Goal: Task Accomplishment & Management: Complete application form

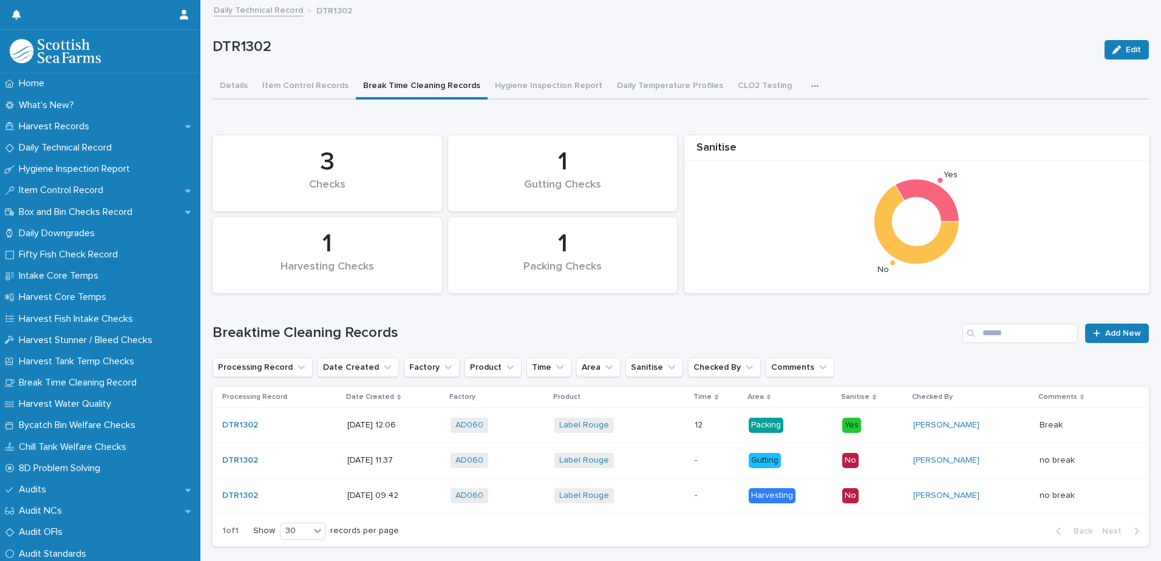
click at [234, 13] on link "Daily Technical Record" at bounding box center [258, 9] width 89 height 14
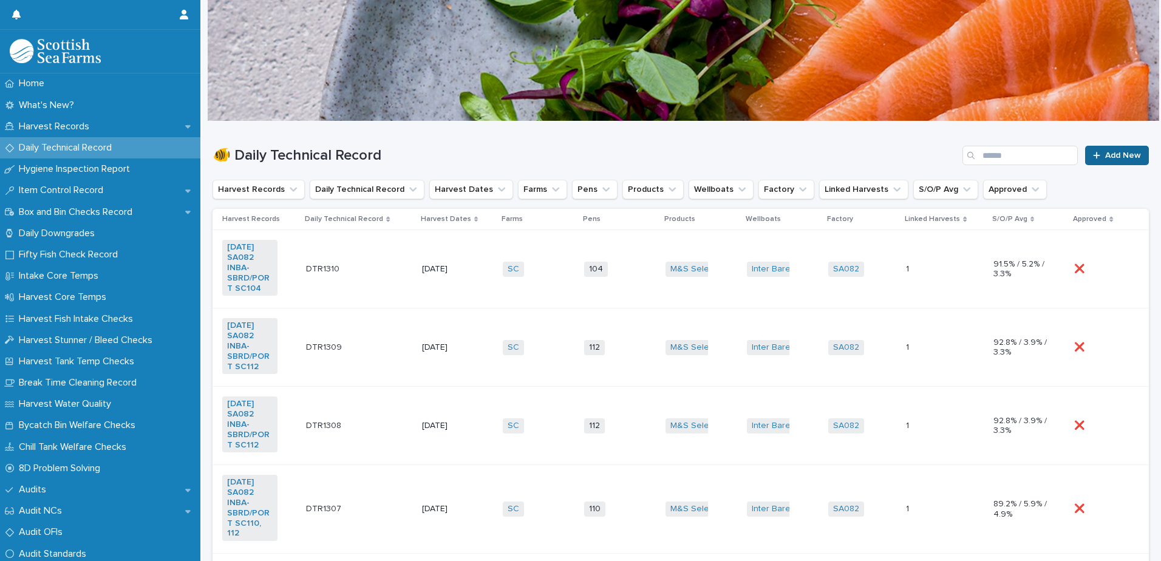
click at [1106, 159] on span "Add New" at bounding box center [1124, 155] width 36 height 9
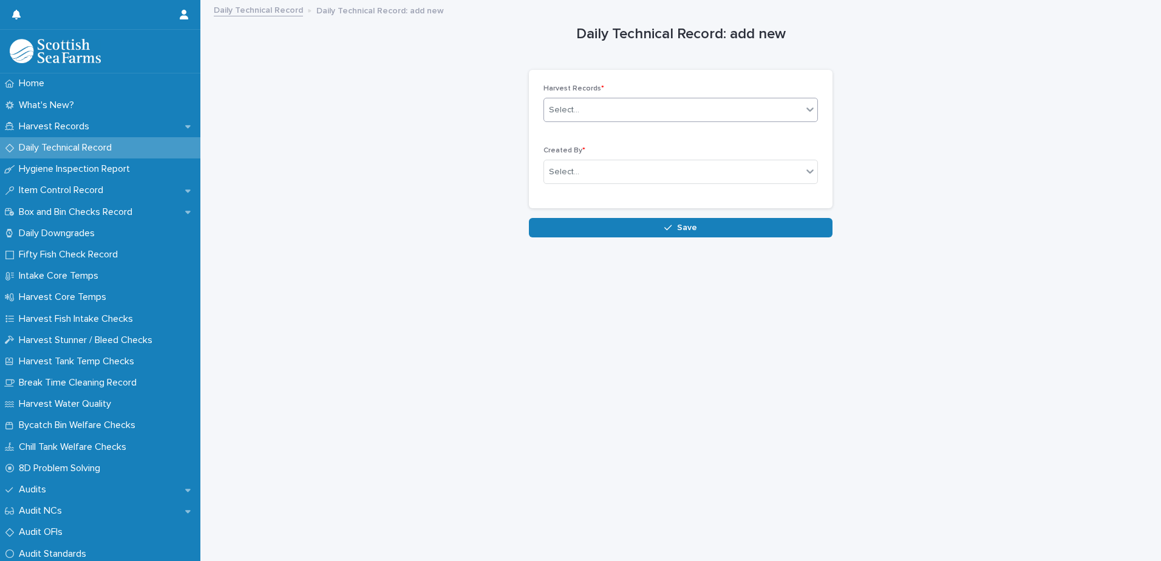
click at [663, 100] on div "Select..." at bounding box center [673, 110] width 258 height 20
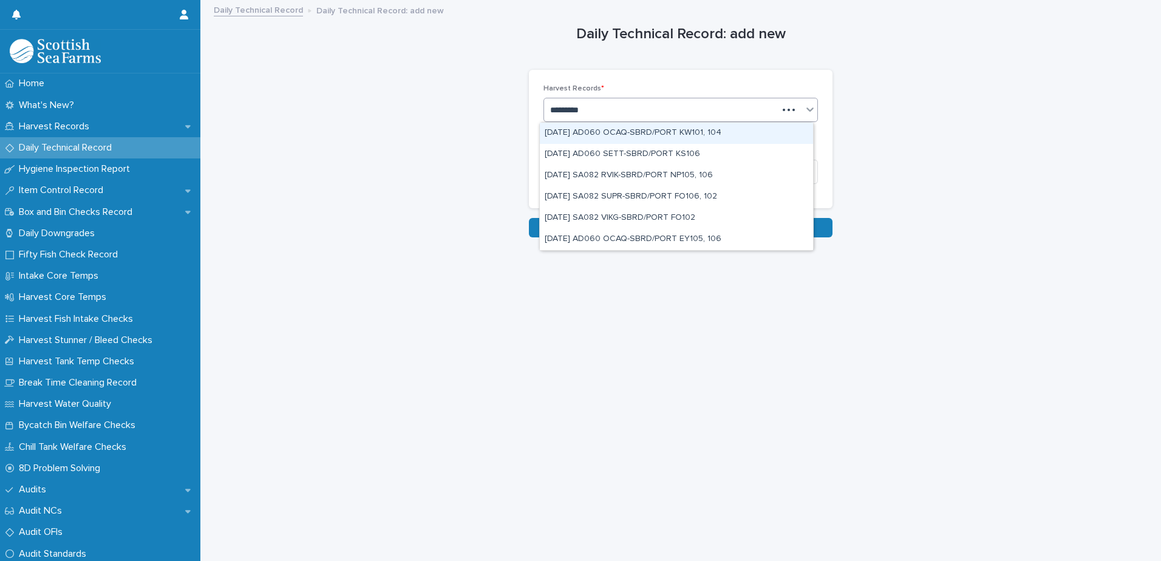
type input "**********"
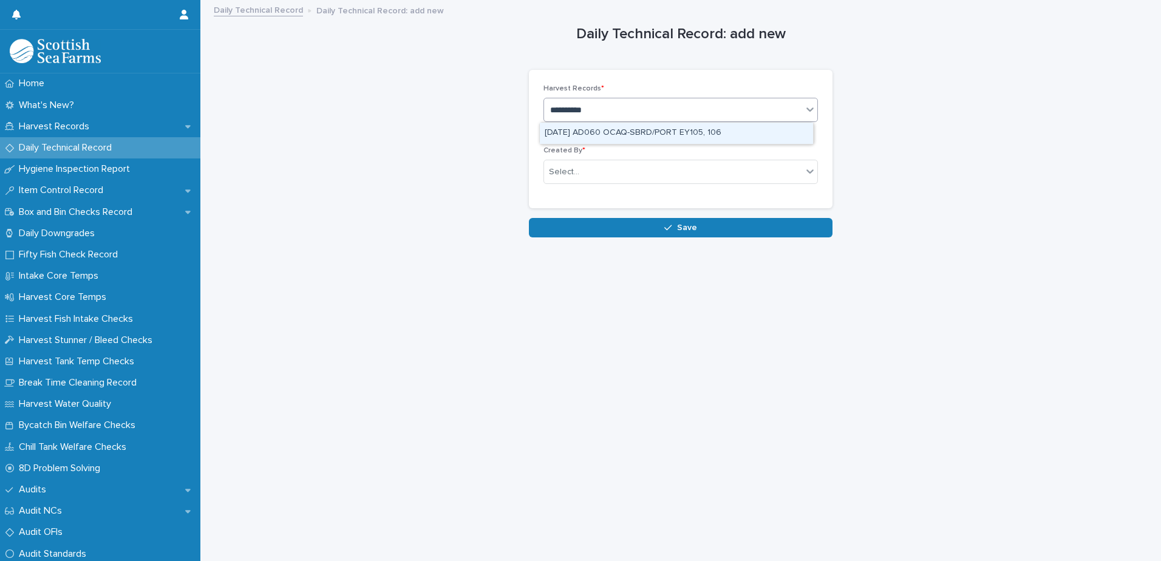
click at [651, 126] on div "[DATE] AD060 OCAQ-SBRD/PORT EY105, 106" at bounding box center [676, 133] width 273 height 21
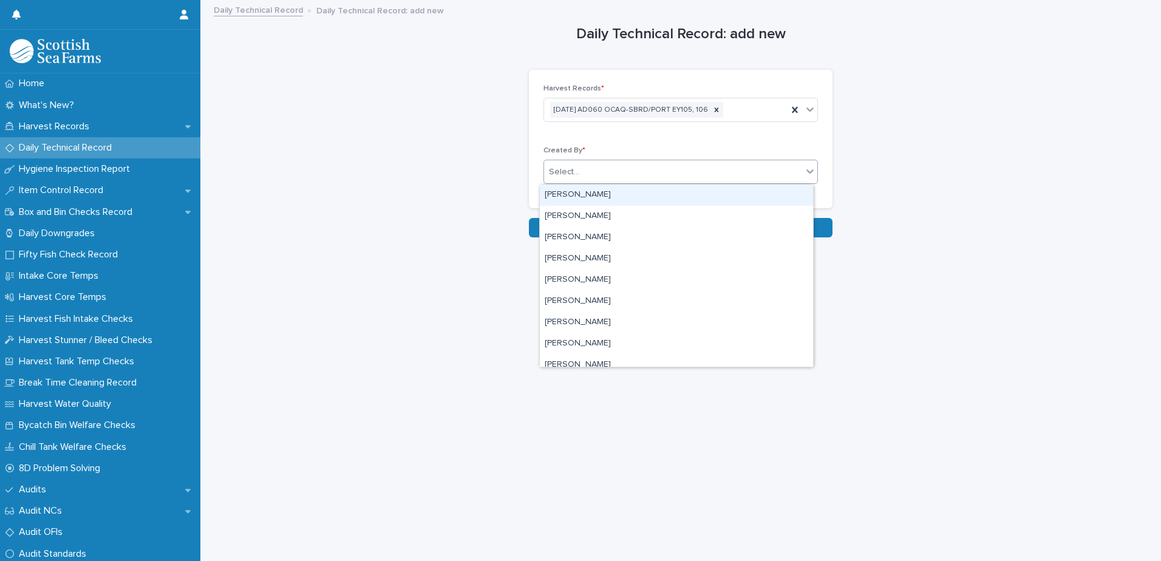
click at [590, 165] on div "Select..." at bounding box center [673, 172] width 258 height 20
type input "*"
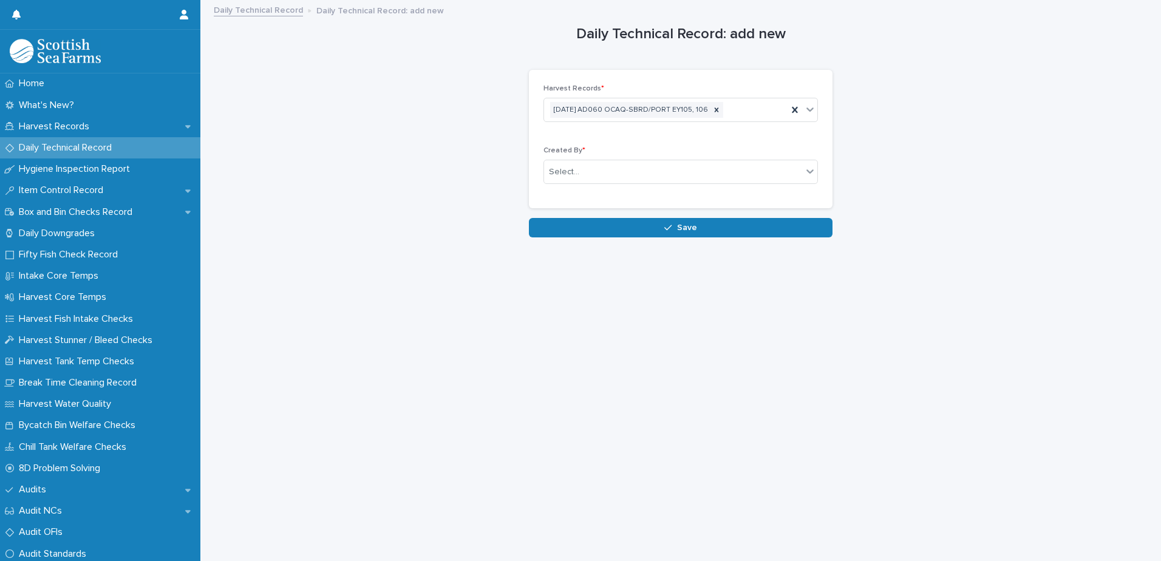
click at [943, 245] on div "Loading... Saving… Loading... Saving… Daily Technical Record: add new Loading..…" at bounding box center [681, 266] width 949 height 530
click at [608, 168] on div "Select..." at bounding box center [673, 172] width 258 height 20
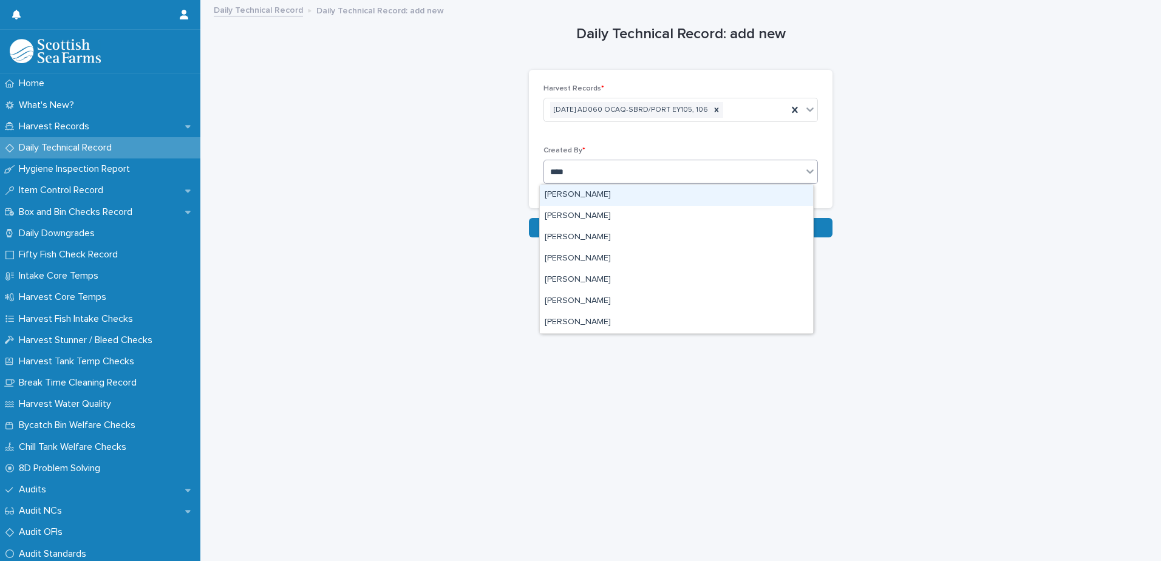
type input "*****"
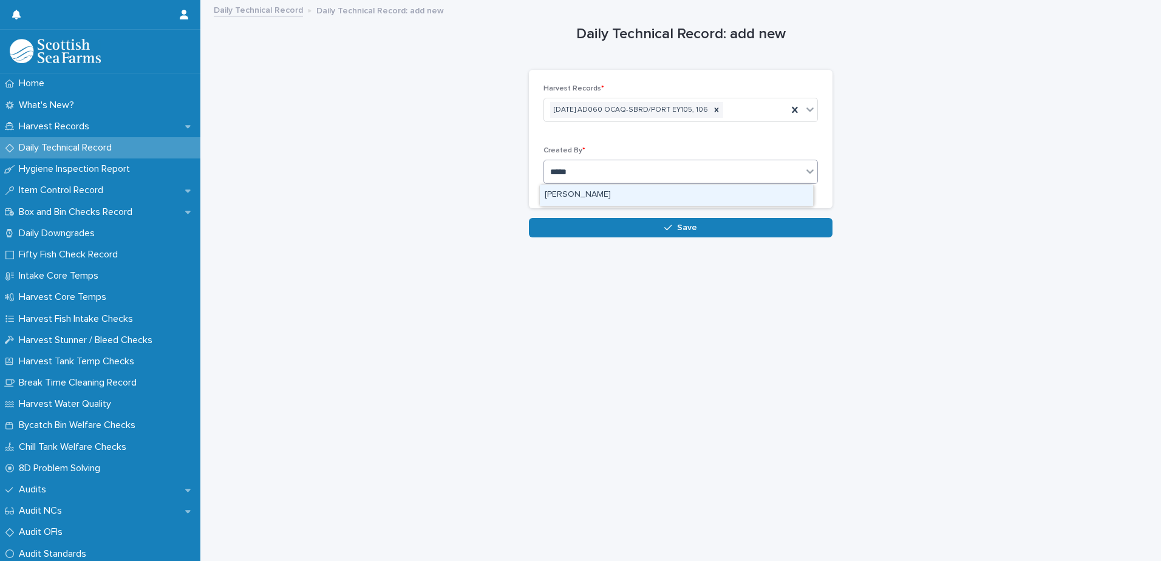
click at [618, 197] on div "[PERSON_NAME]" at bounding box center [676, 195] width 273 height 21
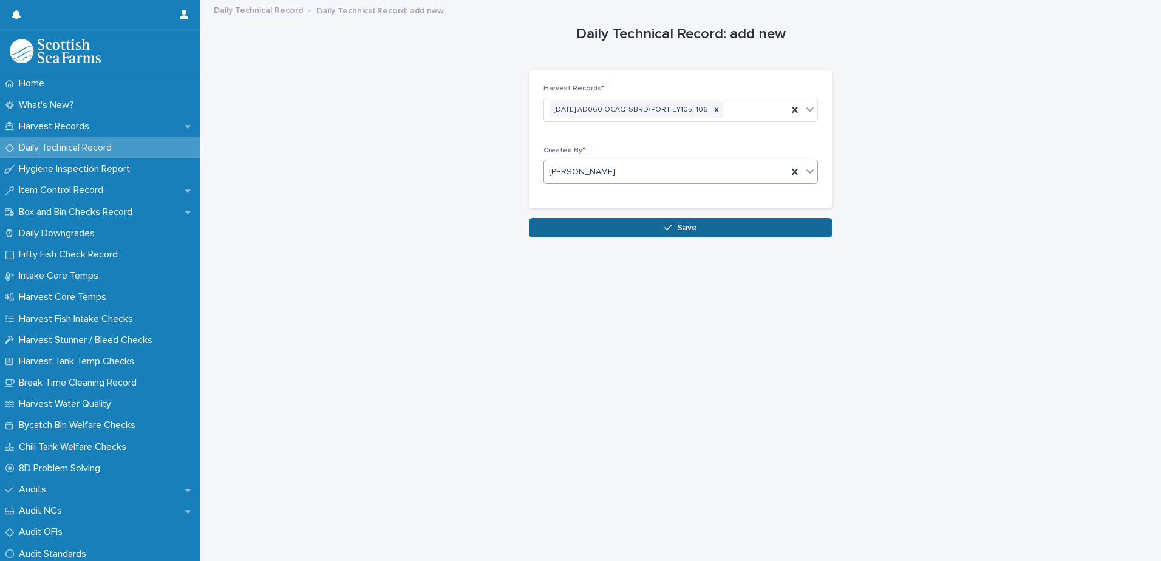
click at [649, 225] on button "Save" at bounding box center [681, 227] width 304 height 19
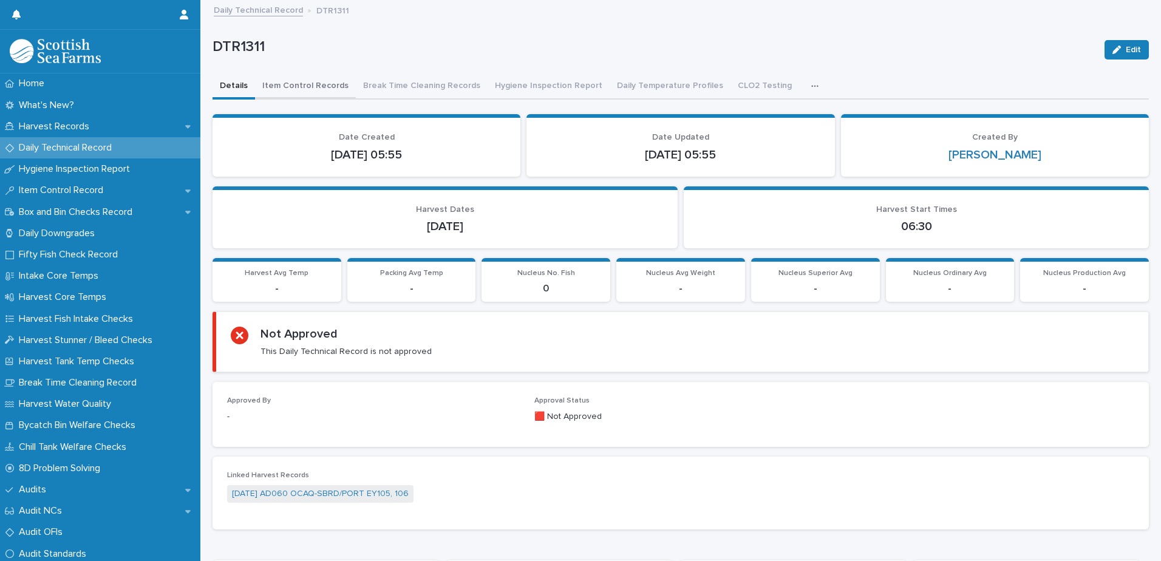
click at [303, 80] on button "Item Control Records" at bounding box center [305, 87] width 101 height 26
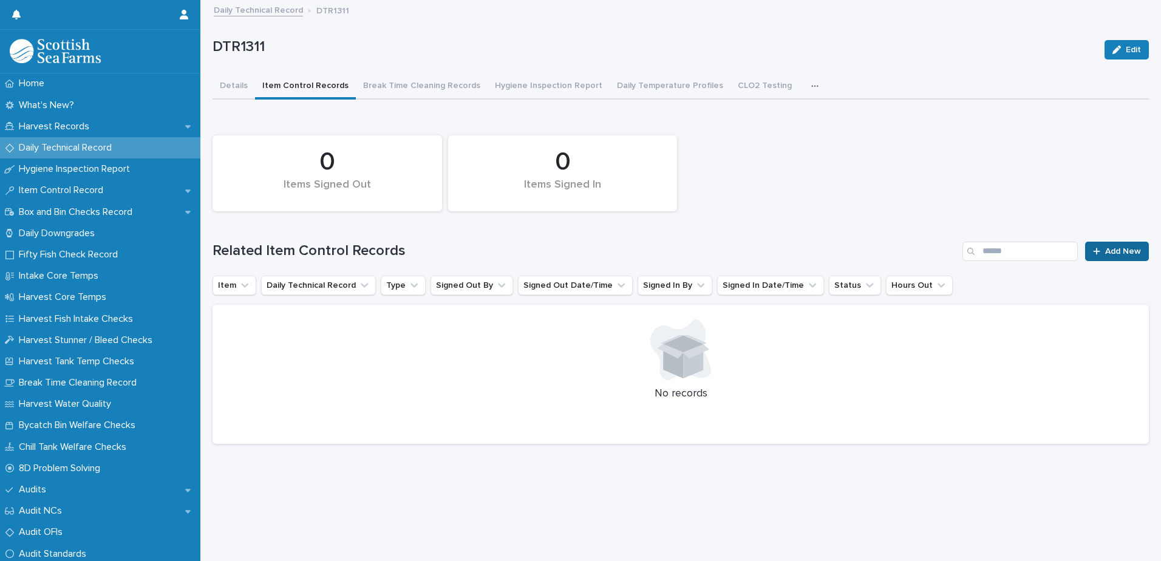
click at [1106, 252] on span "Add New" at bounding box center [1124, 251] width 36 height 9
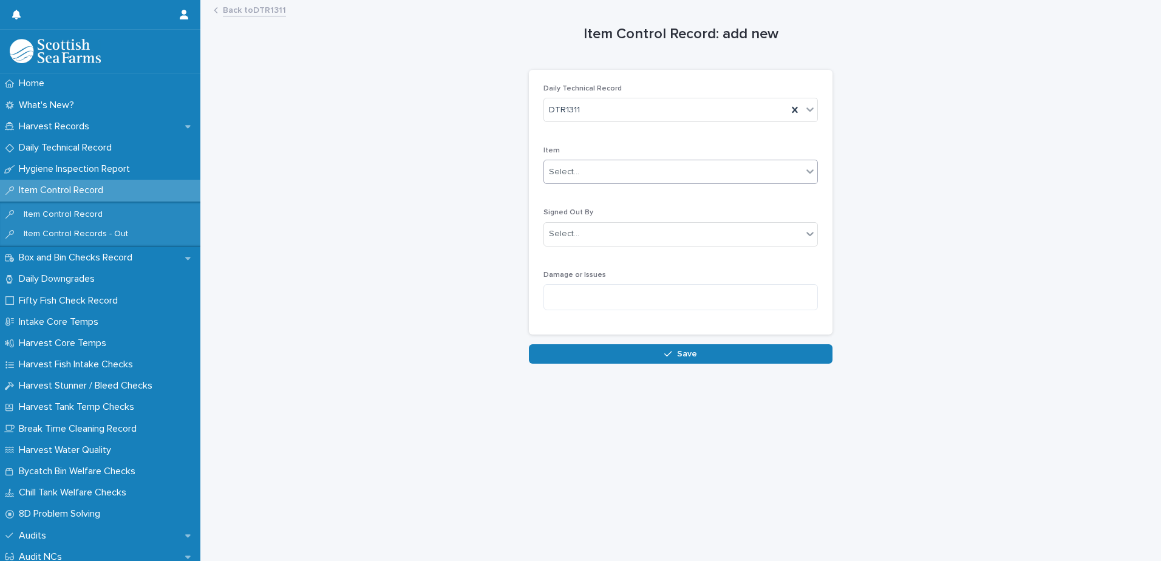
click at [702, 176] on div "Select..." at bounding box center [673, 172] width 258 height 20
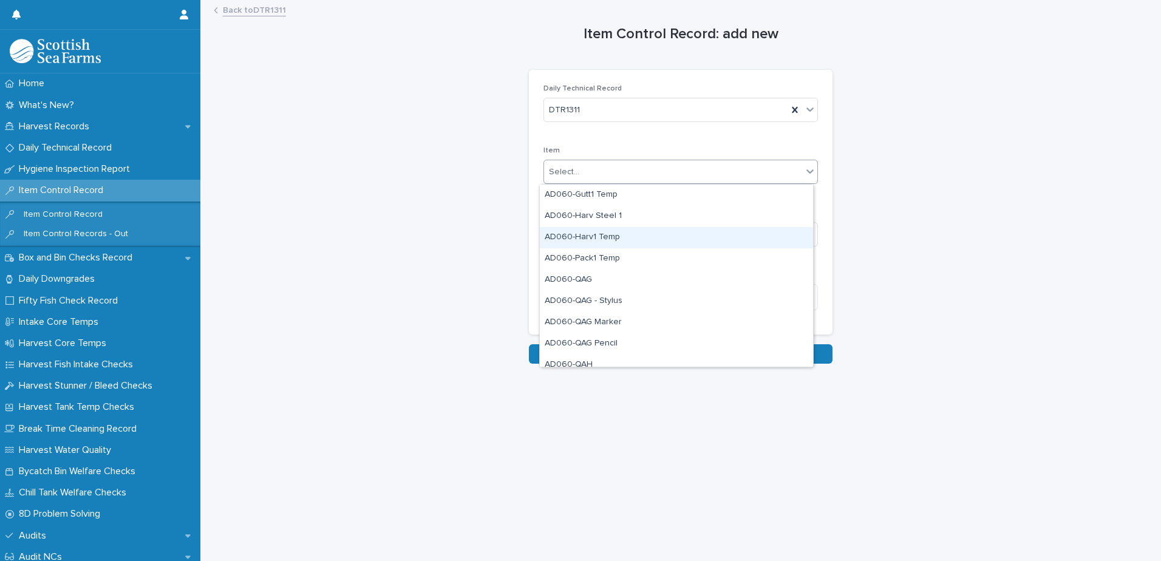
click at [690, 234] on div "AD060-Harv1 Temp" at bounding box center [676, 237] width 273 height 21
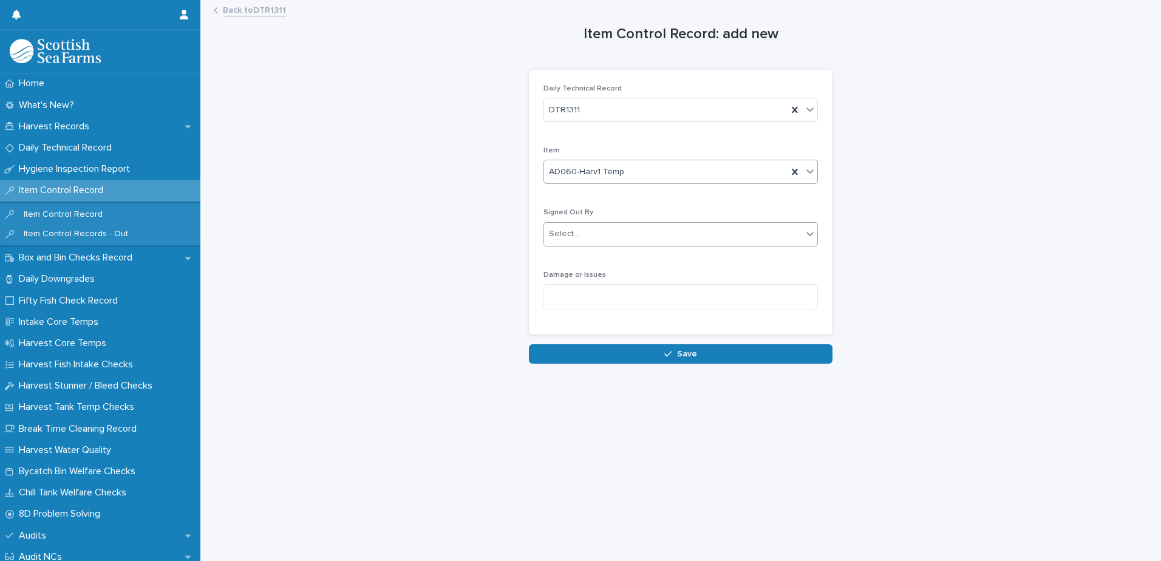
click at [669, 228] on div "Select..." at bounding box center [673, 234] width 258 height 20
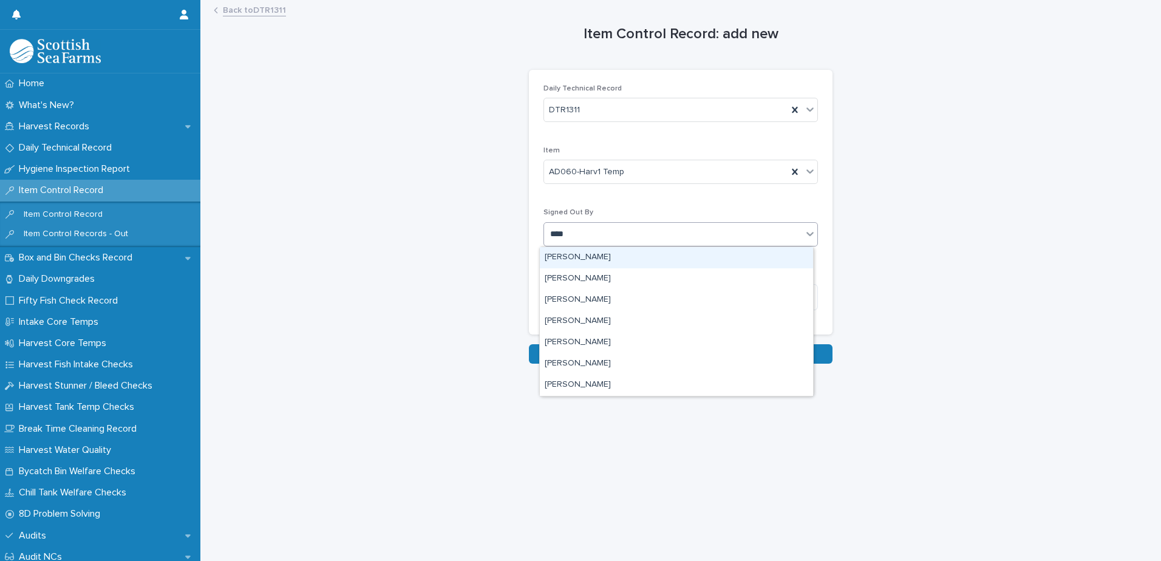
type input "*****"
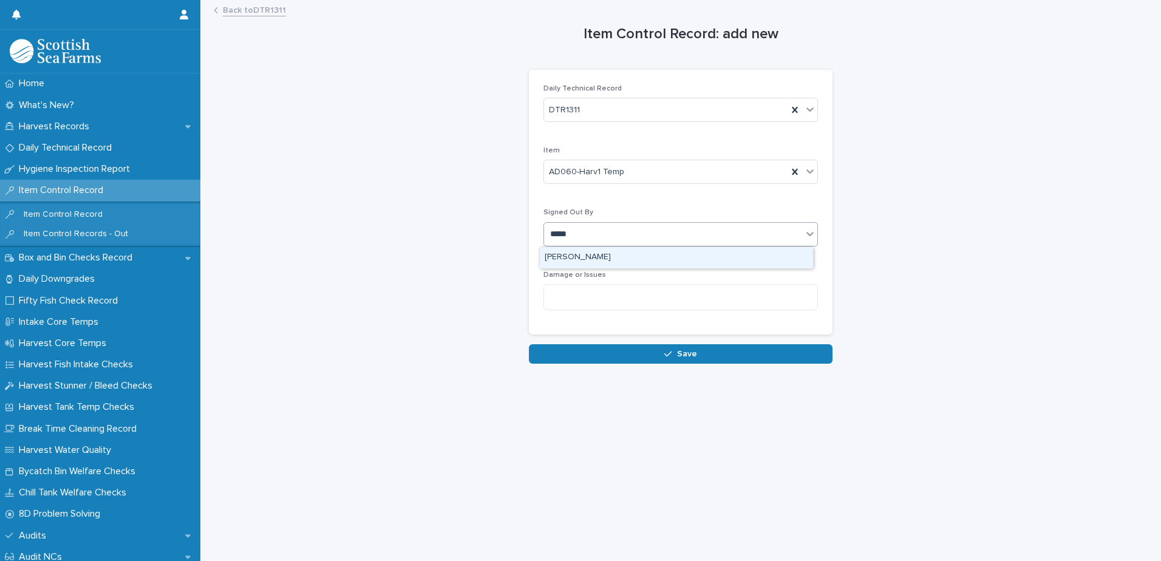
click at [686, 250] on div "[PERSON_NAME]" at bounding box center [676, 257] width 273 height 21
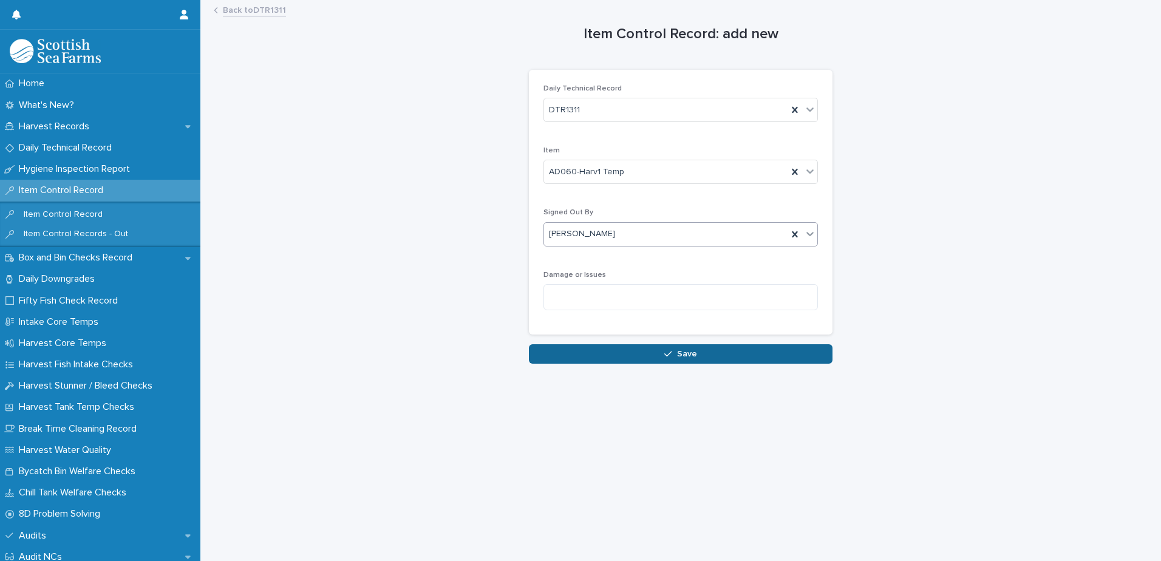
click at [717, 356] on button "Save" at bounding box center [681, 353] width 304 height 19
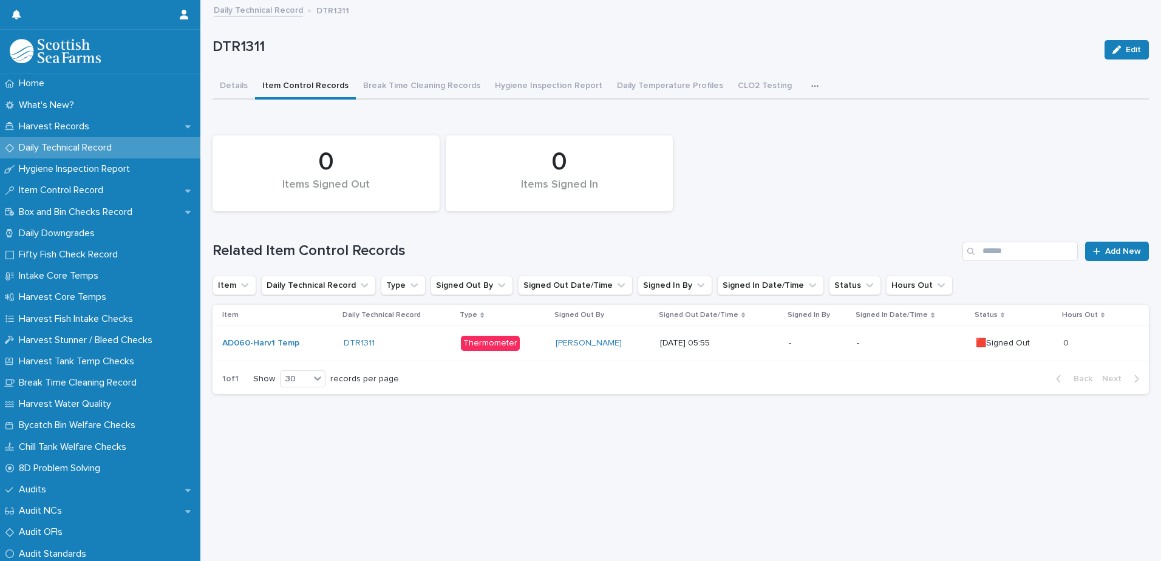
click at [802, 352] on div "-" at bounding box center [818, 343] width 59 height 20
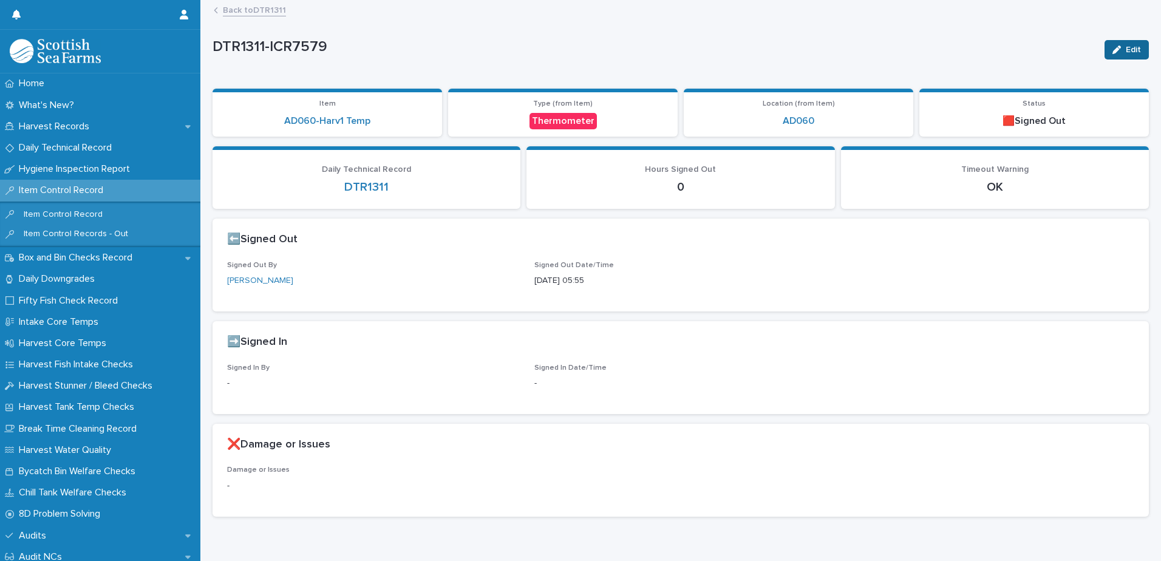
click at [1126, 51] on span "Edit" at bounding box center [1133, 50] width 15 height 9
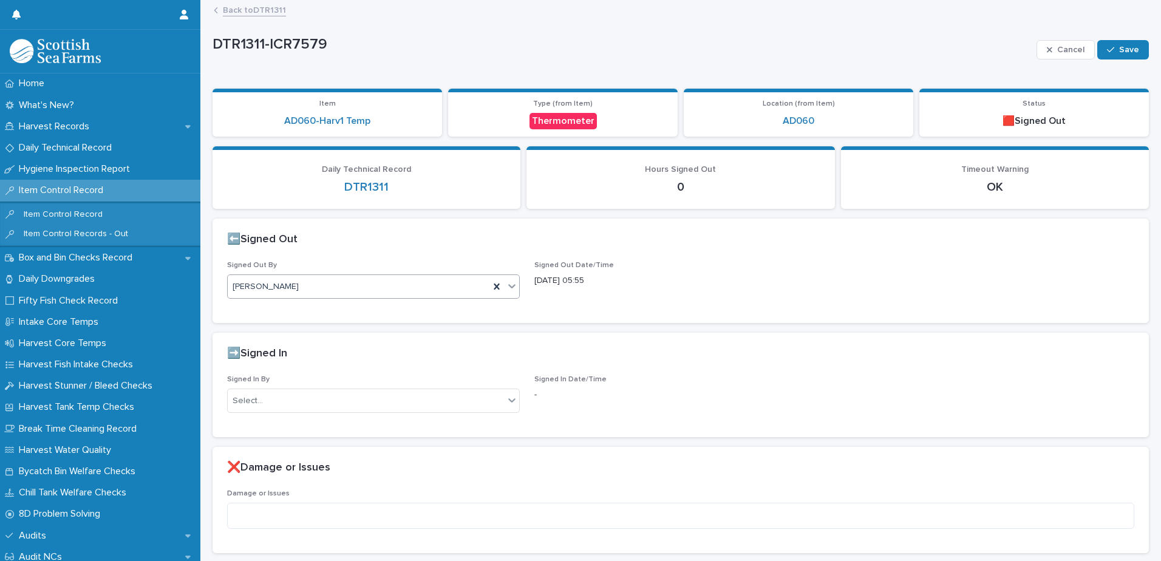
click at [329, 287] on div "[PERSON_NAME]" at bounding box center [359, 287] width 262 height 20
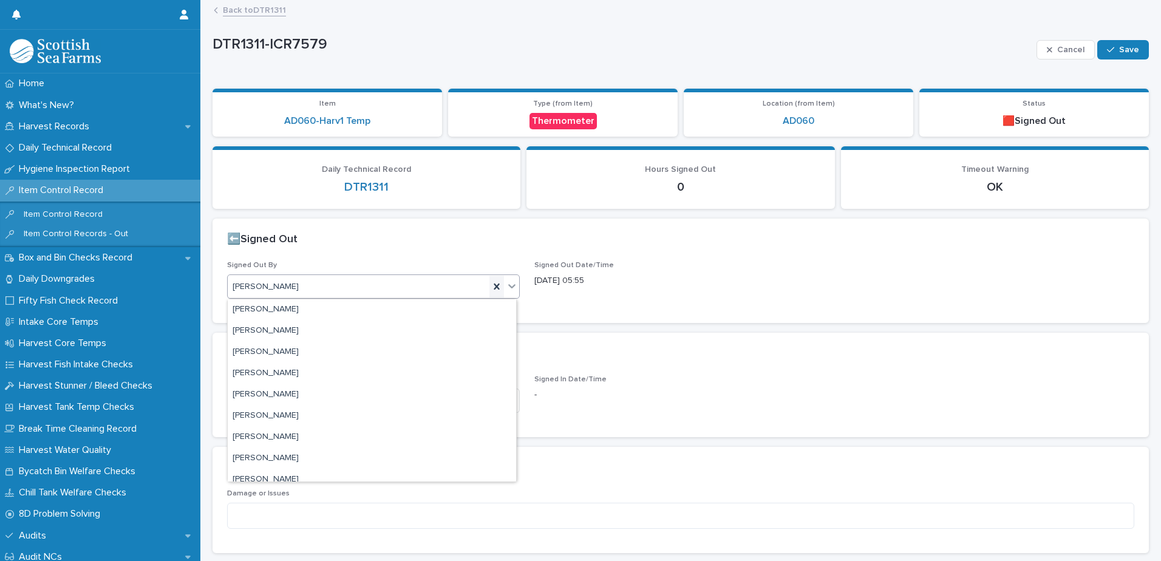
click at [491, 284] on icon at bounding box center [497, 287] width 12 height 12
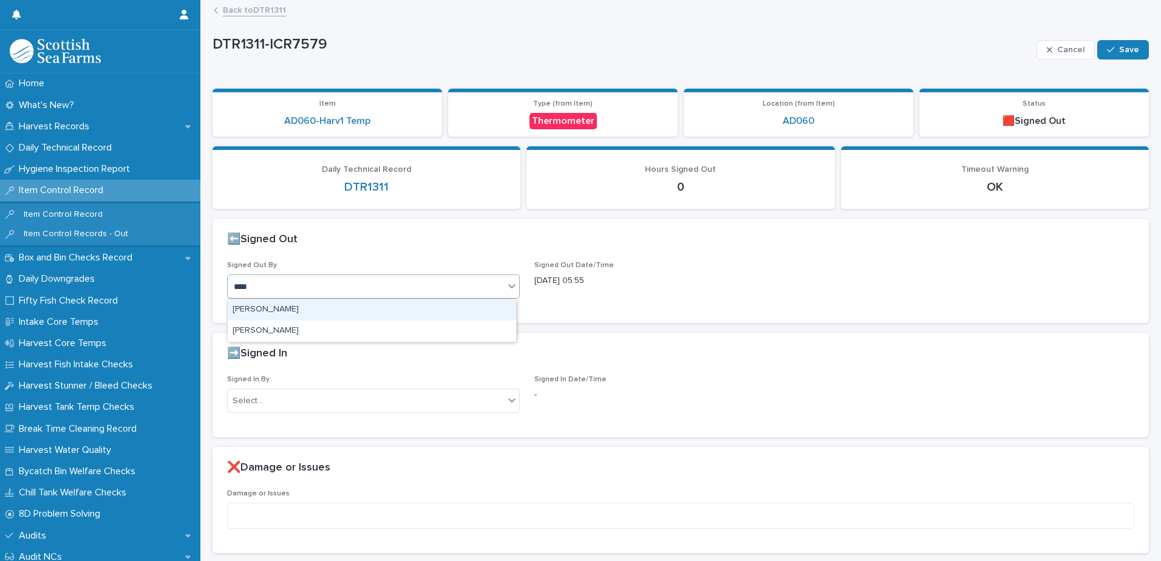
type input "*****"
click at [479, 314] on div "[PERSON_NAME]" at bounding box center [372, 309] width 289 height 21
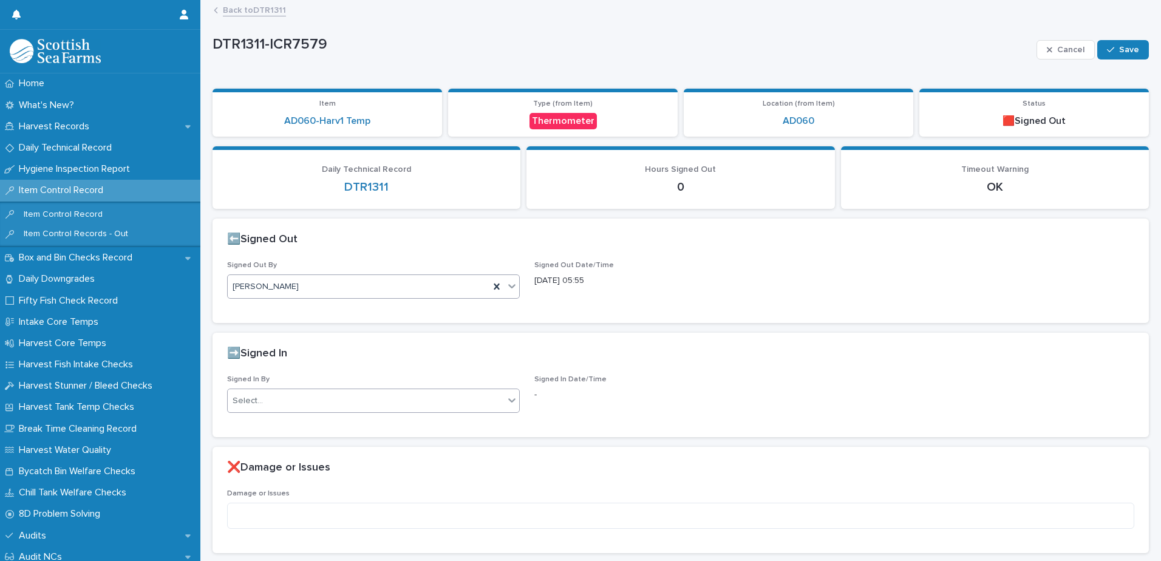
click at [381, 393] on div "Select..." at bounding box center [366, 401] width 276 height 20
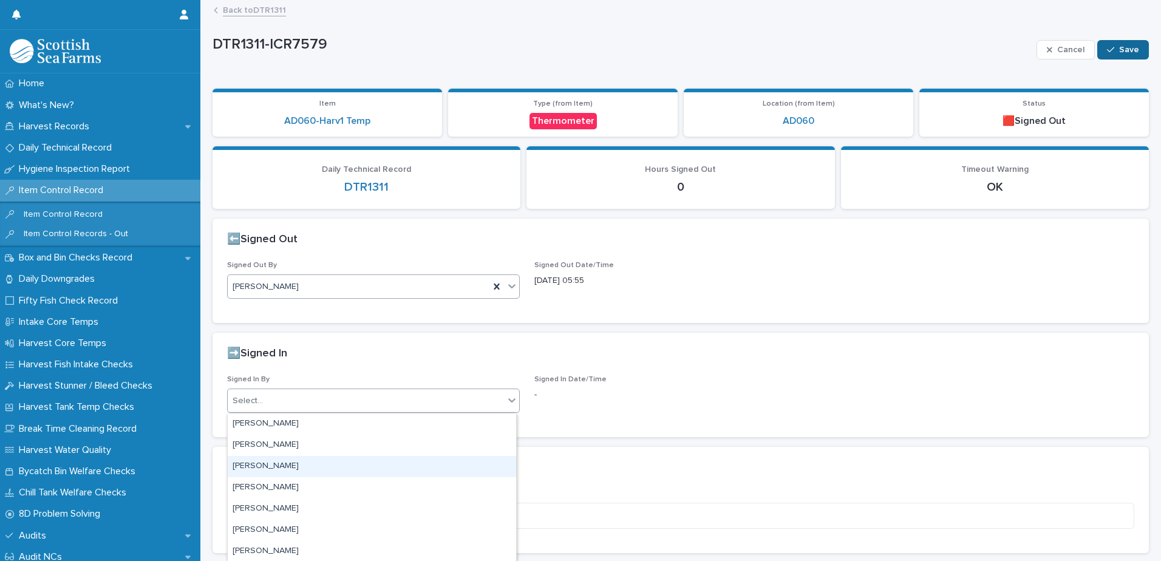
click at [1110, 49] on div "button" at bounding box center [1113, 50] width 12 height 9
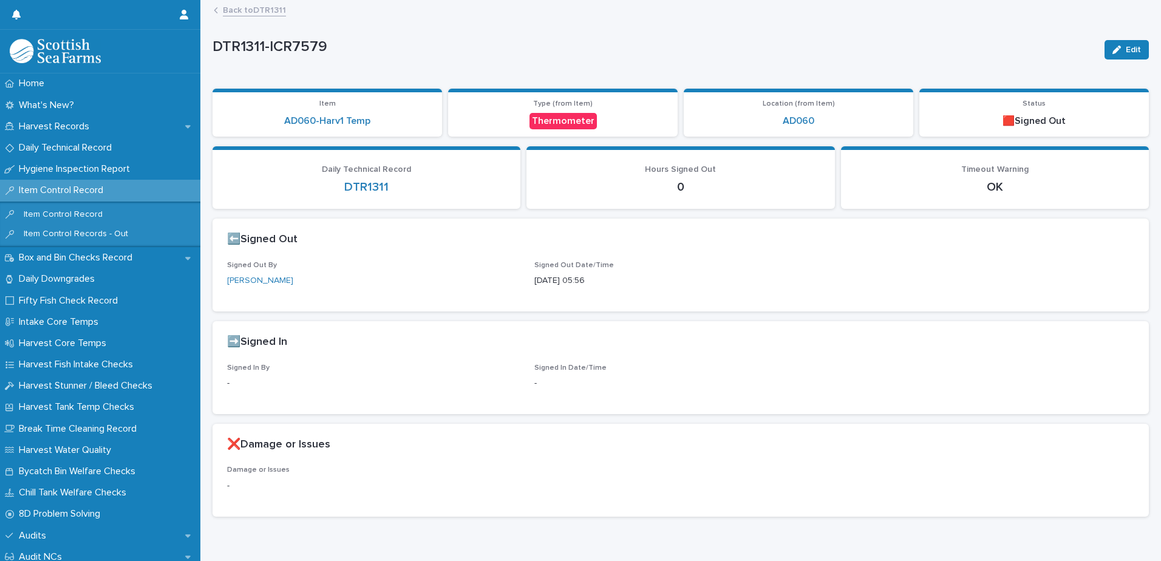
click at [273, 16] on div "Back to DTR1311" at bounding box center [686, 10] width 957 height 17
click at [276, 10] on link "Back to DTR1311" at bounding box center [254, 9] width 63 height 14
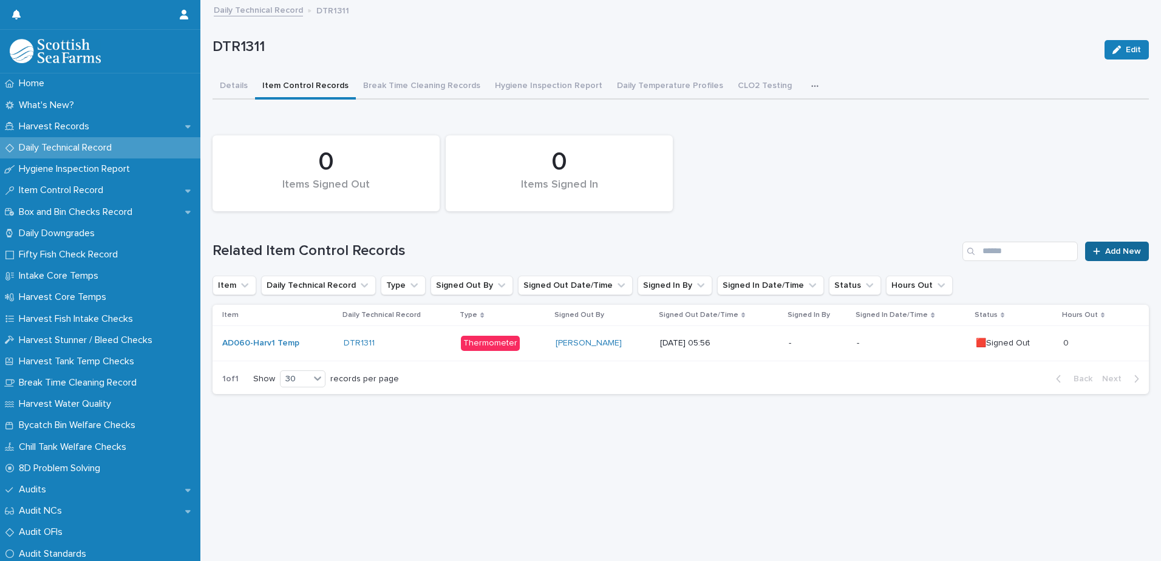
click at [1113, 249] on span "Add New" at bounding box center [1124, 251] width 36 height 9
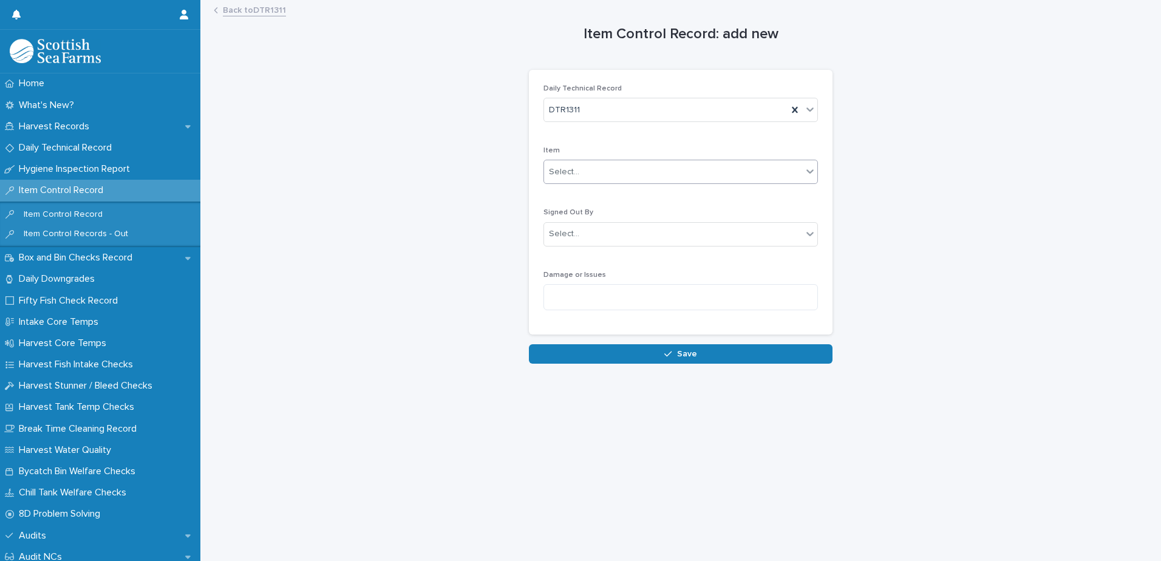
click at [606, 172] on div "Select..." at bounding box center [673, 172] width 258 height 20
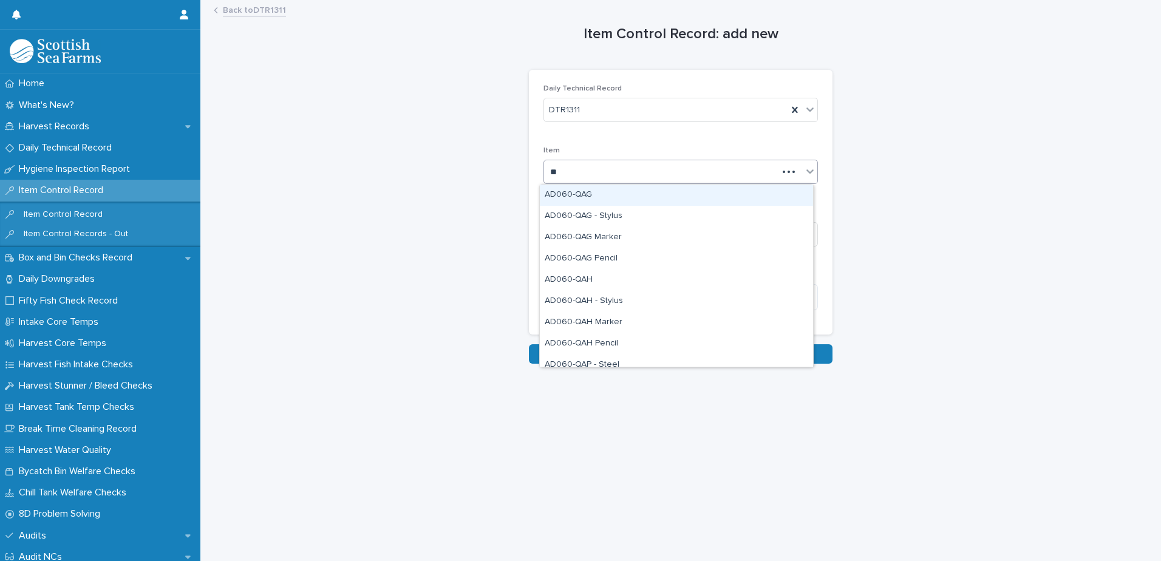
type input "***"
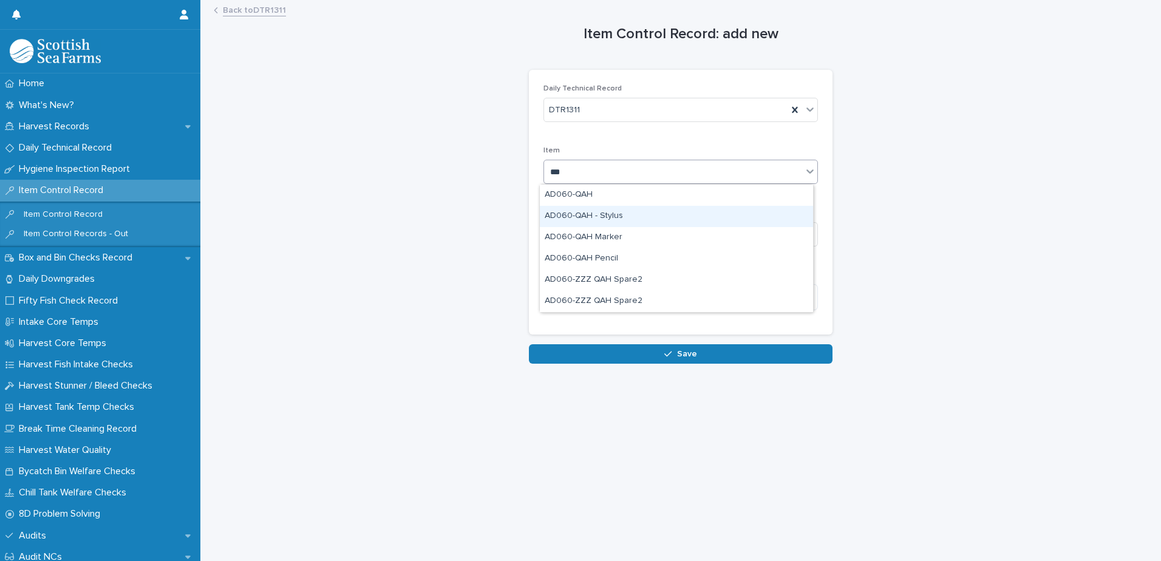
click at [623, 222] on div "AD060-QAH - Stylus" at bounding box center [676, 216] width 273 height 21
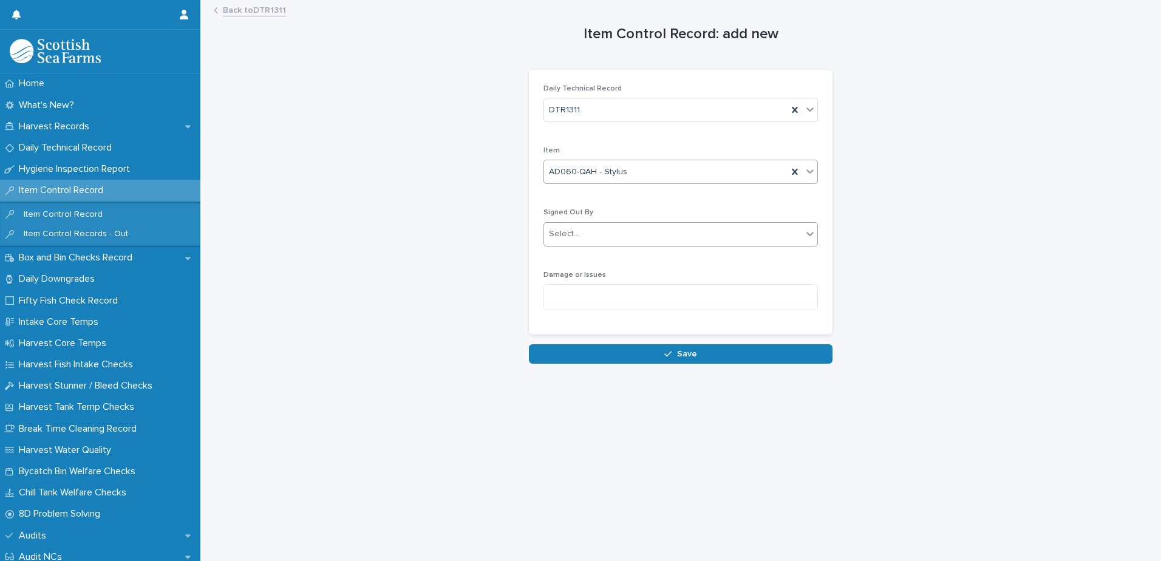
click at [614, 235] on div "Select..." at bounding box center [673, 234] width 258 height 20
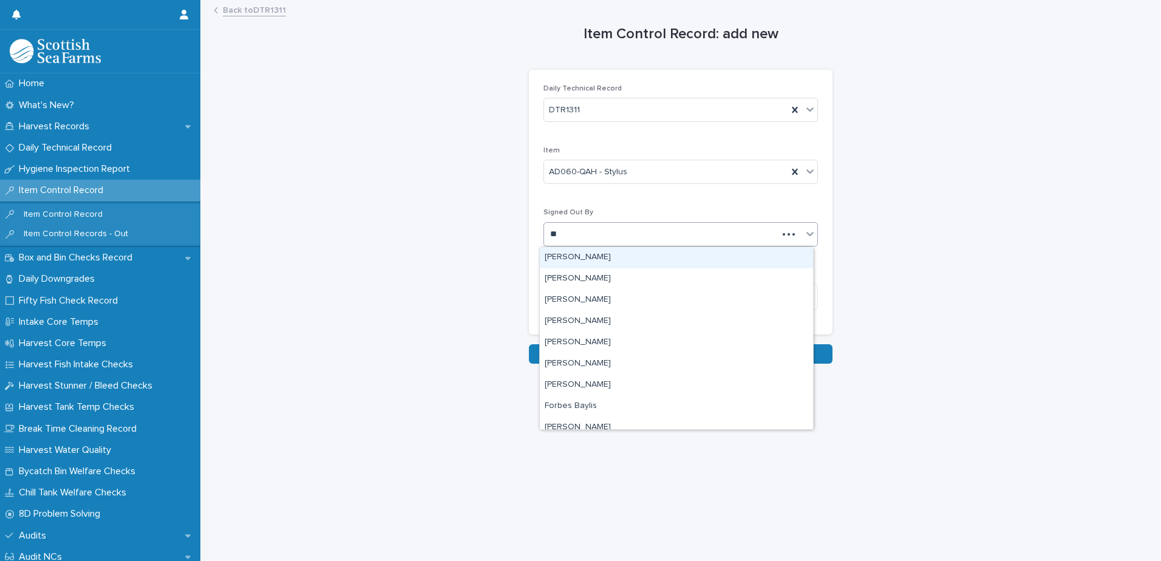
type input "***"
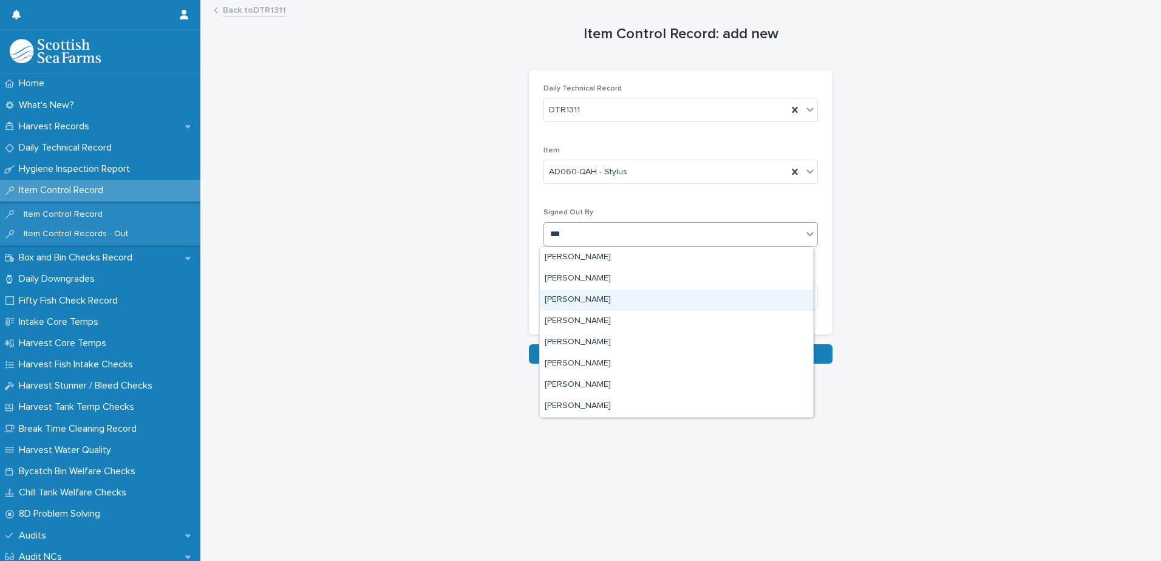
click at [628, 295] on div "[PERSON_NAME]" at bounding box center [676, 300] width 273 height 21
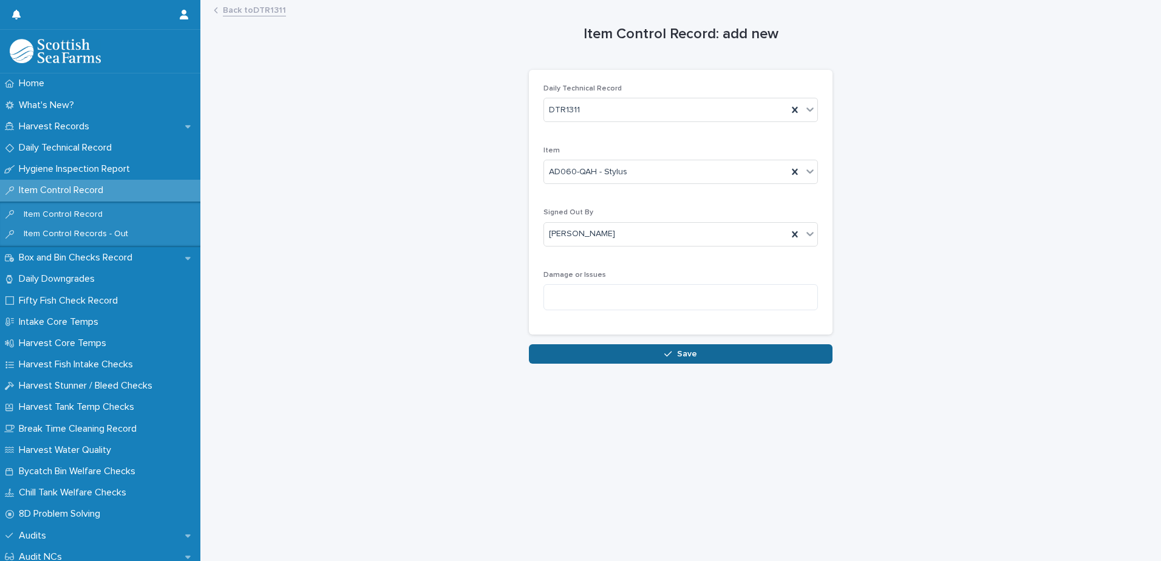
click at [683, 353] on span "Save" at bounding box center [687, 354] width 20 height 9
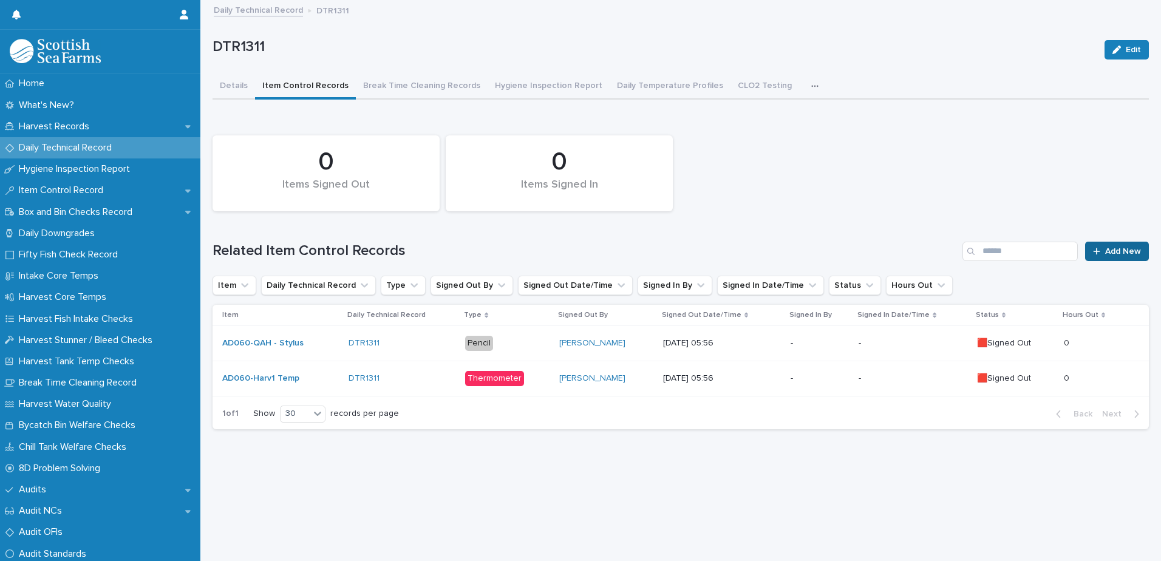
click at [1110, 255] on span "Add New" at bounding box center [1124, 251] width 36 height 9
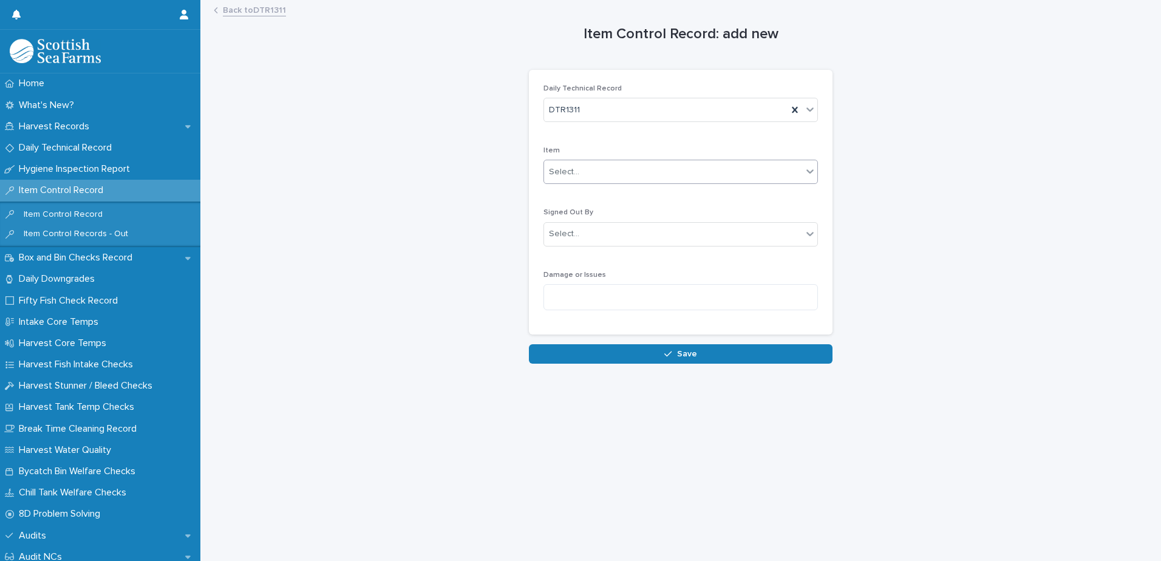
click at [583, 176] on div "Select..." at bounding box center [673, 172] width 258 height 20
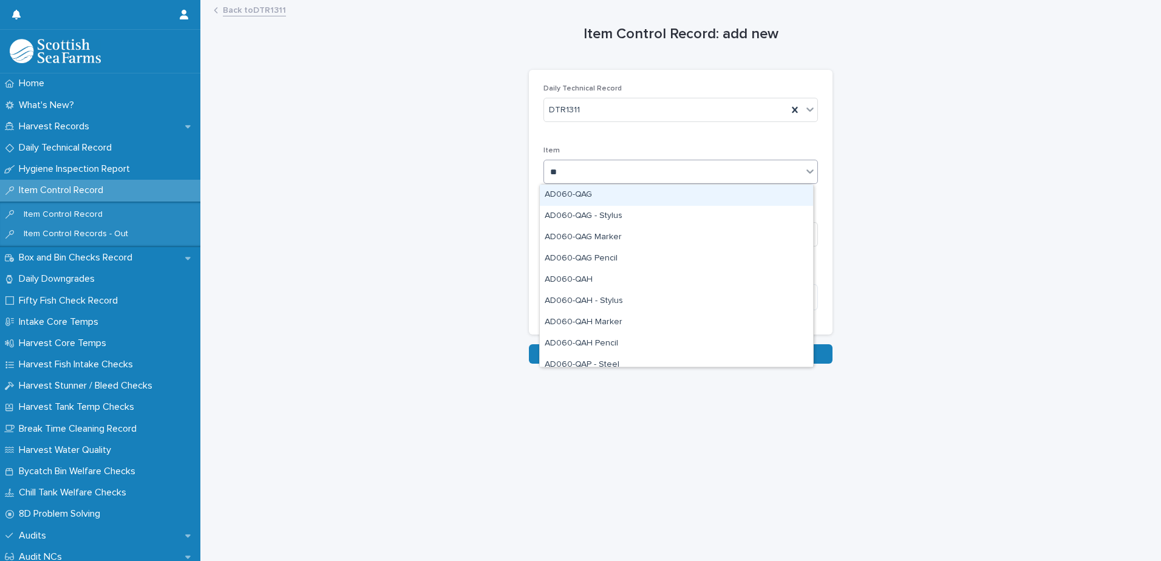
type input "***"
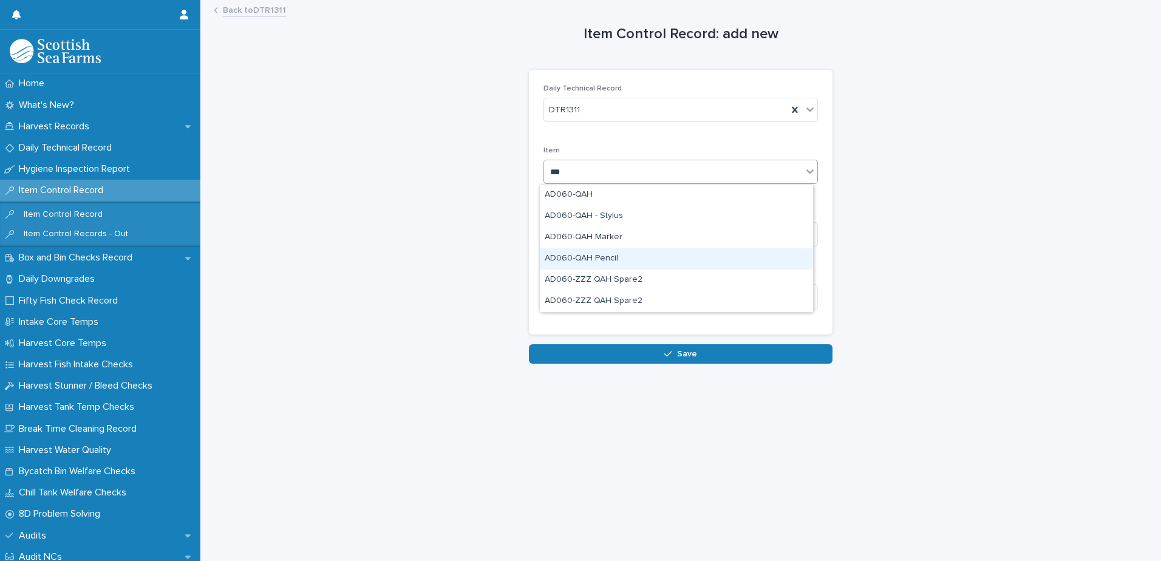
click at [651, 256] on div "AD060-QAH Pencil" at bounding box center [676, 258] width 273 height 21
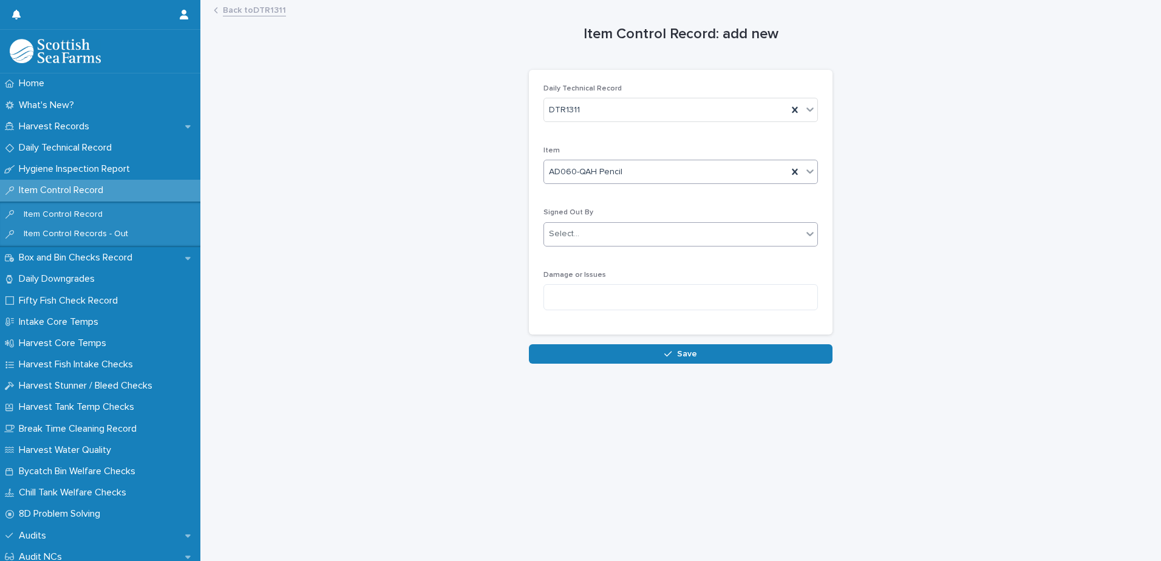
click at [655, 239] on div "Select..." at bounding box center [673, 234] width 258 height 20
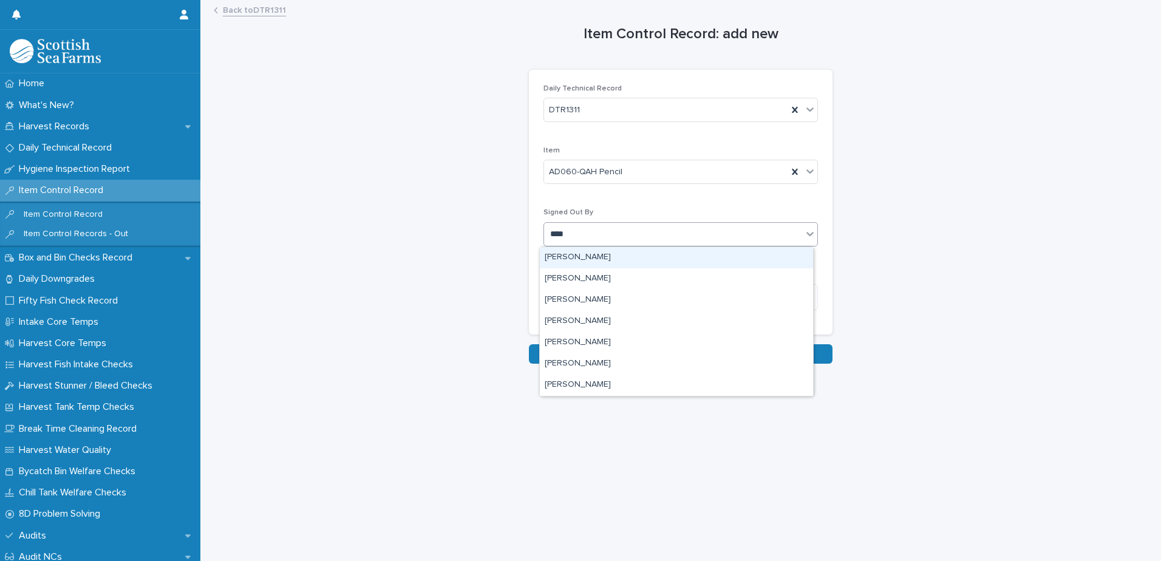
type input "*****"
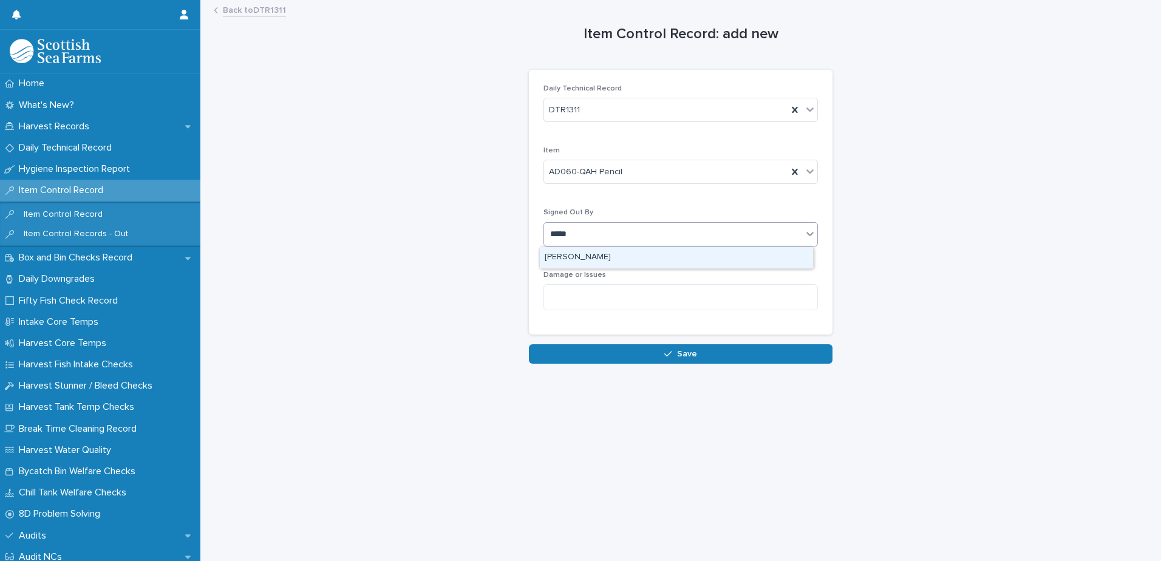
click at [689, 264] on div "[PERSON_NAME]" at bounding box center [676, 257] width 273 height 21
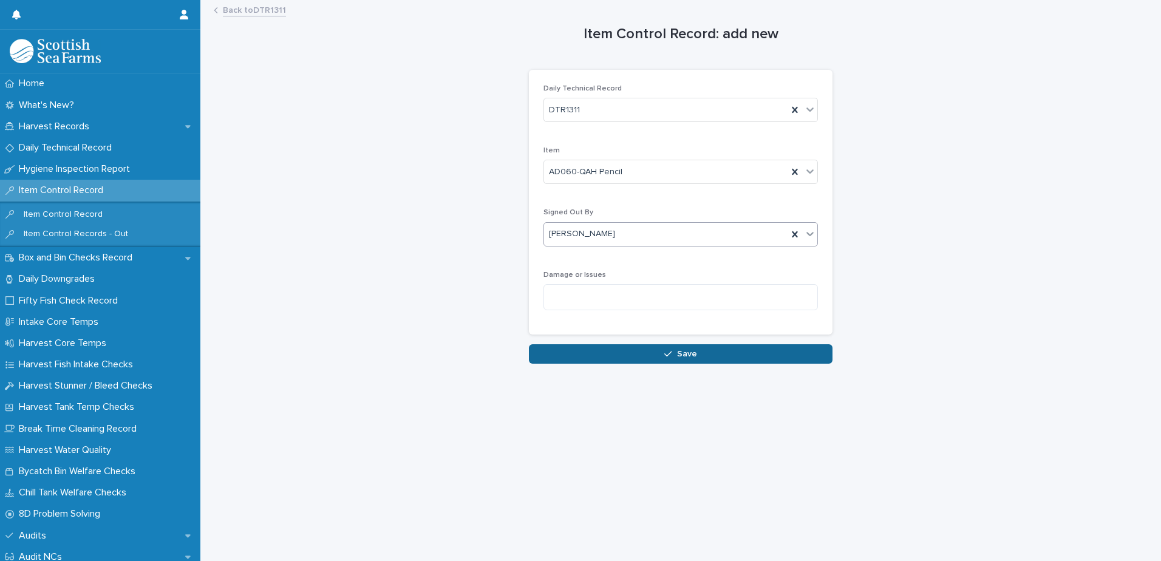
click at [697, 351] on button "Save" at bounding box center [681, 353] width 304 height 19
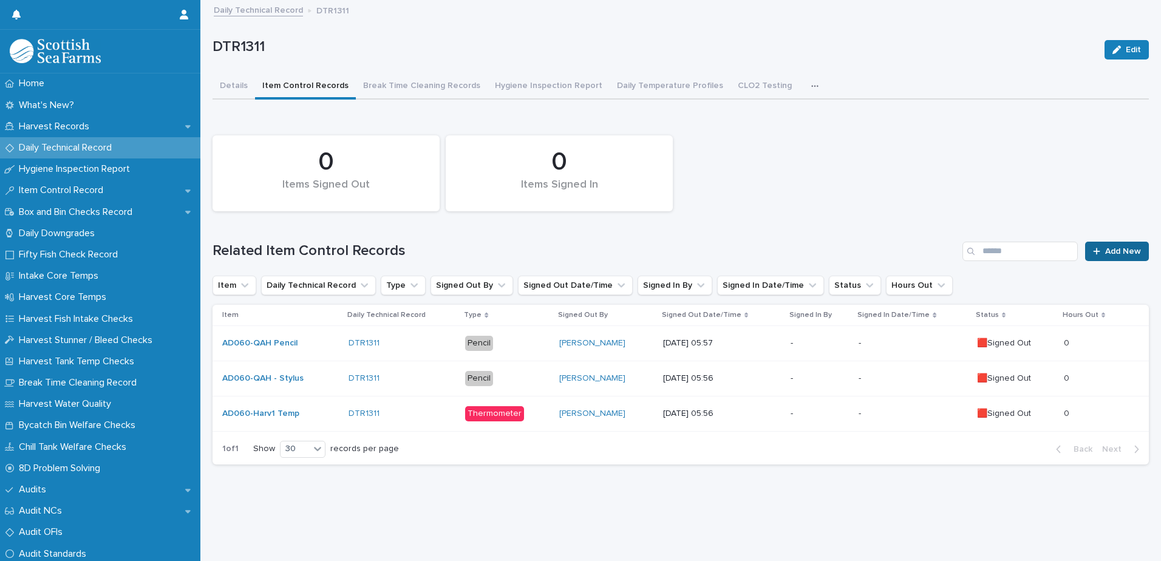
click at [1117, 256] on link "Add New" at bounding box center [1118, 251] width 64 height 19
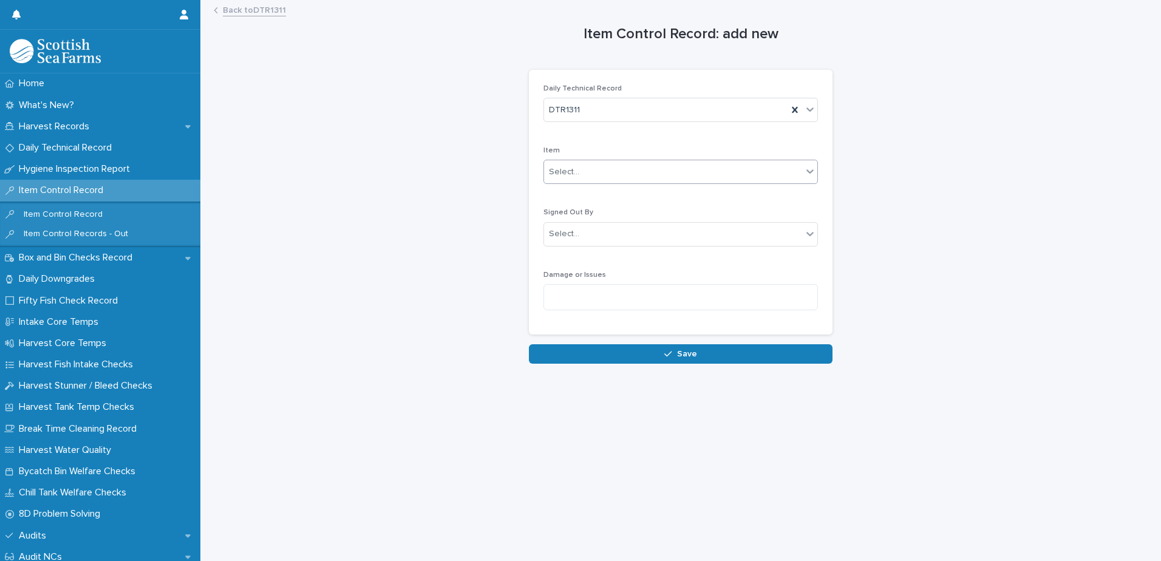
click at [657, 168] on div "Select..." at bounding box center [673, 172] width 258 height 20
type input "***"
click at [658, 192] on div "AD060-Scalpel" at bounding box center [676, 195] width 273 height 21
click at [663, 236] on div "Select..." at bounding box center [673, 234] width 258 height 20
type input "****"
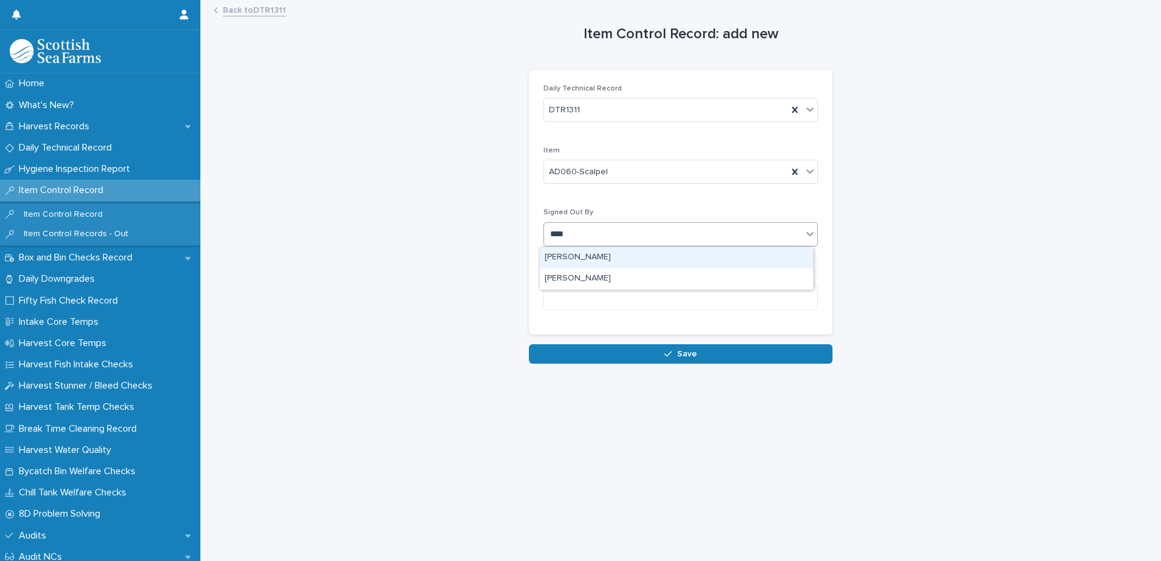
click at [638, 259] on div "[PERSON_NAME]" at bounding box center [676, 257] width 273 height 21
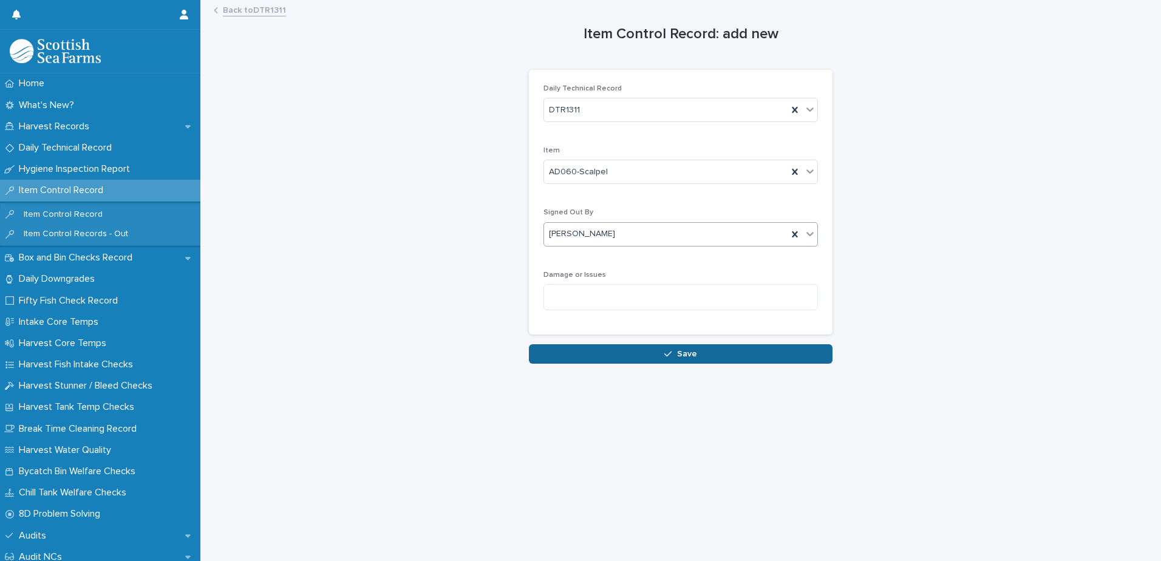
click at [687, 357] on span "Save" at bounding box center [687, 354] width 20 height 9
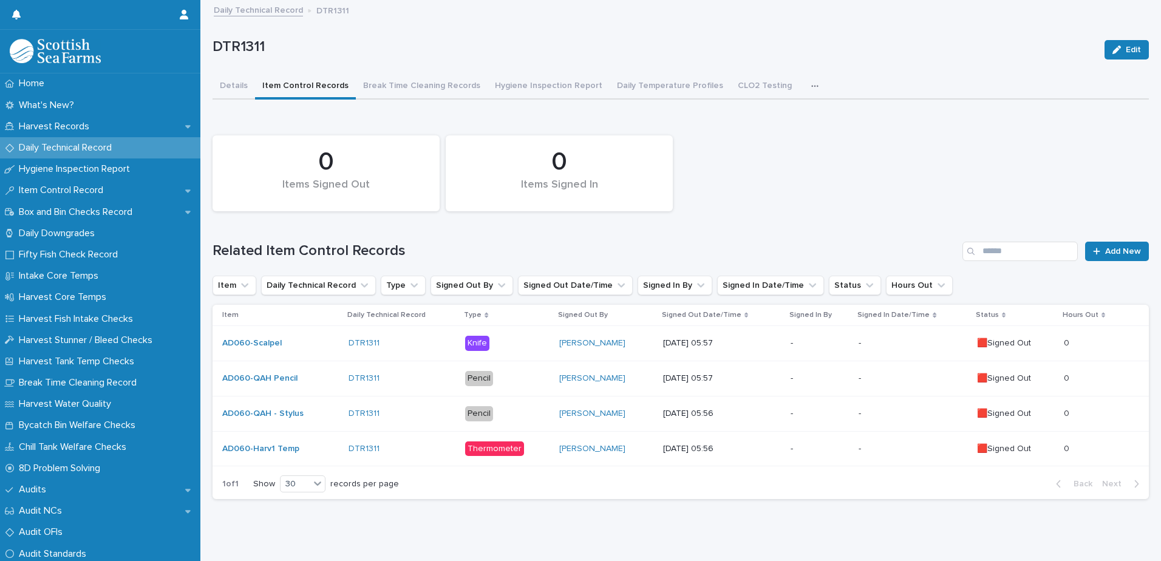
click at [538, 377] on p "Pencil" at bounding box center [507, 378] width 84 height 15
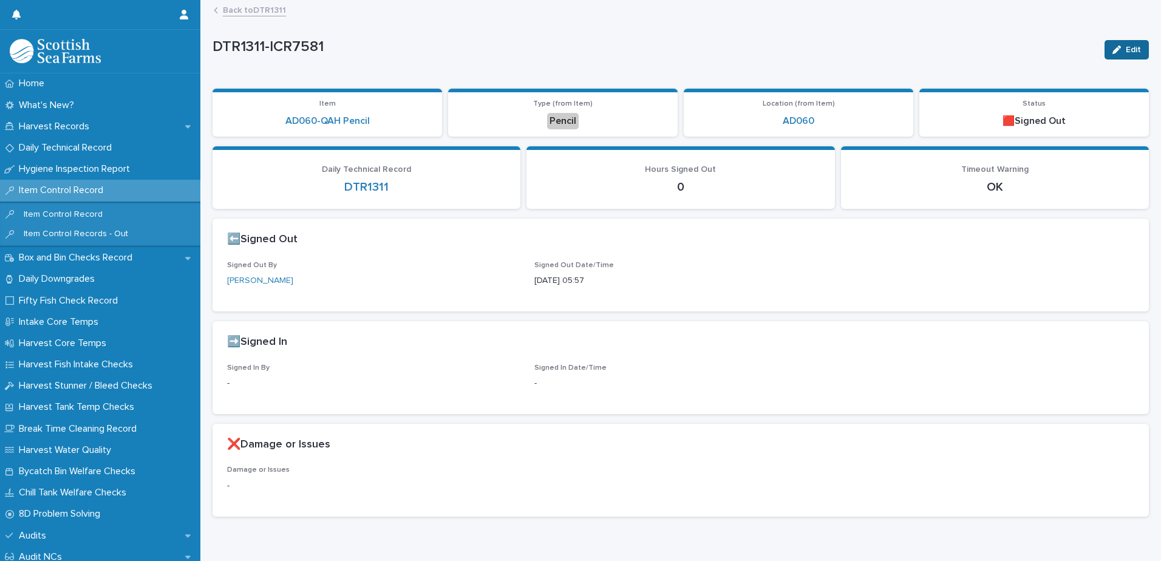
click at [1126, 52] on span "Edit" at bounding box center [1133, 50] width 15 height 9
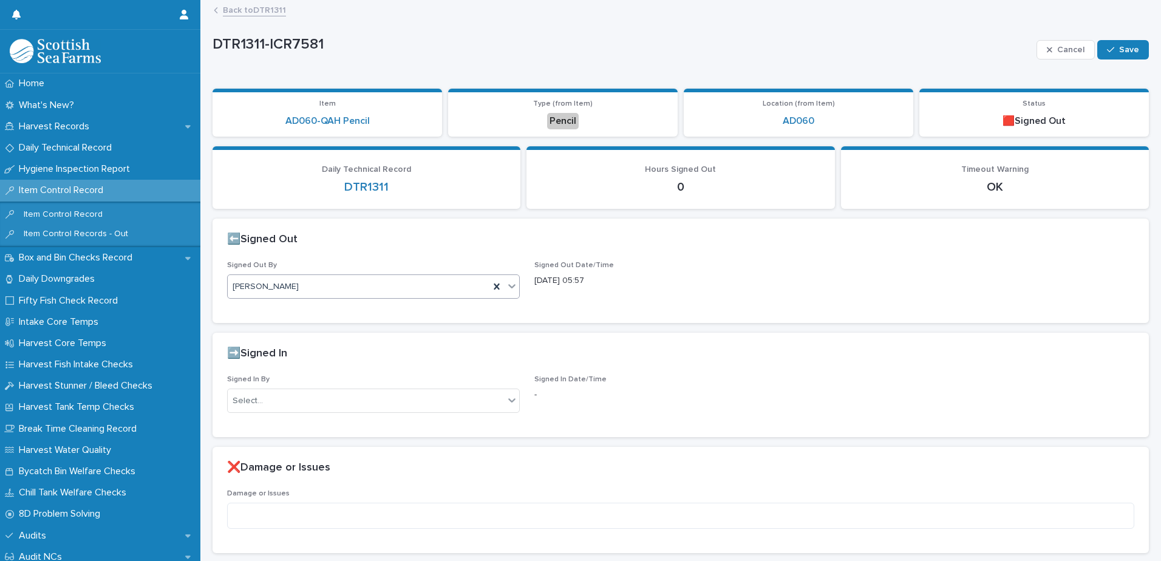
click at [311, 286] on div "[PERSON_NAME]" at bounding box center [359, 287] width 262 height 20
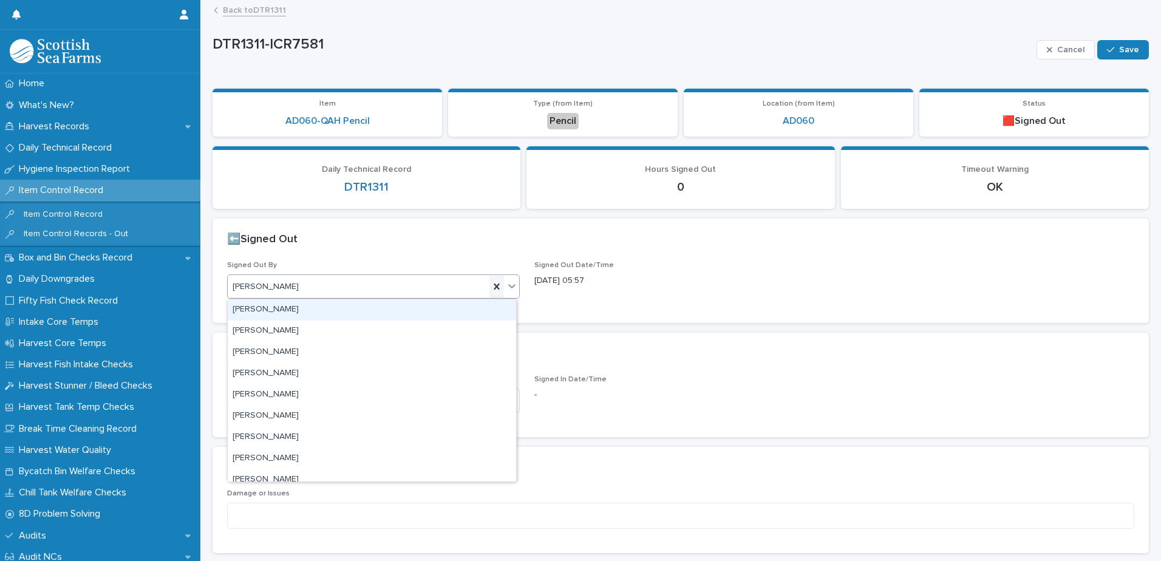
click at [496, 287] on icon at bounding box center [497, 287] width 12 height 12
type input "****"
click at [409, 306] on div "[PERSON_NAME]" at bounding box center [372, 309] width 289 height 21
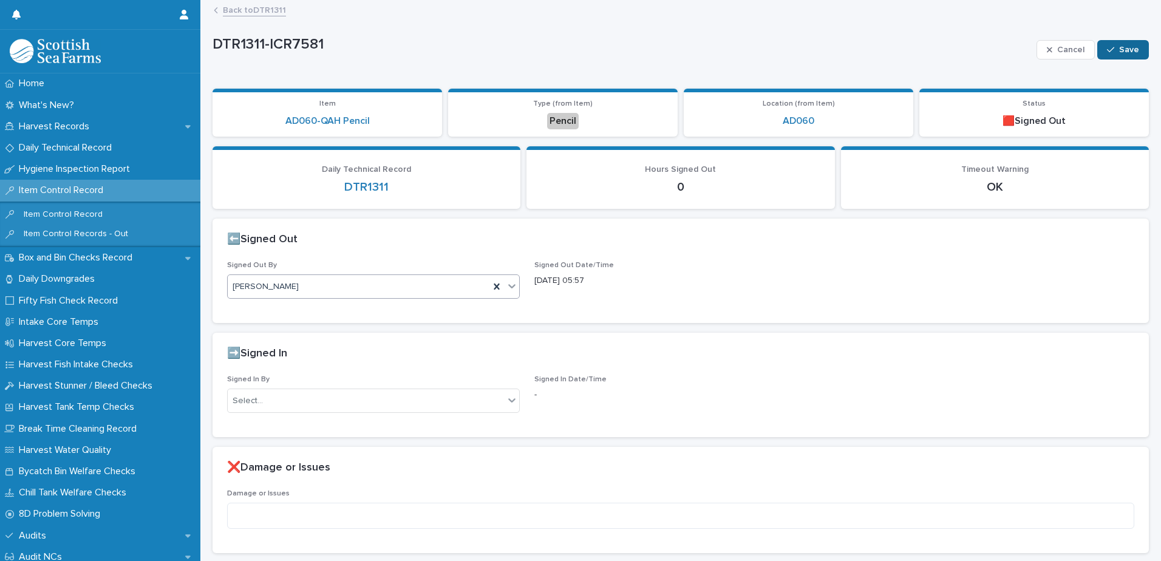
click at [1111, 40] on button "Save" at bounding box center [1124, 49] width 52 height 19
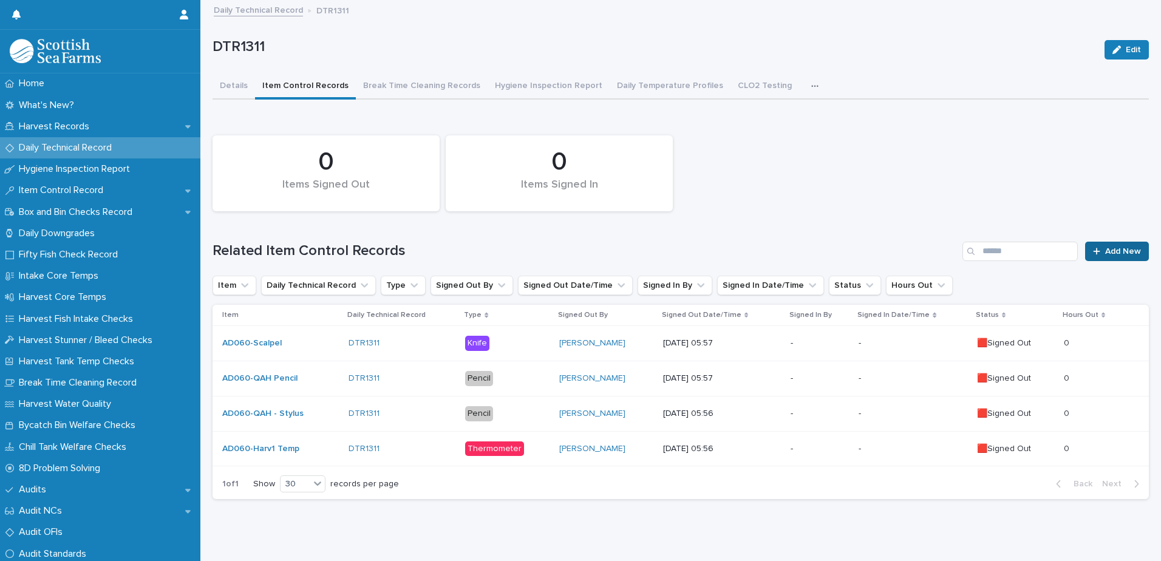
click at [1127, 250] on span "Add New" at bounding box center [1124, 251] width 36 height 9
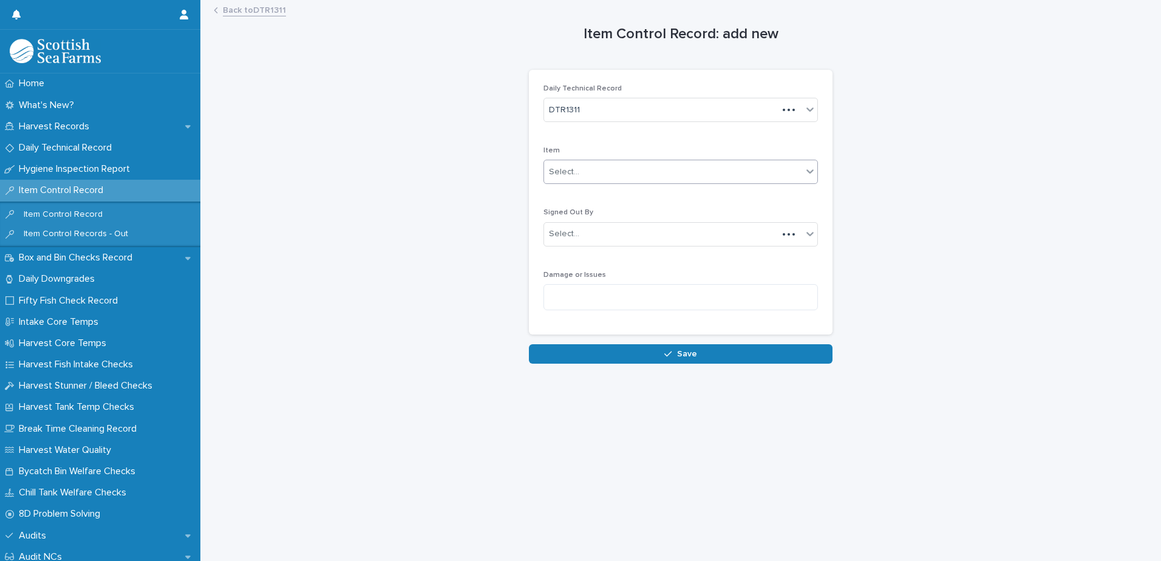
click at [587, 168] on div "Select..." at bounding box center [673, 172] width 258 height 20
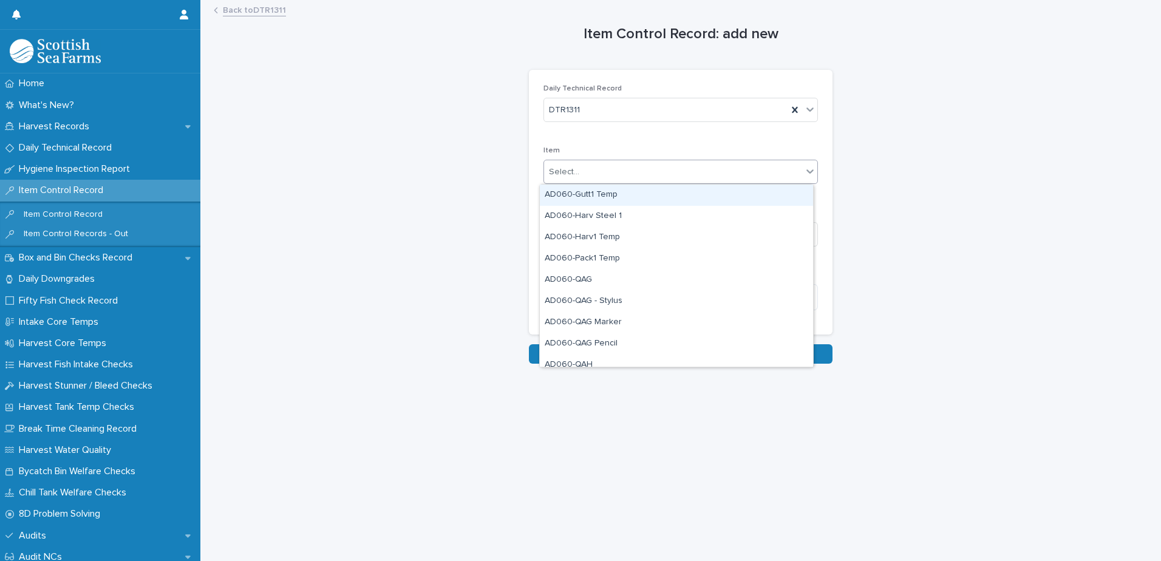
click at [628, 197] on div "AD060-Gutt1 Temp" at bounding box center [676, 195] width 273 height 21
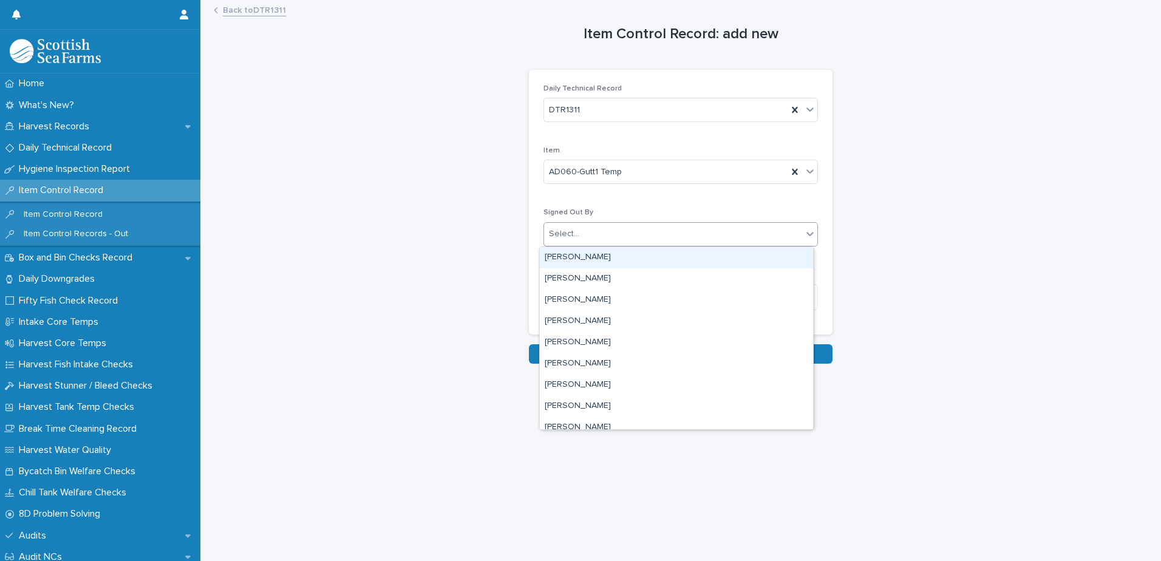
click at [623, 227] on div "Select..." at bounding box center [673, 234] width 258 height 20
type input "*****"
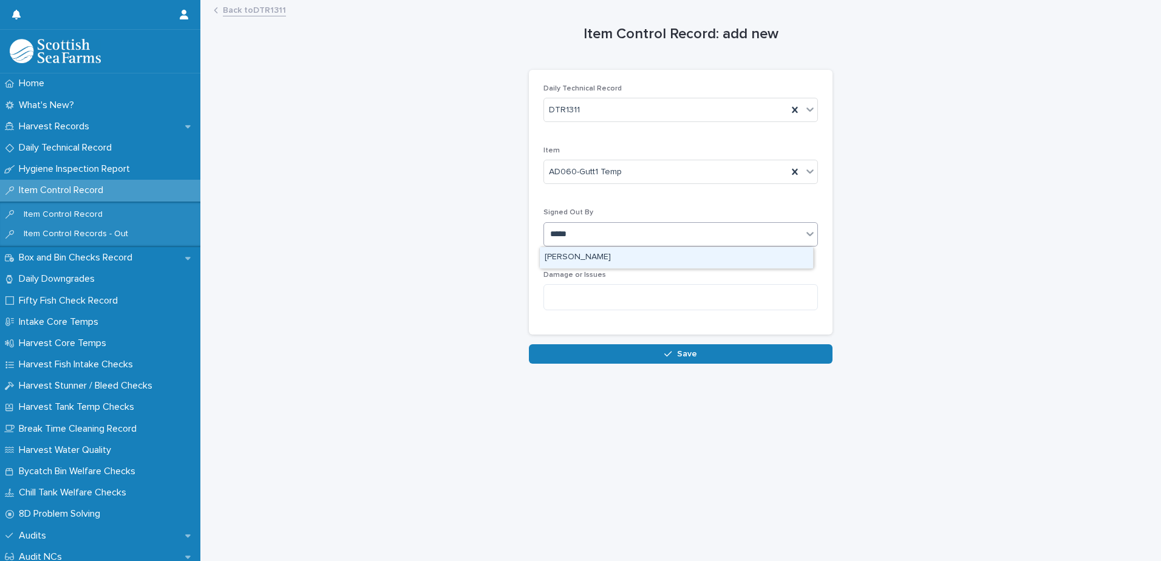
drag, startPoint x: 633, startPoint y: 253, endPoint x: 647, endPoint y: 253, distance: 14.0
click at [633, 253] on div "[PERSON_NAME]" at bounding box center [676, 257] width 273 height 21
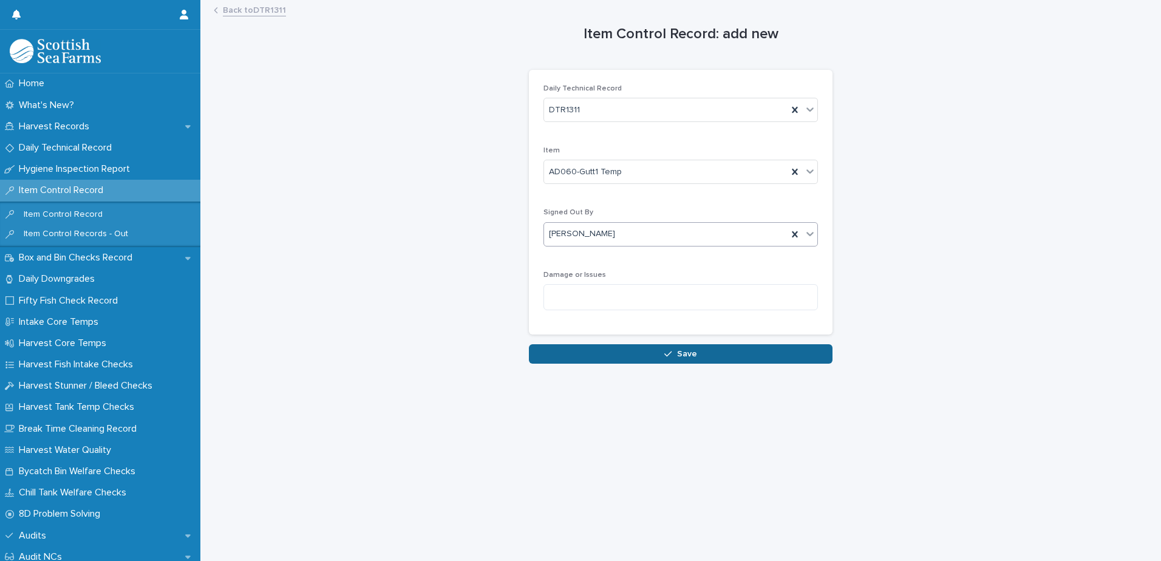
click at [700, 354] on button "Save" at bounding box center [681, 353] width 304 height 19
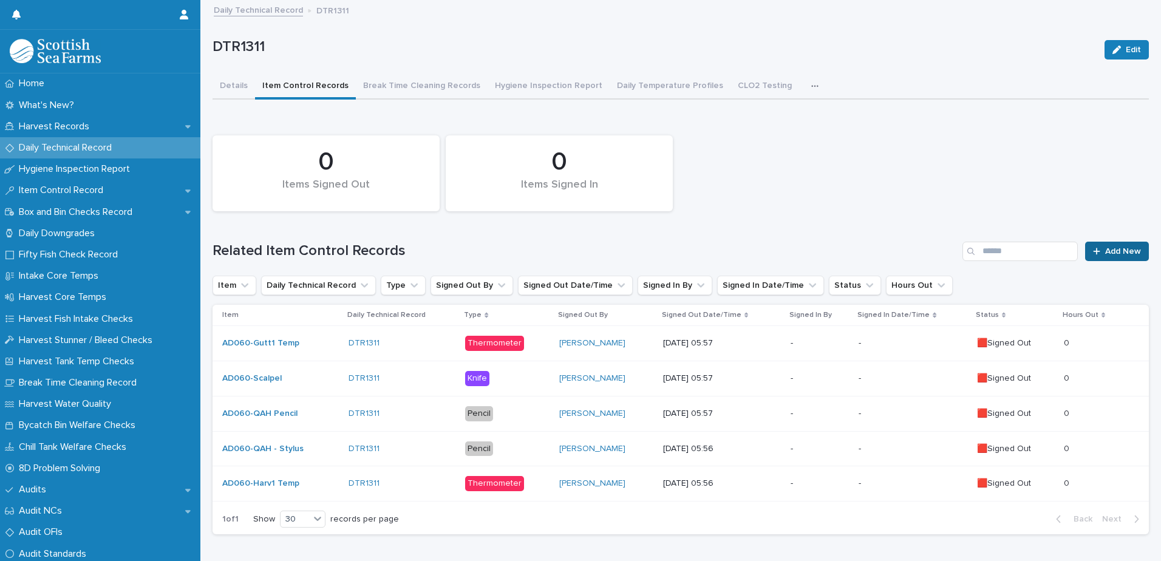
click at [1124, 249] on span "Add New" at bounding box center [1124, 251] width 36 height 9
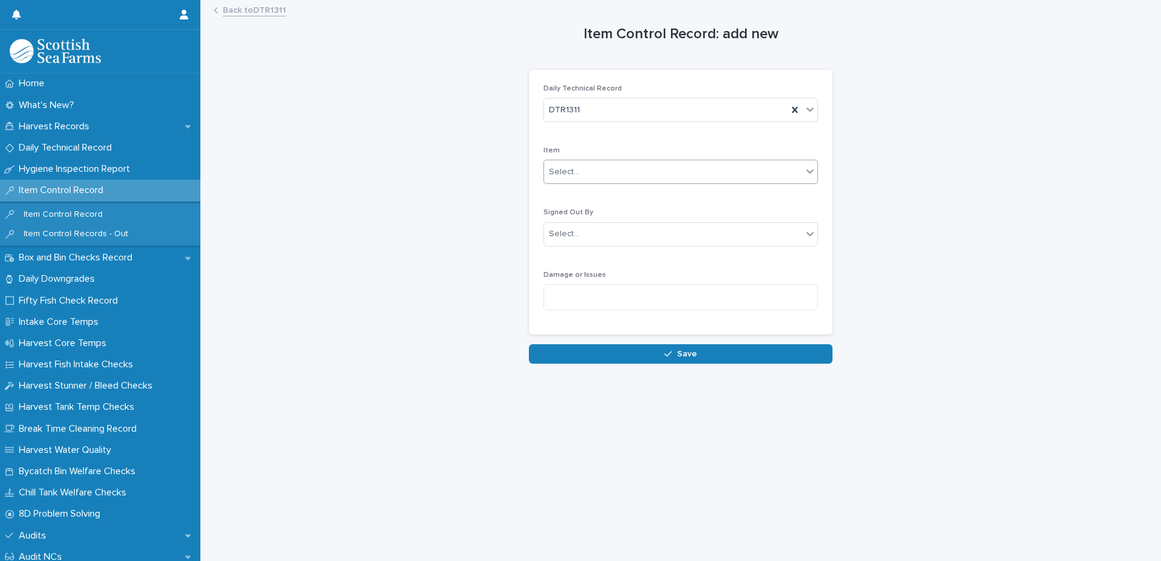
click at [625, 166] on div "Select..." at bounding box center [673, 172] width 258 height 20
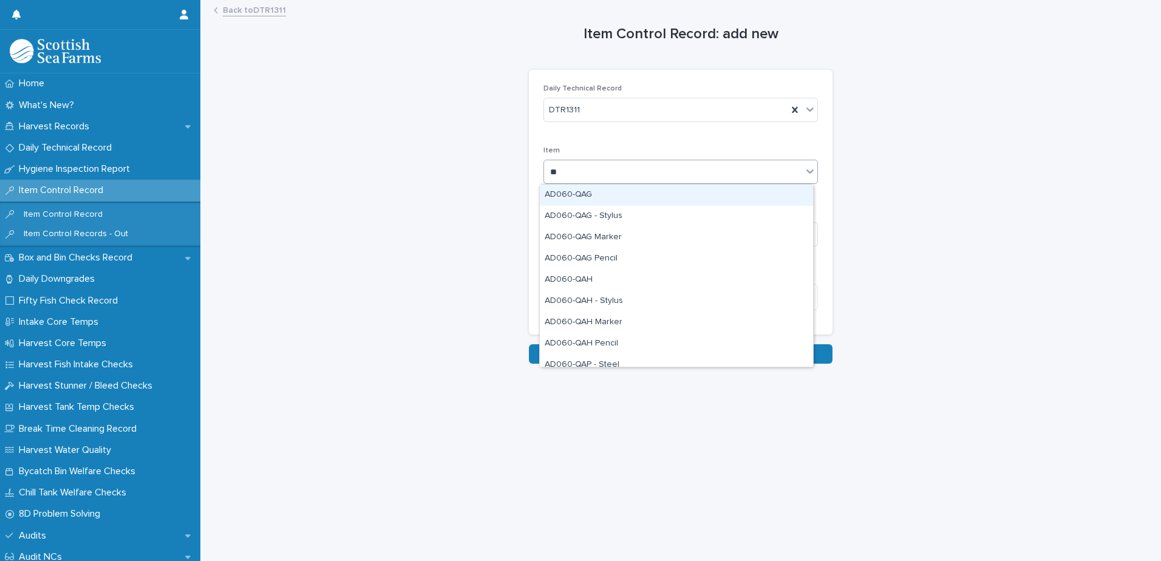
type input "***"
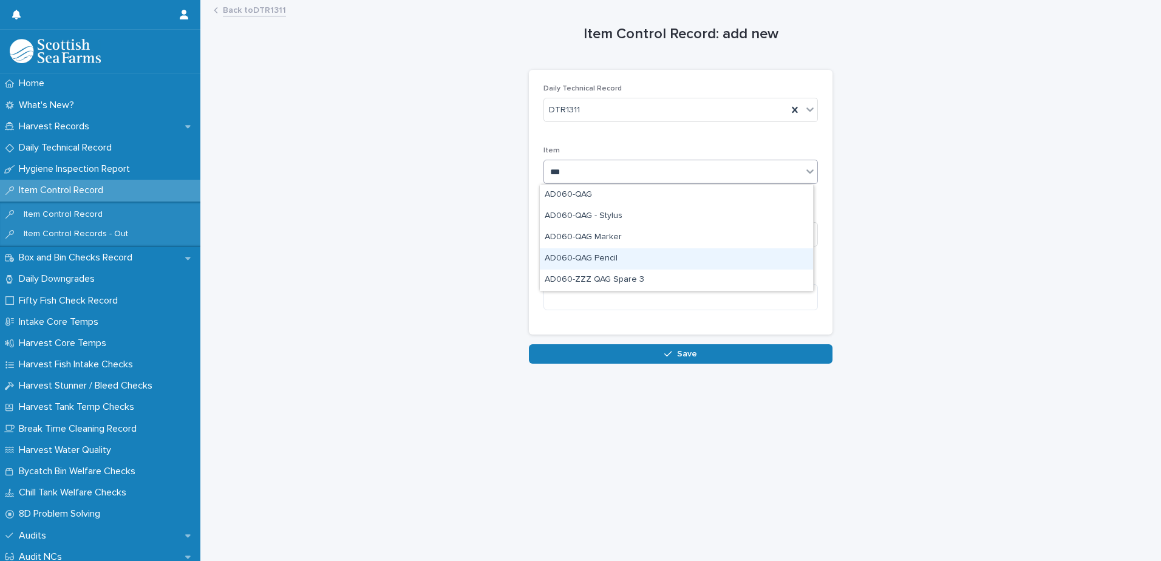
drag, startPoint x: 635, startPoint y: 248, endPoint x: 635, endPoint y: 261, distance: 13.4
click at [635, 261] on div "AD060-QAG Pencil" at bounding box center [676, 258] width 273 height 21
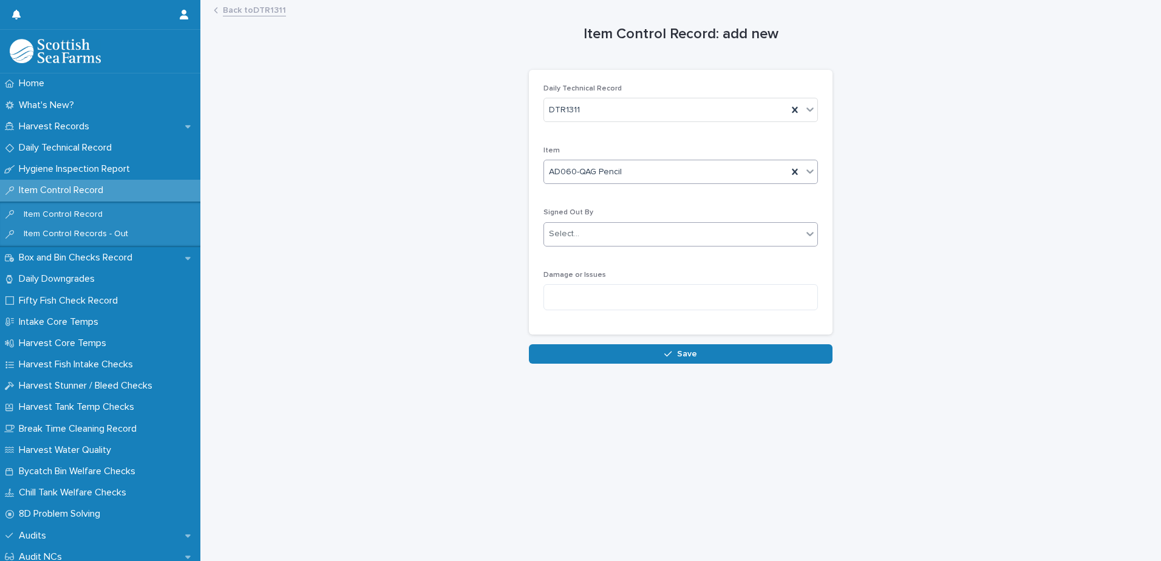
click at [624, 237] on div "Select..." at bounding box center [673, 234] width 258 height 20
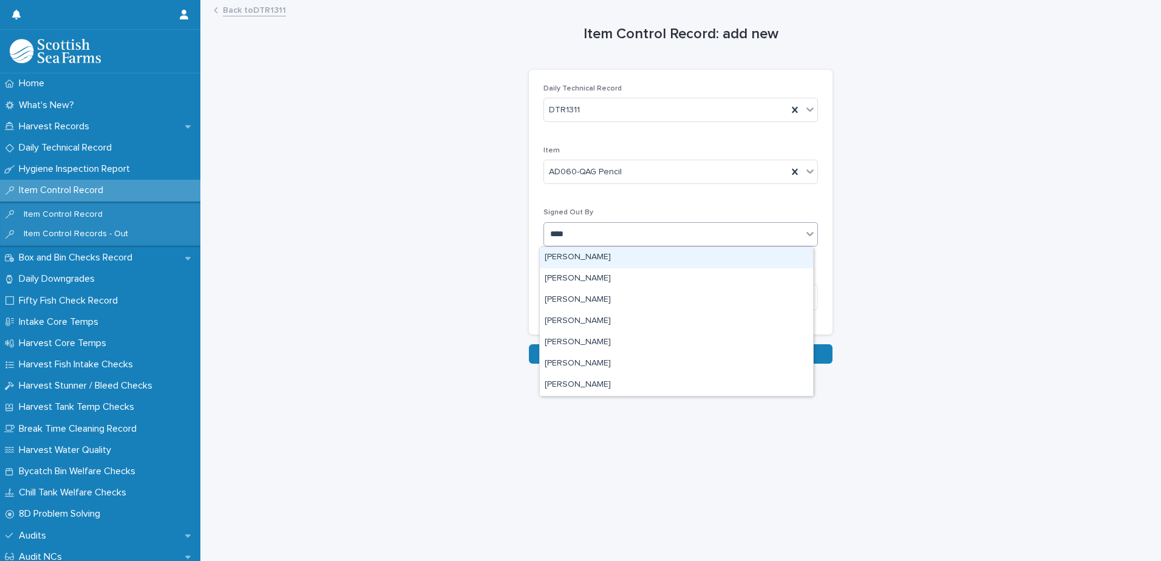
type input "*****"
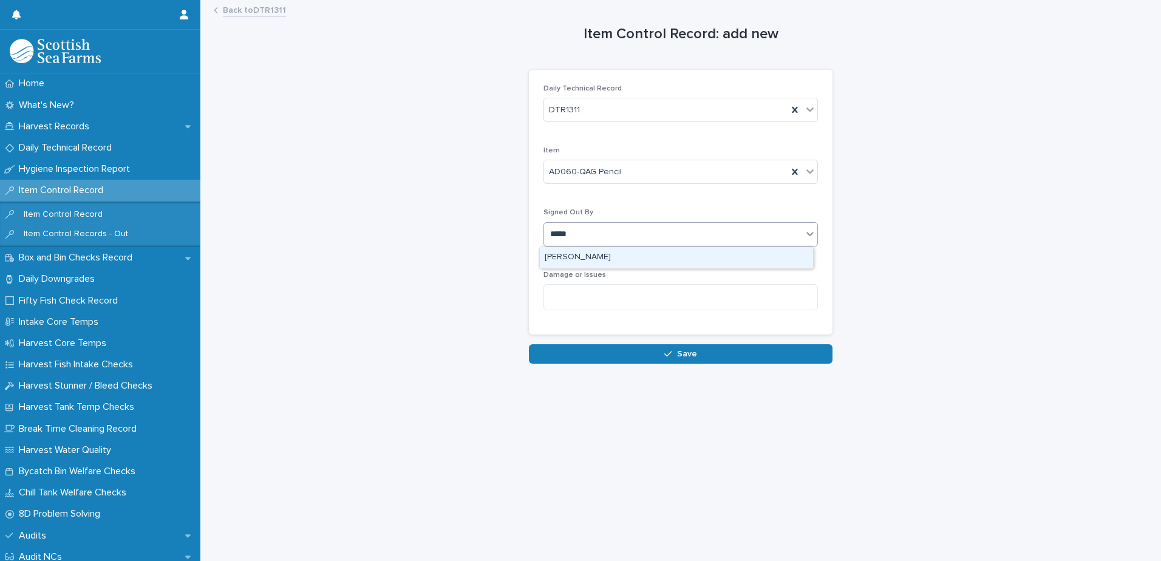
click at [635, 258] on div "[PERSON_NAME]" at bounding box center [676, 257] width 273 height 21
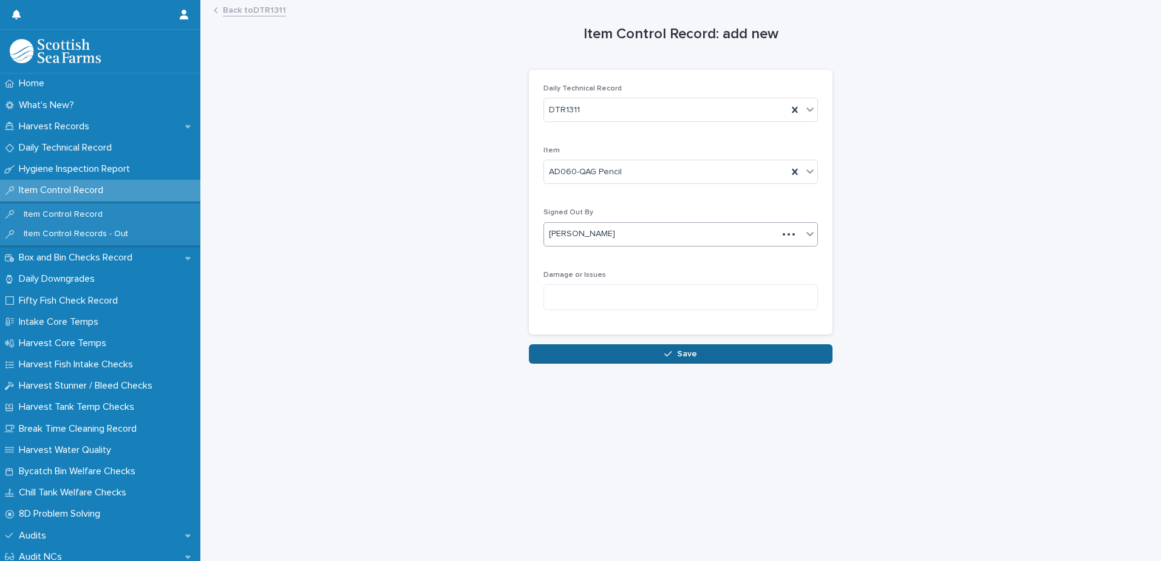
click at [667, 355] on icon "button" at bounding box center [668, 354] width 7 height 9
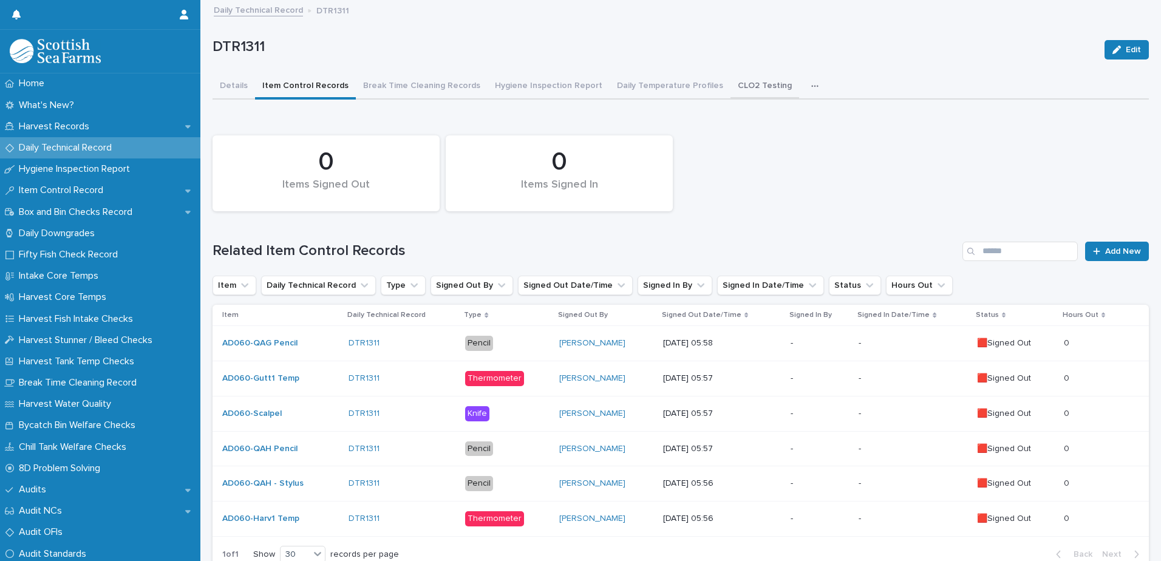
click at [745, 81] on button "CLO2 Testing" at bounding box center [765, 87] width 69 height 26
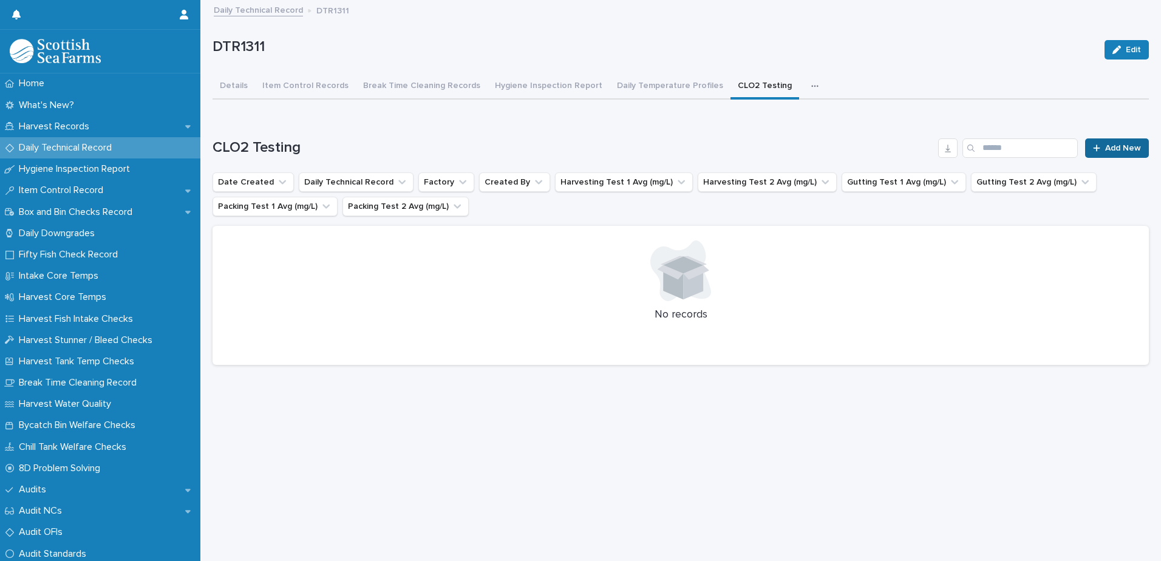
click at [1106, 156] on link "Add New" at bounding box center [1118, 148] width 64 height 19
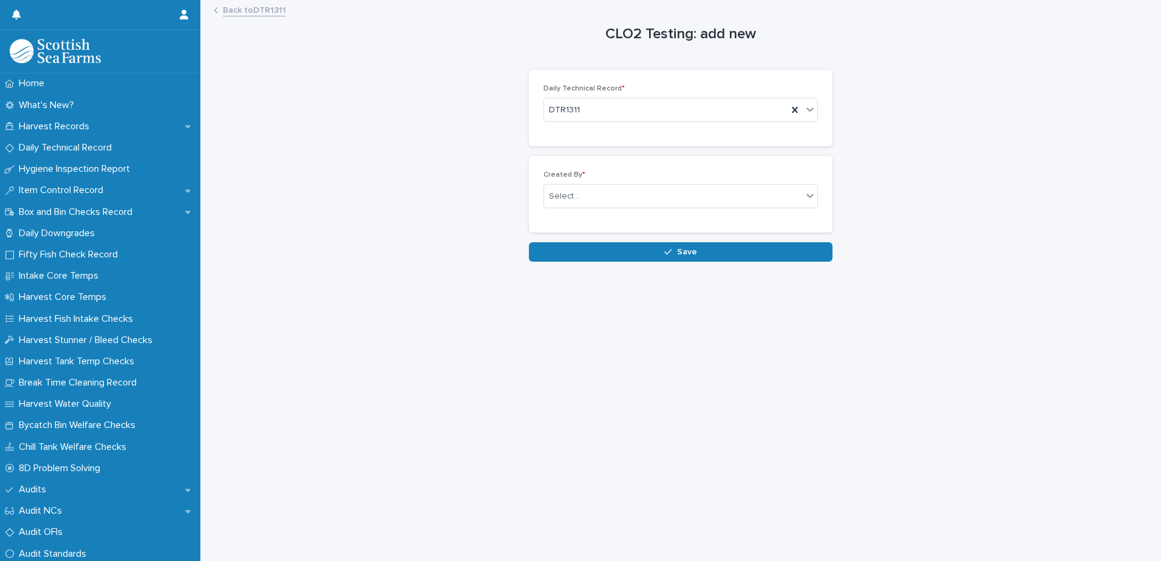
click at [625, 183] on div "Created By * Select..." at bounding box center [681, 194] width 275 height 47
click at [624, 193] on div "Select..." at bounding box center [673, 196] width 258 height 20
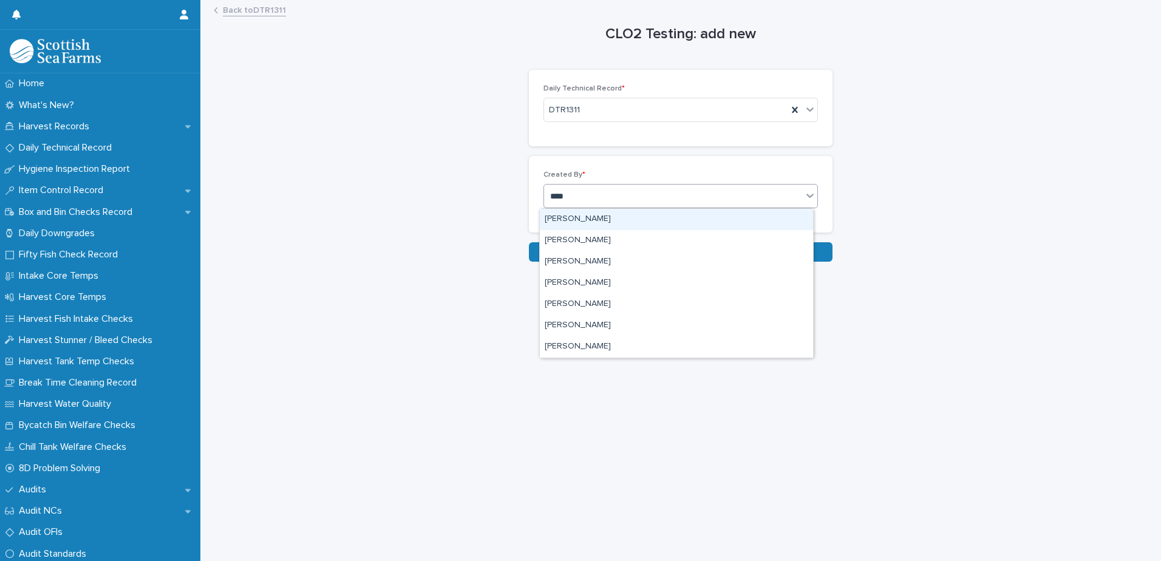
type input "*****"
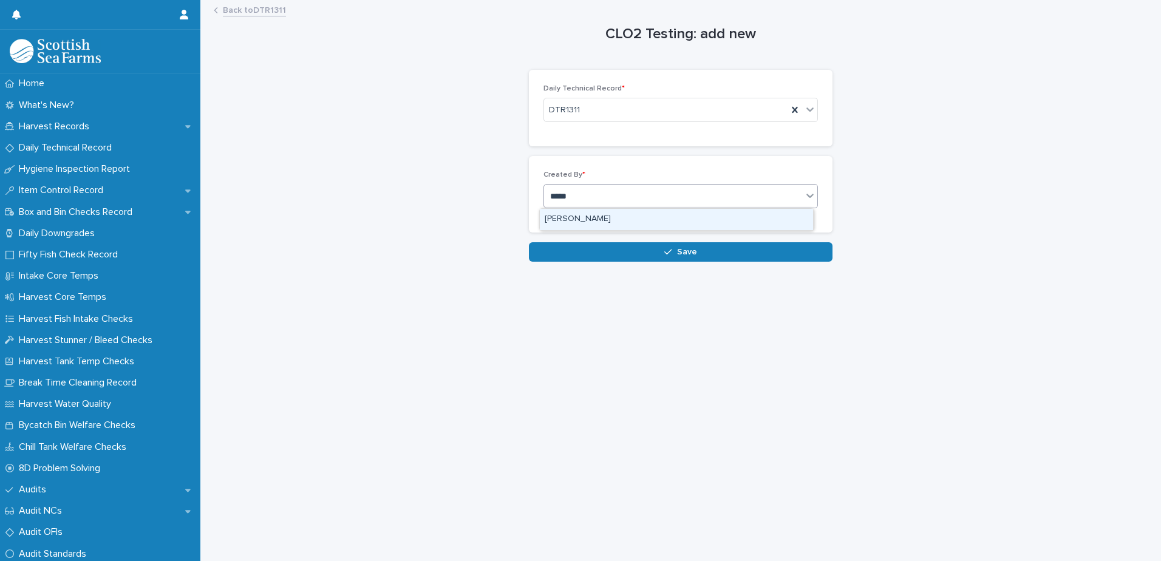
click at [625, 221] on div "[PERSON_NAME]" at bounding box center [676, 219] width 273 height 21
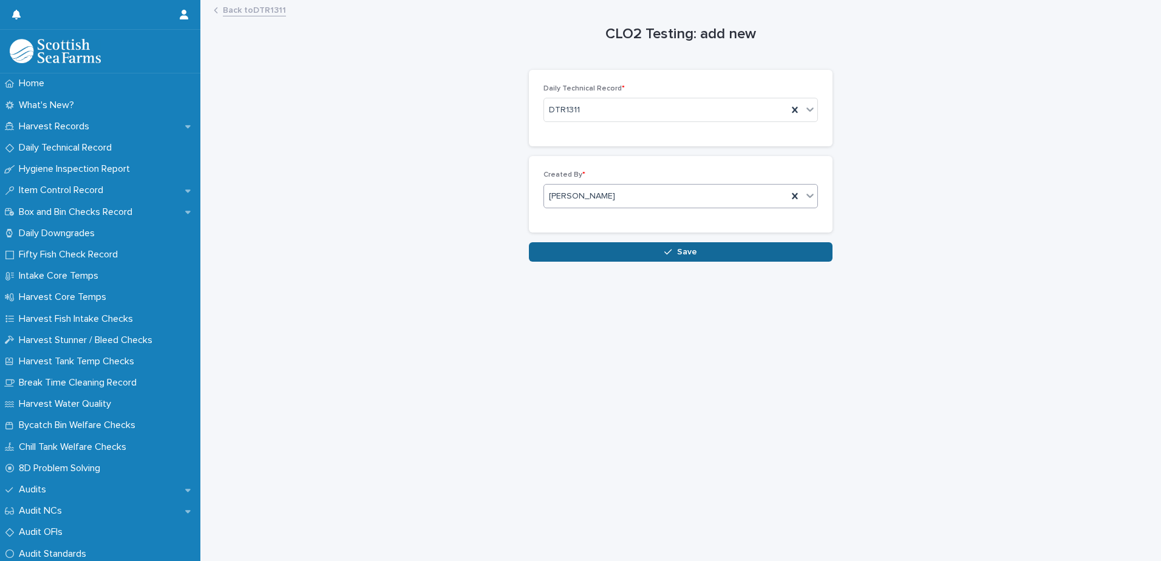
click at [643, 254] on button "Save" at bounding box center [681, 251] width 304 height 19
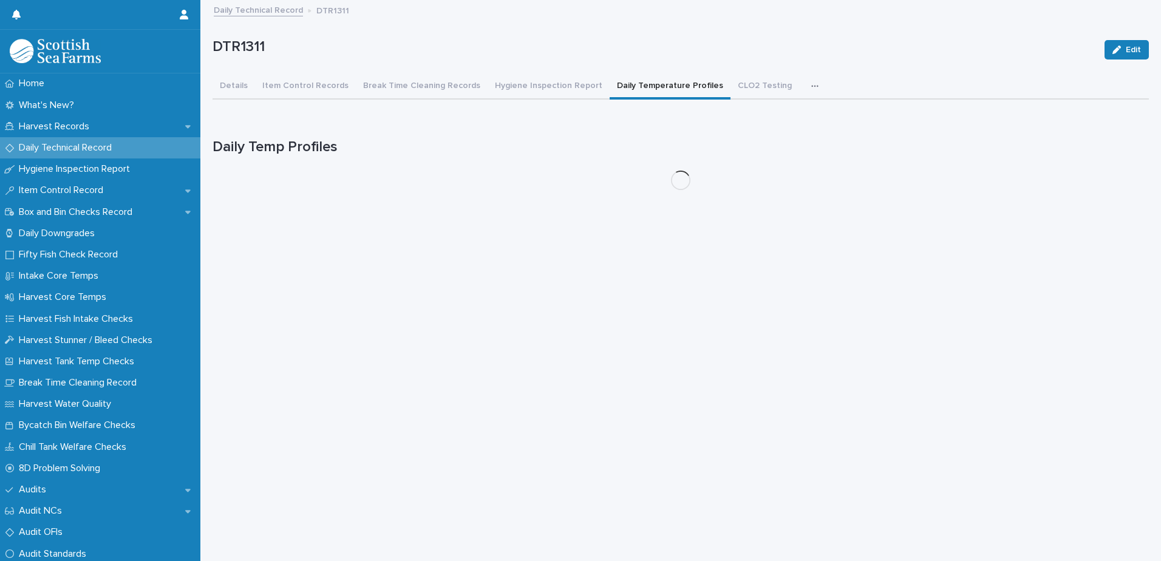
click at [638, 82] on button "Daily Temperature Profiles" at bounding box center [670, 87] width 121 height 26
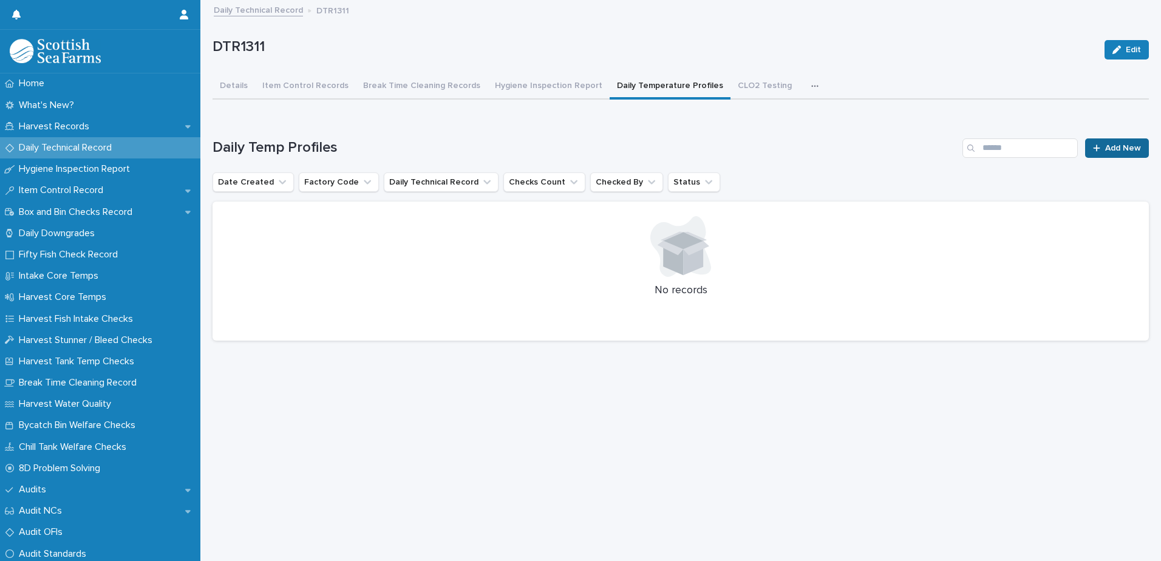
click at [1108, 142] on link "Add New" at bounding box center [1118, 148] width 64 height 19
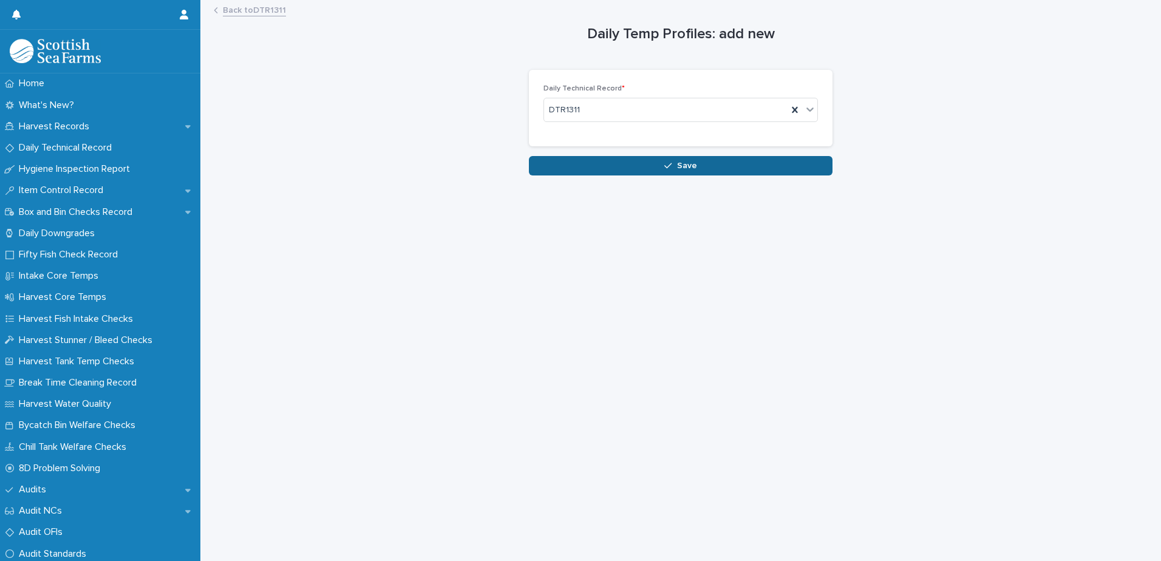
click at [693, 162] on button "Save" at bounding box center [681, 165] width 304 height 19
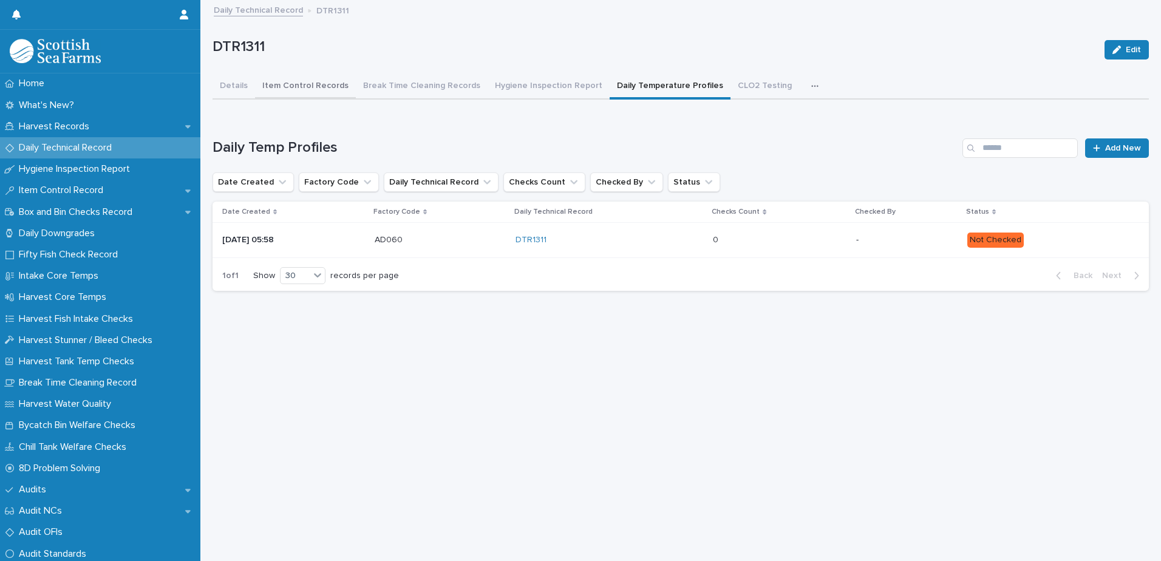
click at [294, 90] on button "Item Control Records" at bounding box center [305, 87] width 101 height 26
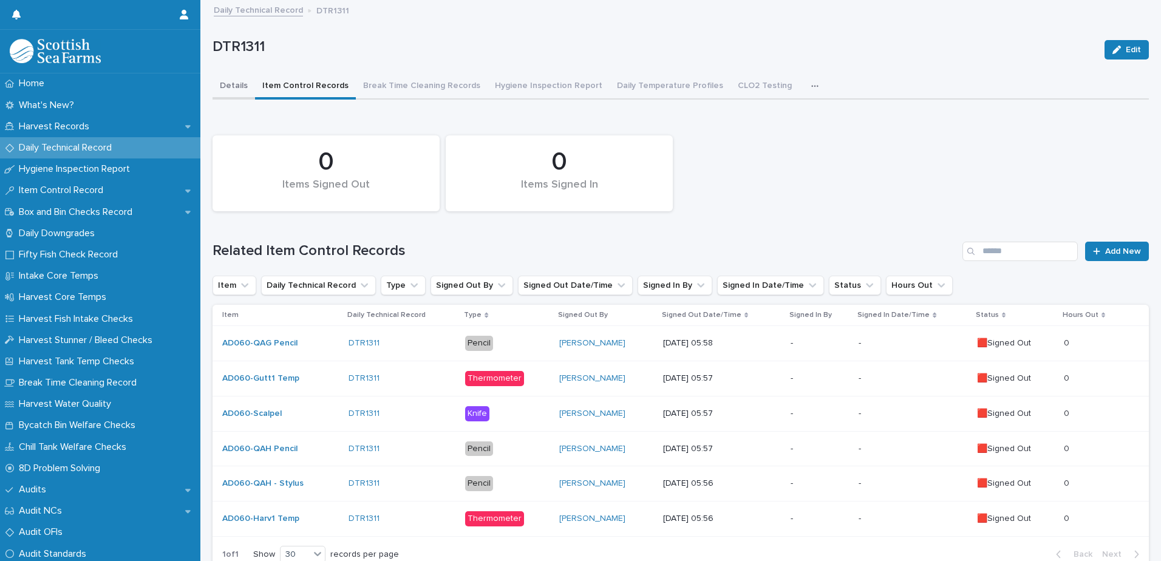
click at [233, 86] on button "Details" at bounding box center [234, 87] width 43 height 26
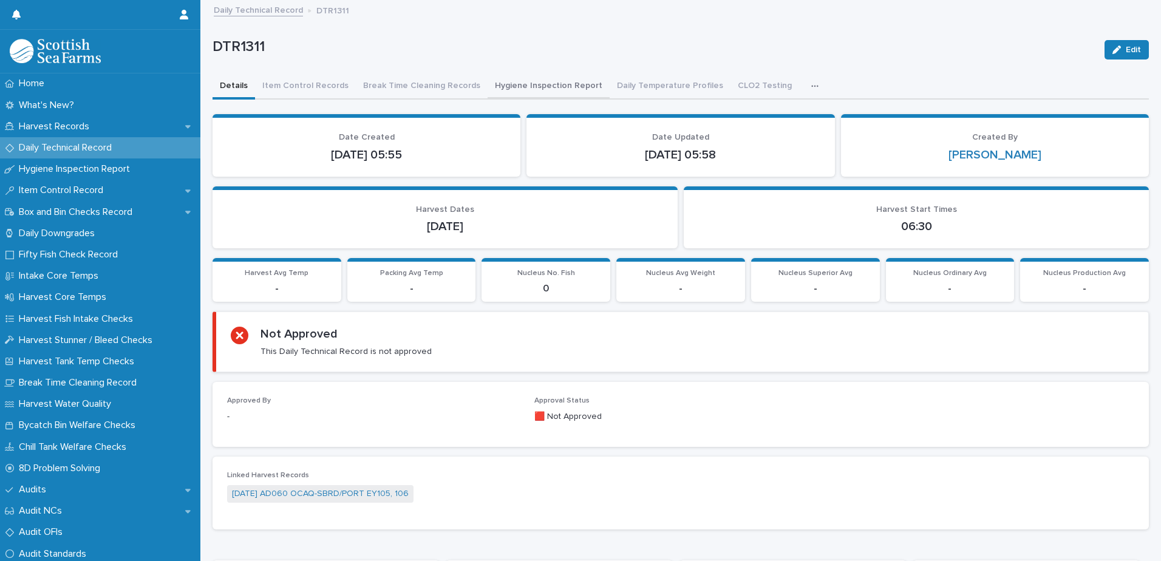
click at [488, 84] on button "Hygiene Inspection Report" at bounding box center [549, 87] width 122 height 26
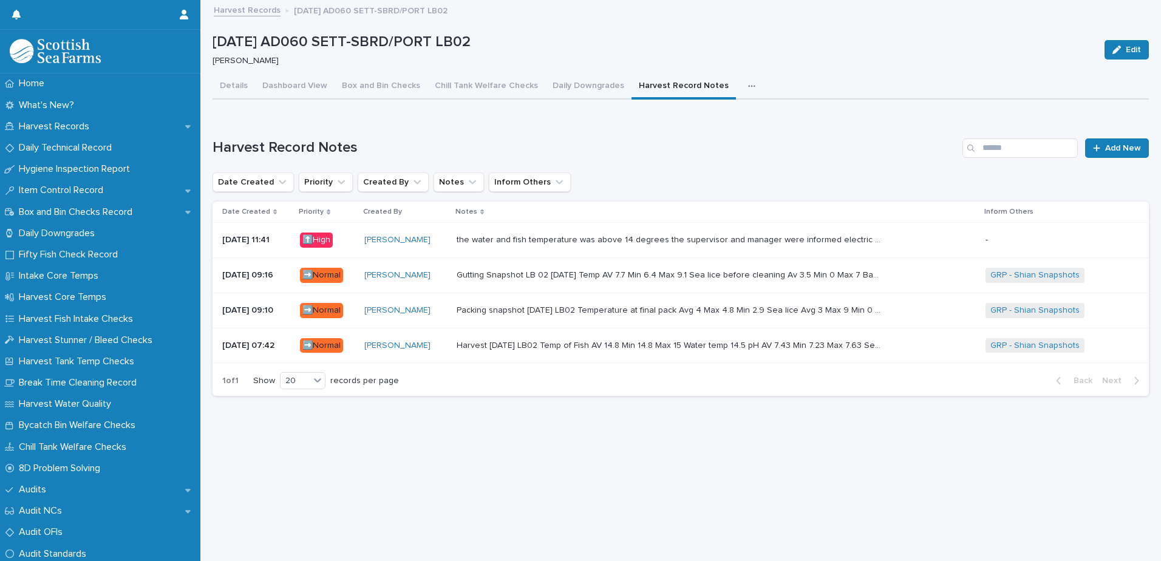
click at [253, 4] on link "Harvest Records" at bounding box center [247, 9] width 67 height 14
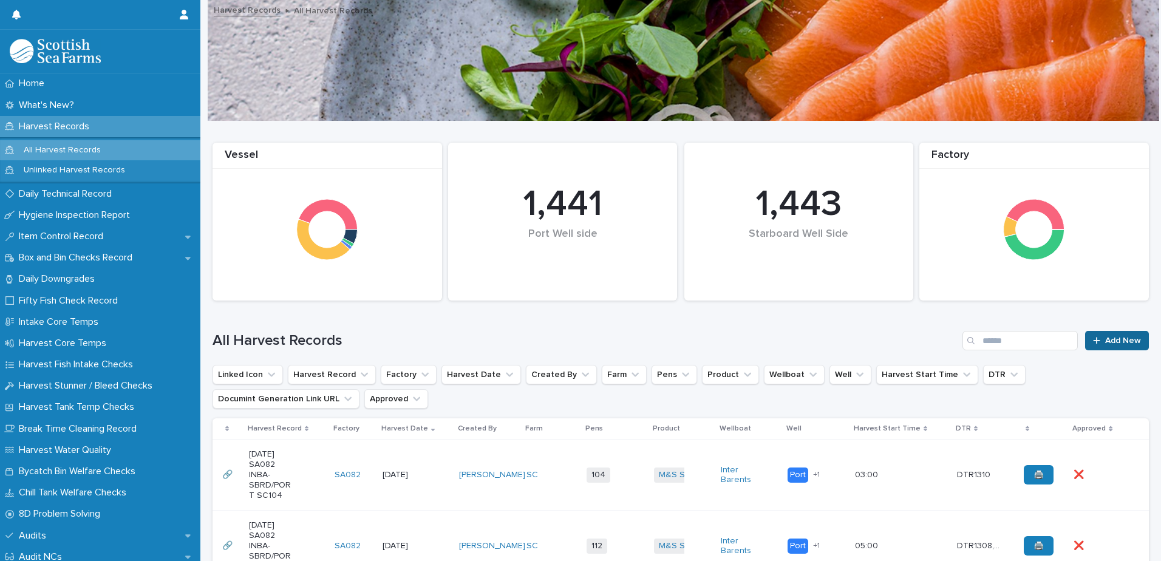
click at [1106, 340] on span "Add New" at bounding box center [1124, 341] width 36 height 9
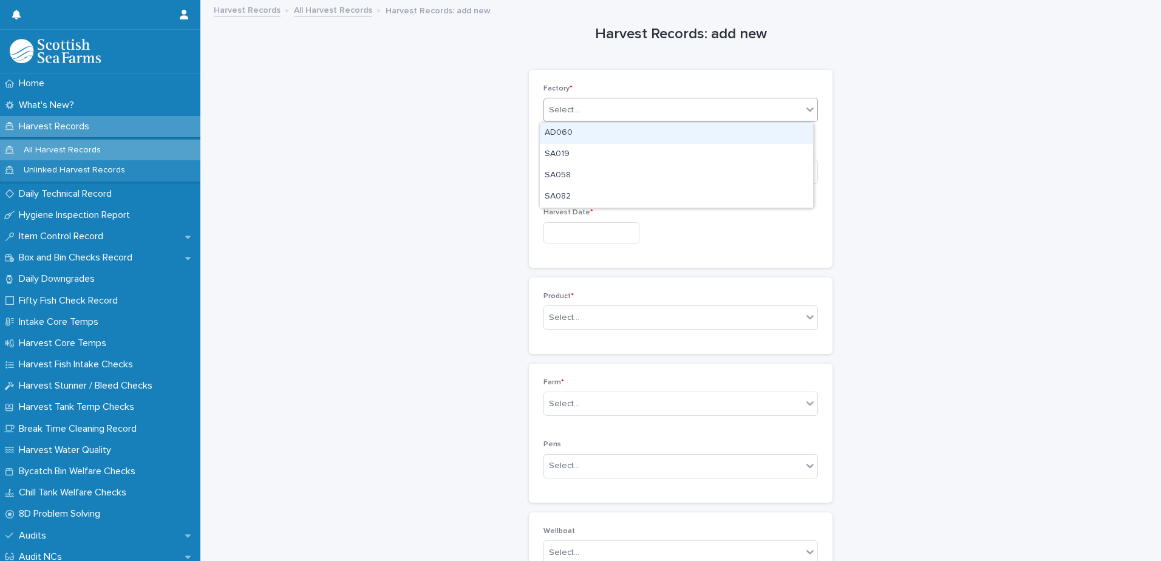
click at [704, 108] on div "Select..." at bounding box center [673, 110] width 258 height 20
click at [685, 129] on div "AD060" at bounding box center [676, 133] width 273 height 21
click at [657, 163] on div "Select..." at bounding box center [673, 172] width 258 height 20
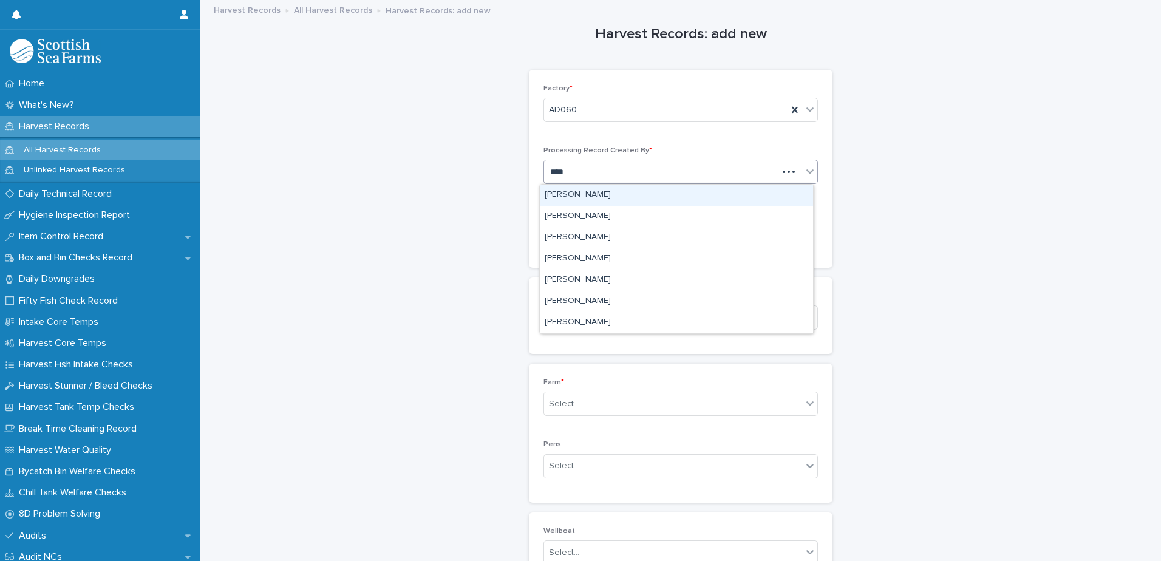
type input "*****"
click at [646, 196] on div "[PERSON_NAME]" at bounding box center [676, 195] width 273 height 21
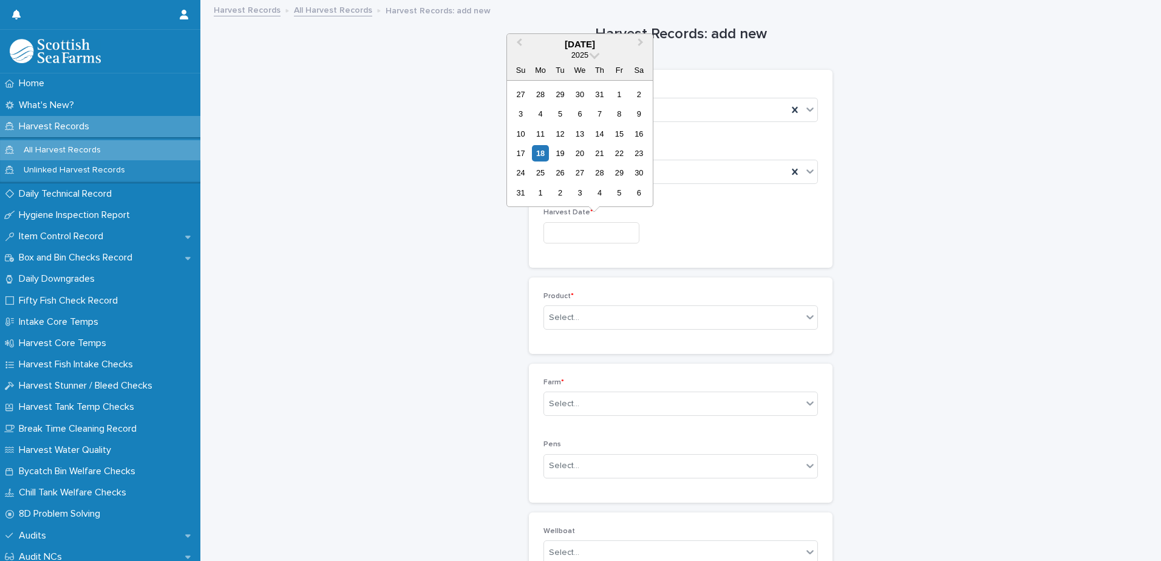
click at [617, 233] on input "text" at bounding box center [592, 232] width 96 height 21
click at [540, 155] on div "18" at bounding box center [540, 153] width 16 height 16
type input "*********"
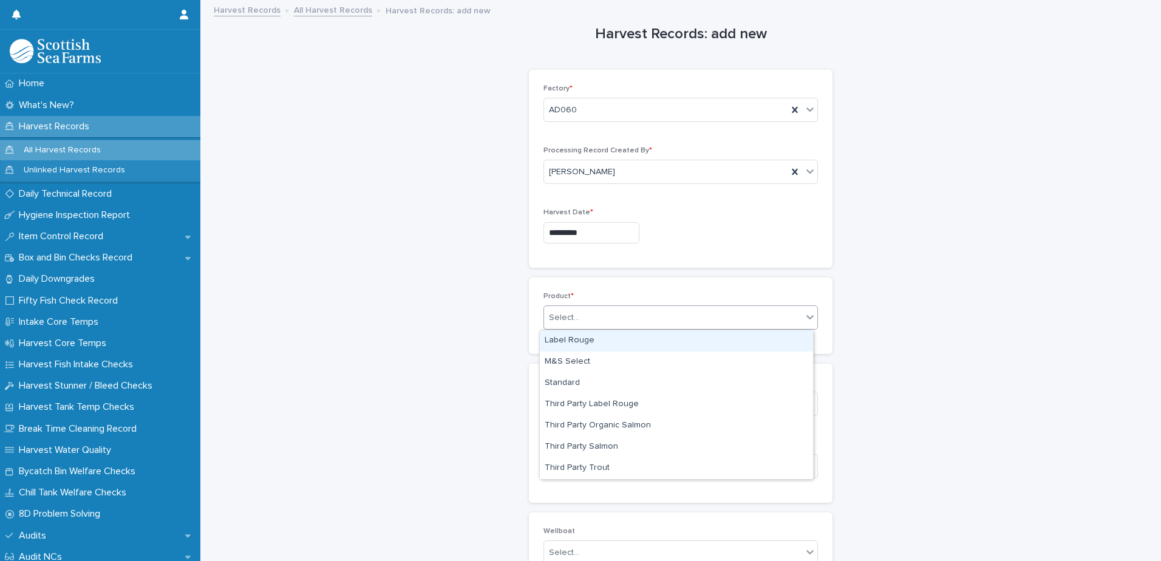
click at [595, 316] on div "Select..." at bounding box center [673, 318] width 258 height 20
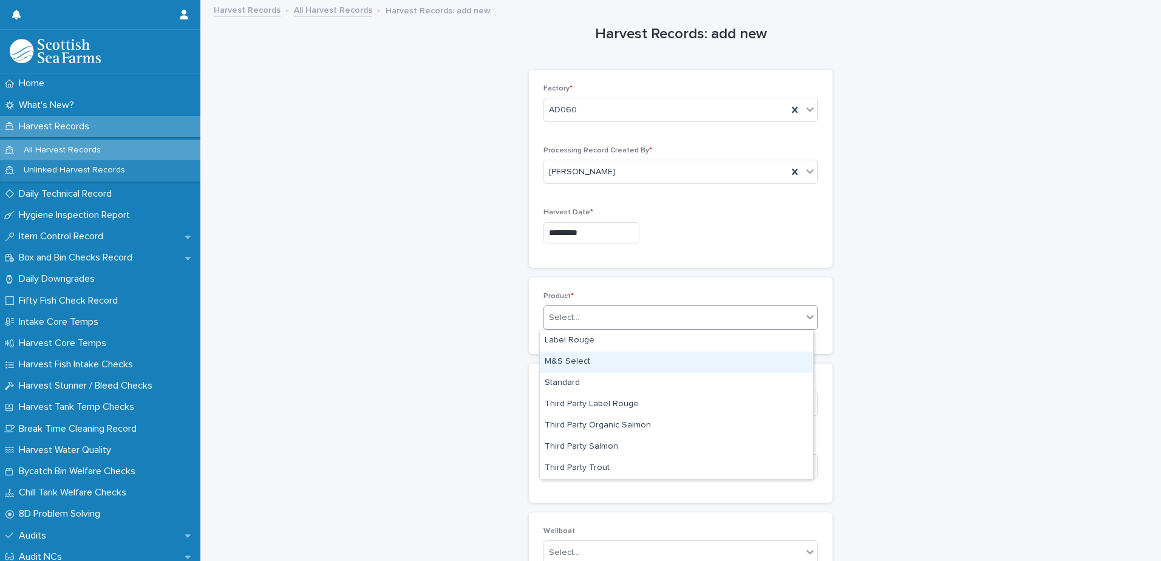
click at [597, 357] on div "M&S Select" at bounding box center [676, 362] width 273 height 21
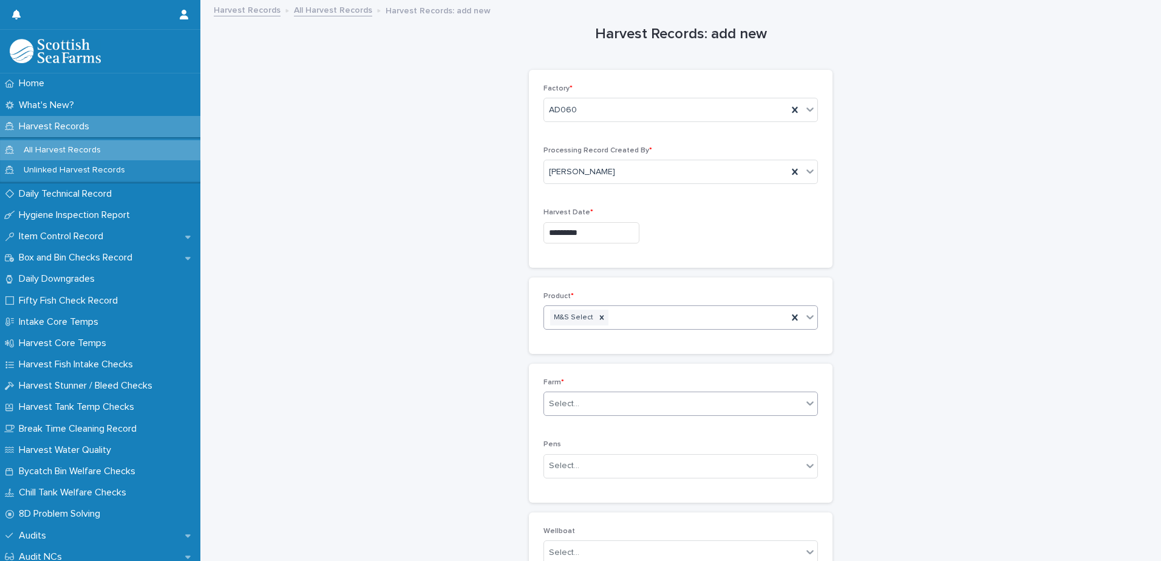
click at [603, 396] on div "Select..." at bounding box center [673, 404] width 258 height 20
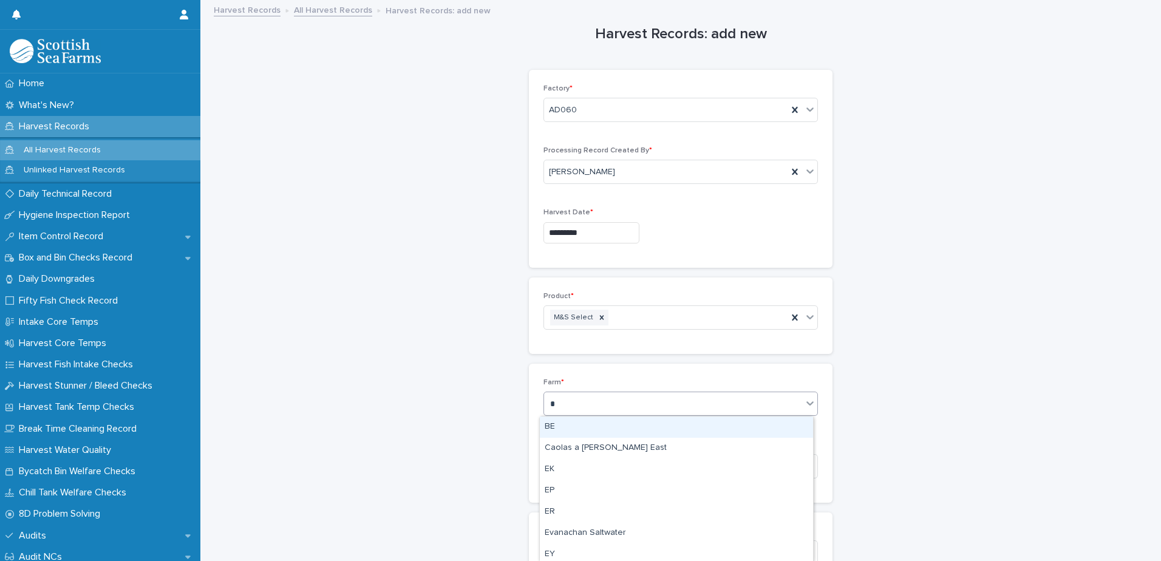
type input "**"
click at [616, 423] on div "EY" at bounding box center [676, 427] width 273 height 21
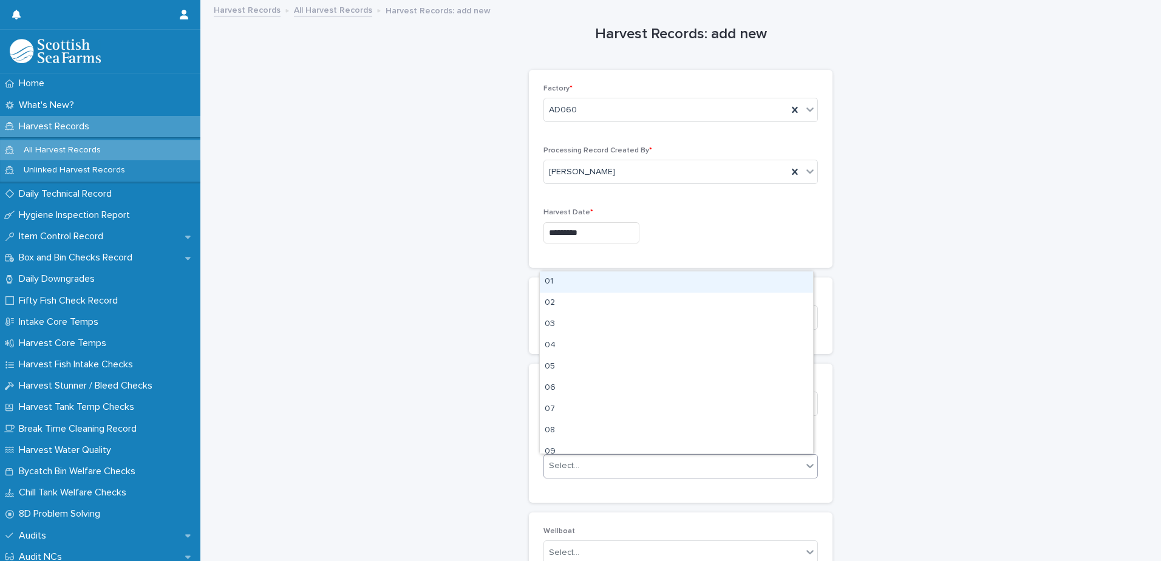
click at [601, 463] on div "Select..." at bounding box center [673, 466] width 258 height 20
type input "***"
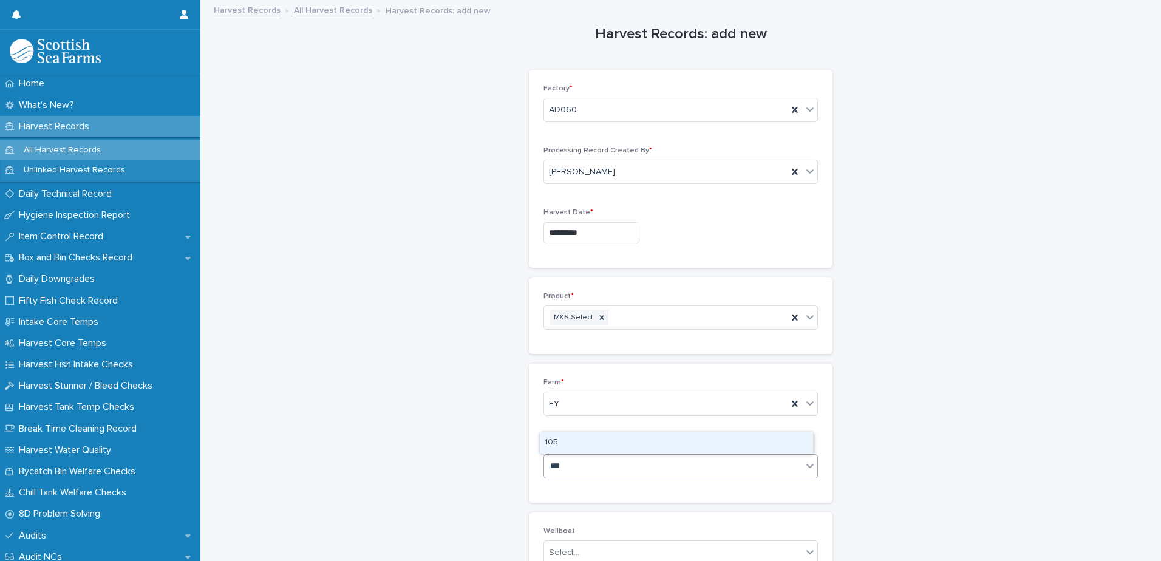
click at [578, 440] on div "105" at bounding box center [676, 443] width 273 height 21
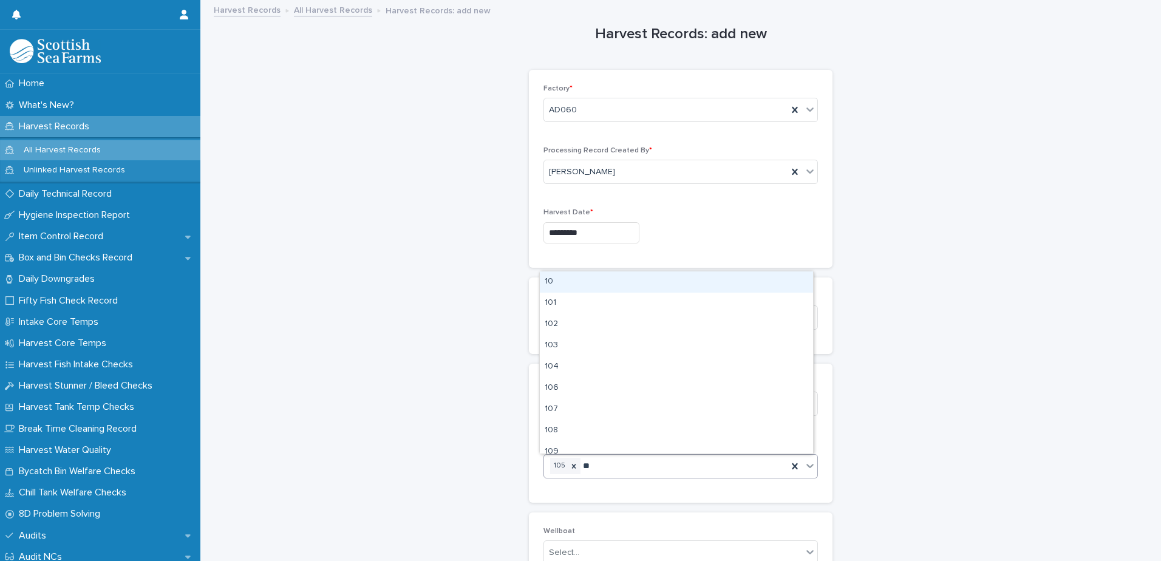
type input "***"
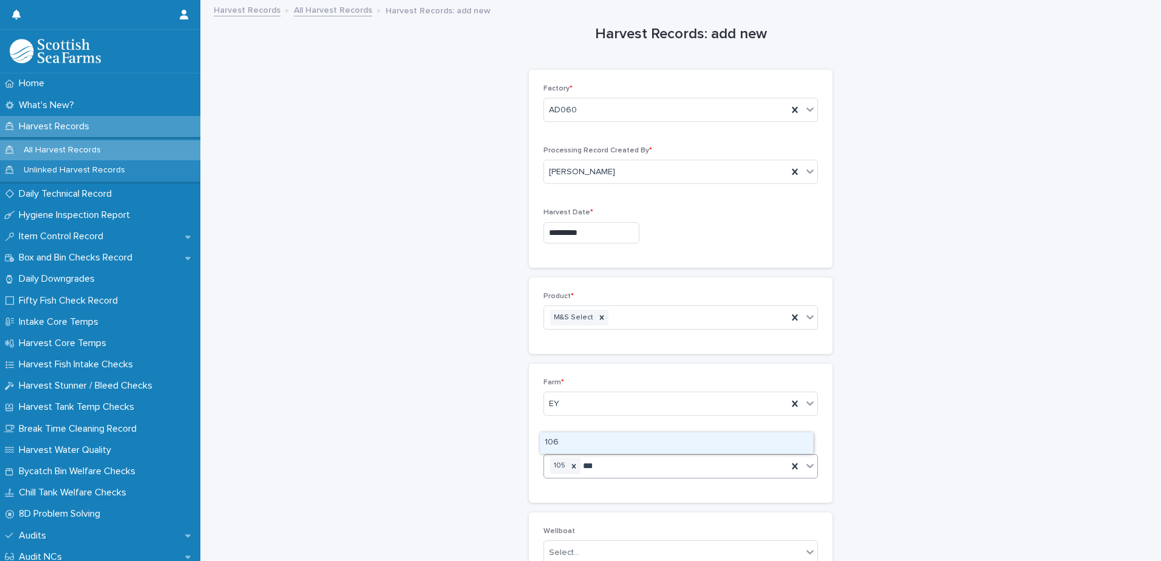
click at [586, 444] on div "106" at bounding box center [676, 443] width 273 height 21
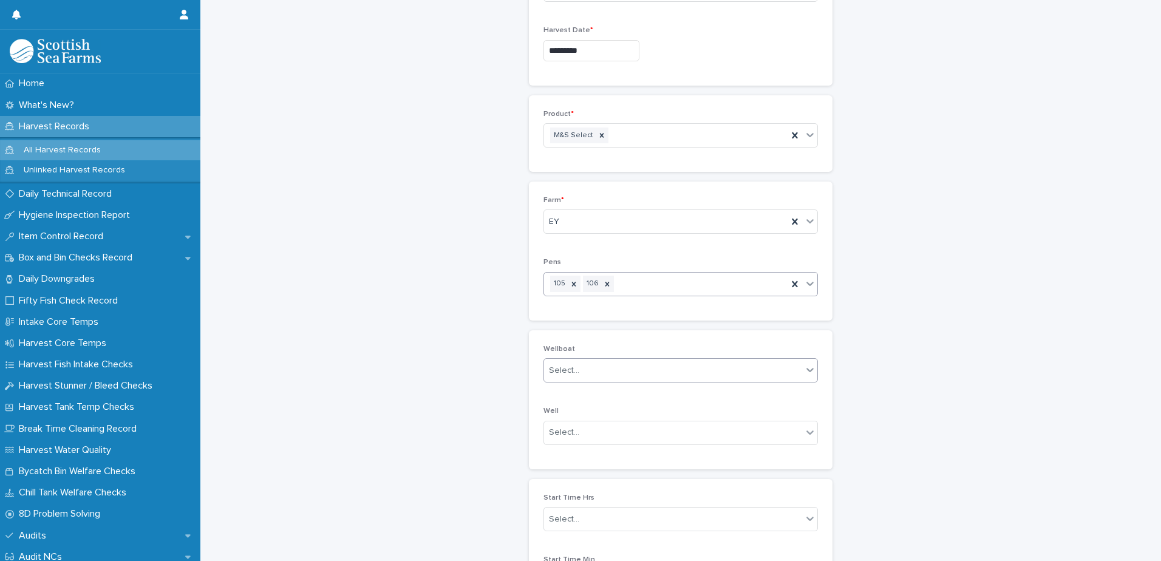
scroll to position [243, 0]
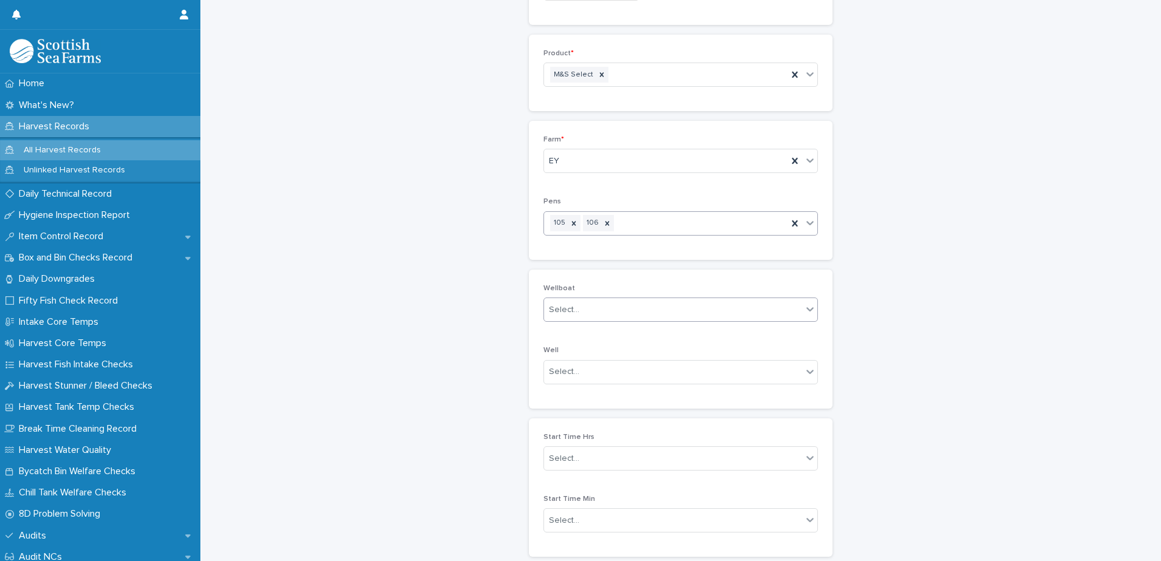
click at [610, 313] on div "Select..." at bounding box center [673, 310] width 258 height 20
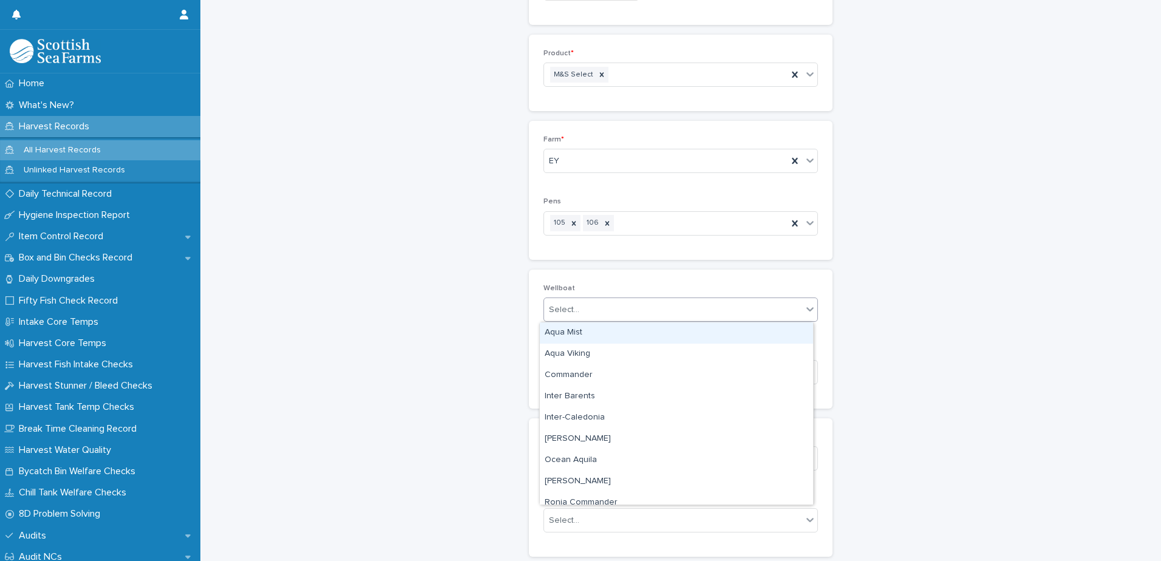
type input "*"
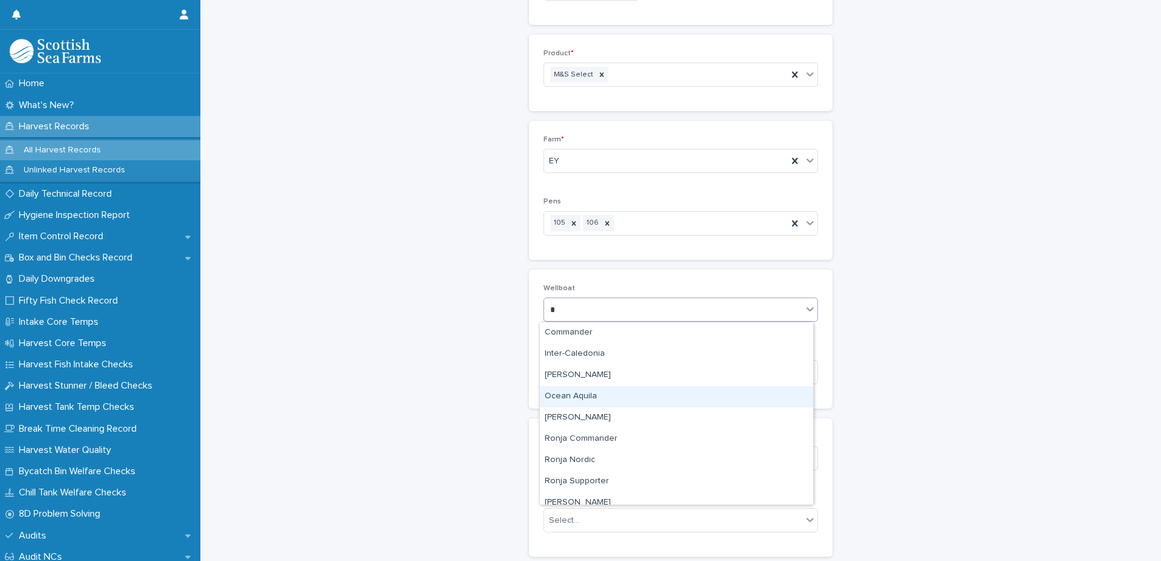
drag, startPoint x: 584, startPoint y: 383, endPoint x: 587, endPoint y: 392, distance: 9.4
click at [587, 392] on div "Ocean Aquila" at bounding box center [676, 396] width 273 height 21
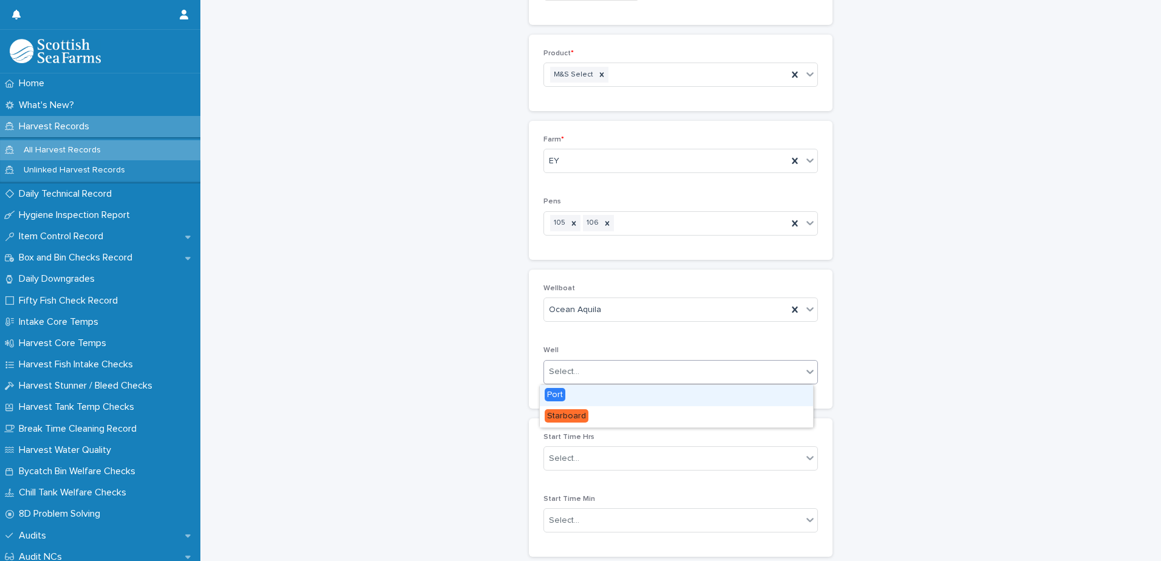
click at [587, 372] on div "Select..." at bounding box center [673, 372] width 258 height 20
click at [586, 394] on div "Port" at bounding box center [676, 395] width 273 height 21
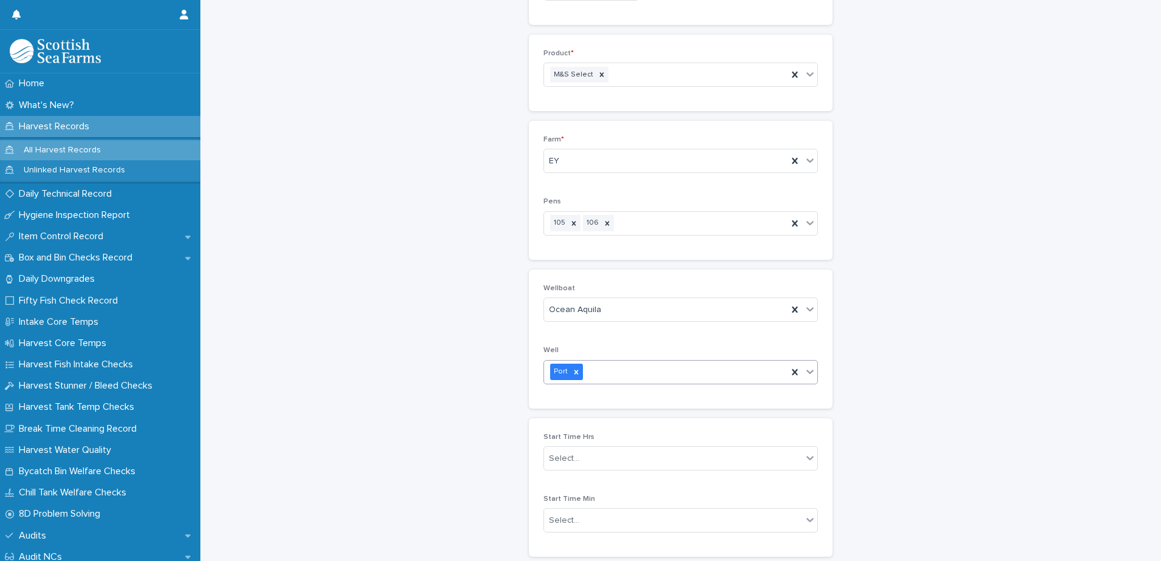
click at [722, 379] on div "Port" at bounding box center [666, 371] width 244 height 21
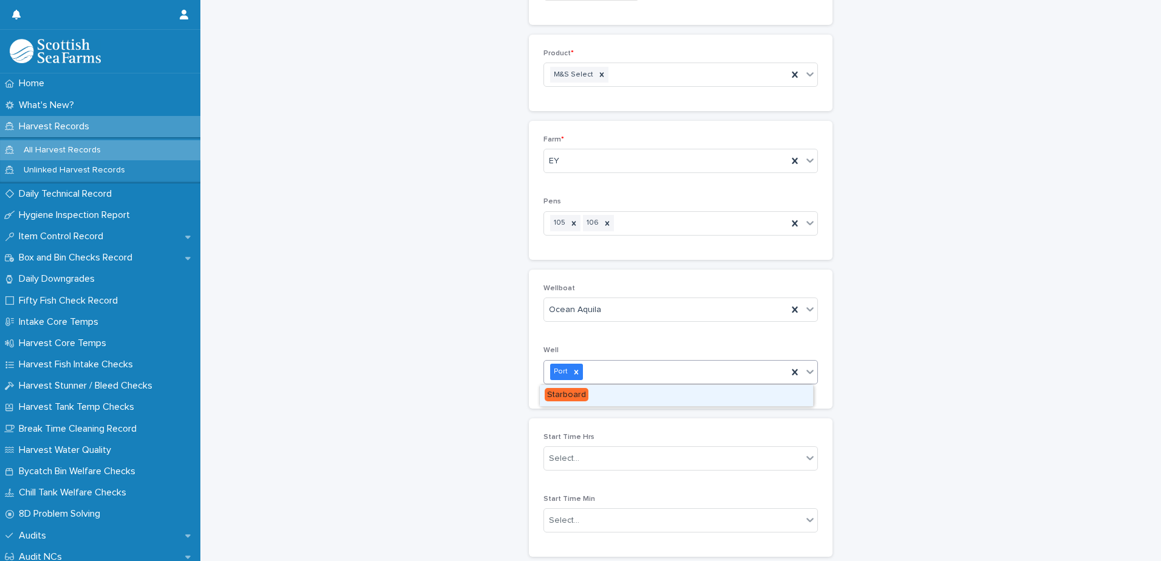
click at [667, 397] on div "Starboard" at bounding box center [676, 395] width 273 height 21
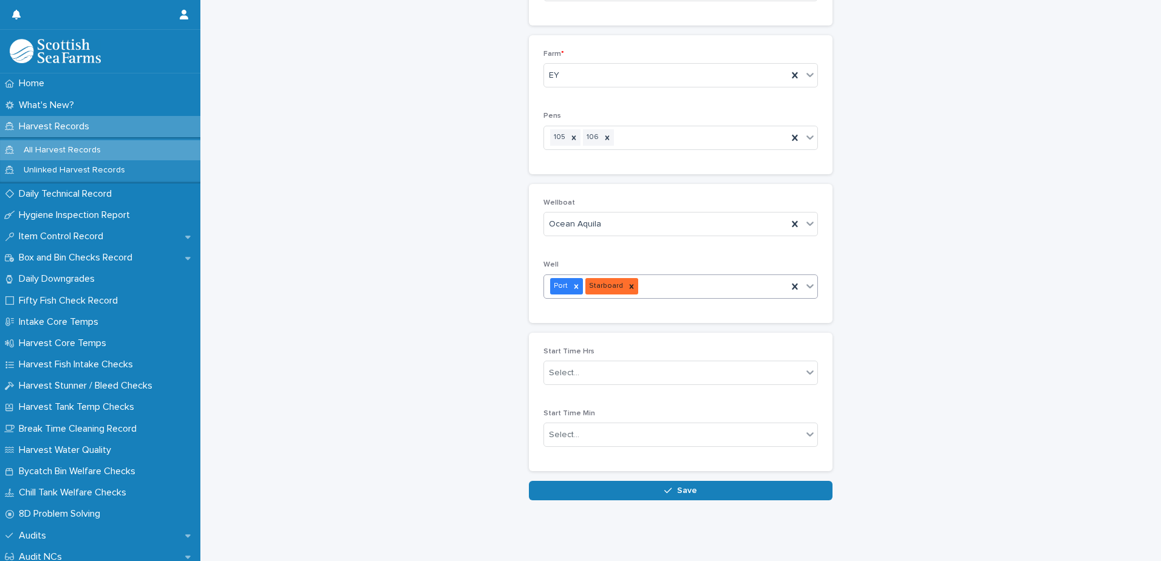
scroll to position [338, 0]
click at [652, 365] on div "Select..." at bounding box center [673, 373] width 258 height 20
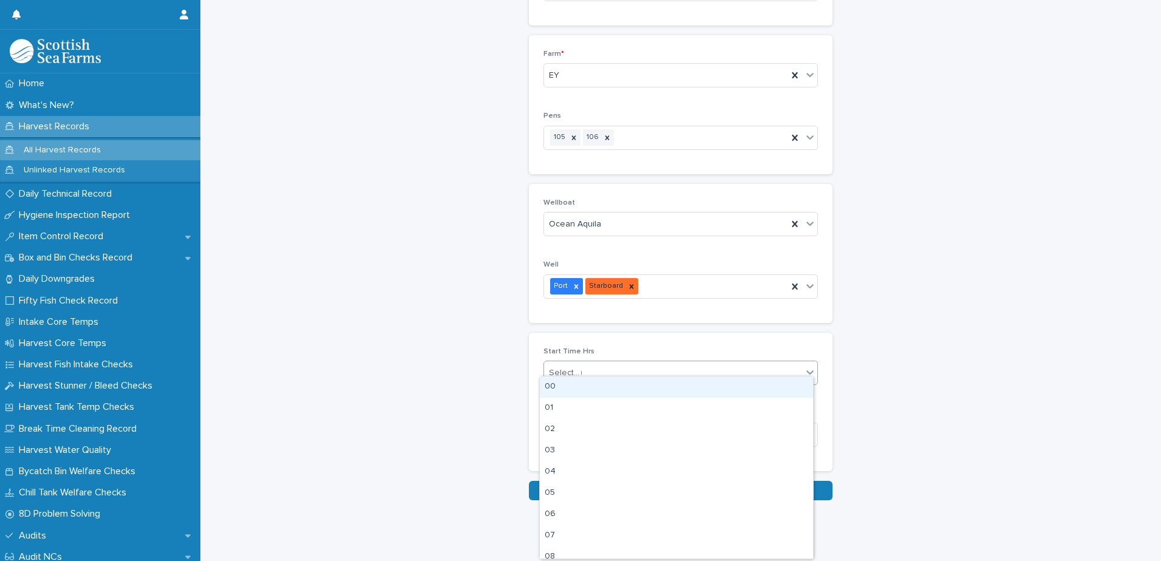
type input "**"
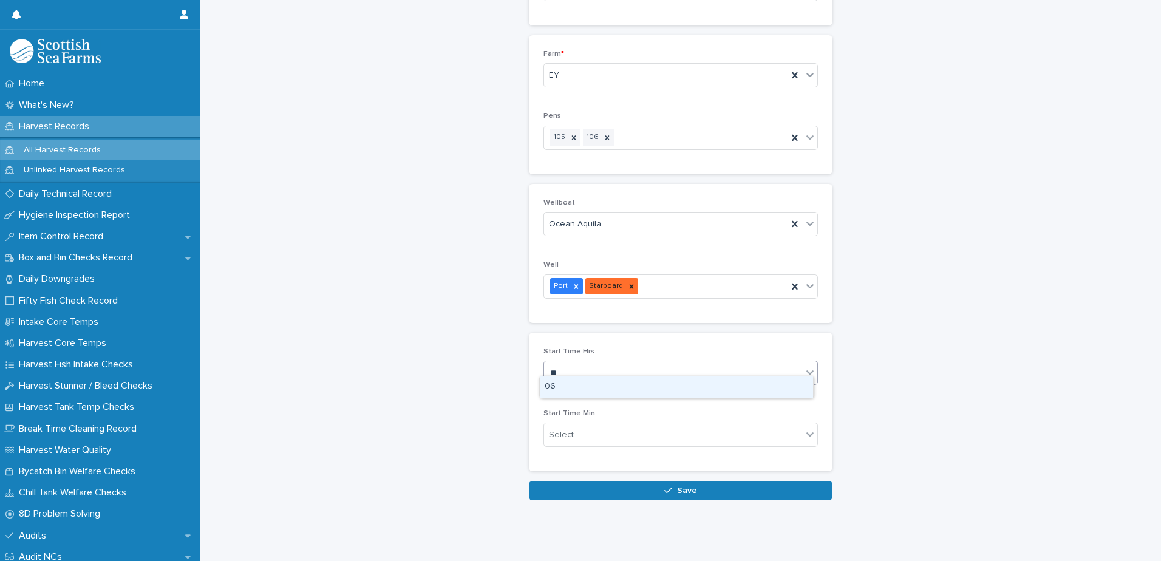
click at [646, 385] on div "06" at bounding box center [676, 387] width 273 height 21
click at [645, 425] on div "Select..." at bounding box center [673, 435] width 258 height 20
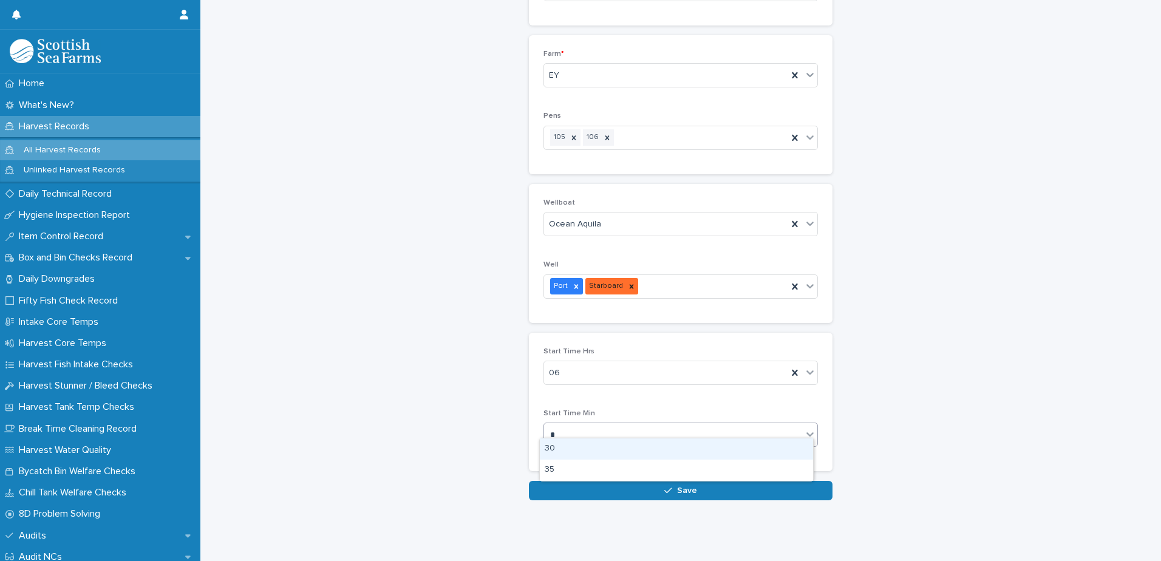
type input "**"
click at [638, 453] on div "30" at bounding box center [676, 449] width 273 height 21
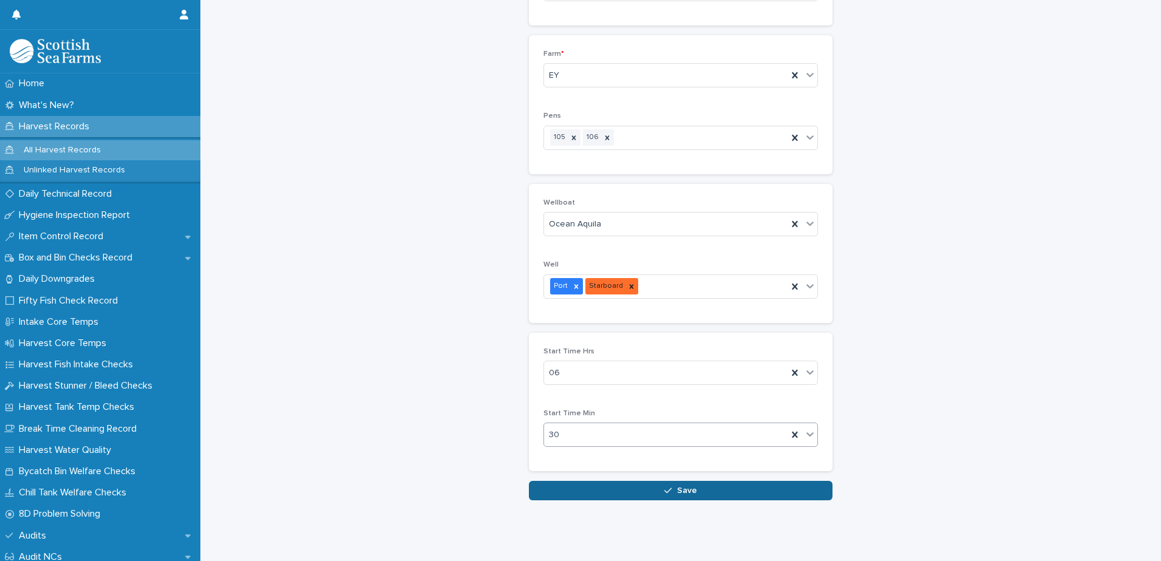
click at [643, 482] on button "Save" at bounding box center [681, 490] width 304 height 19
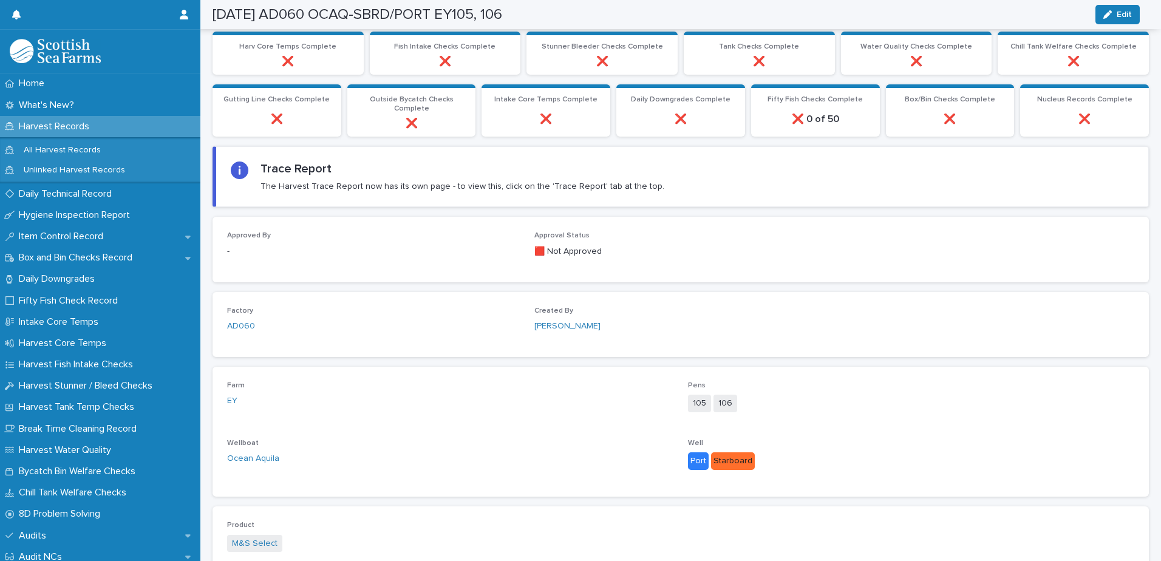
scroll to position [431, 0]
